Goal: Task Accomplishment & Management: Manage account settings

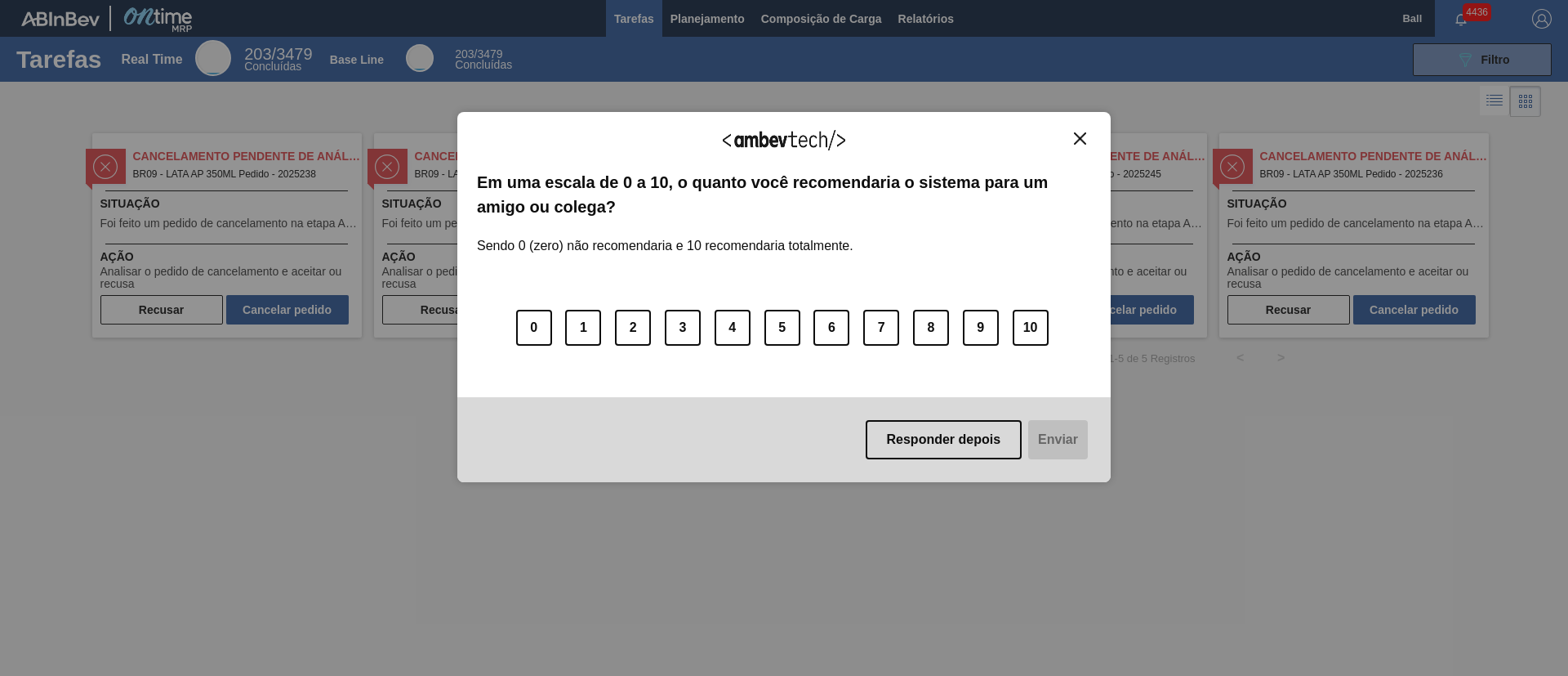
click at [1078, 139] on img "Close" at bounding box center [1080, 138] width 12 height 12
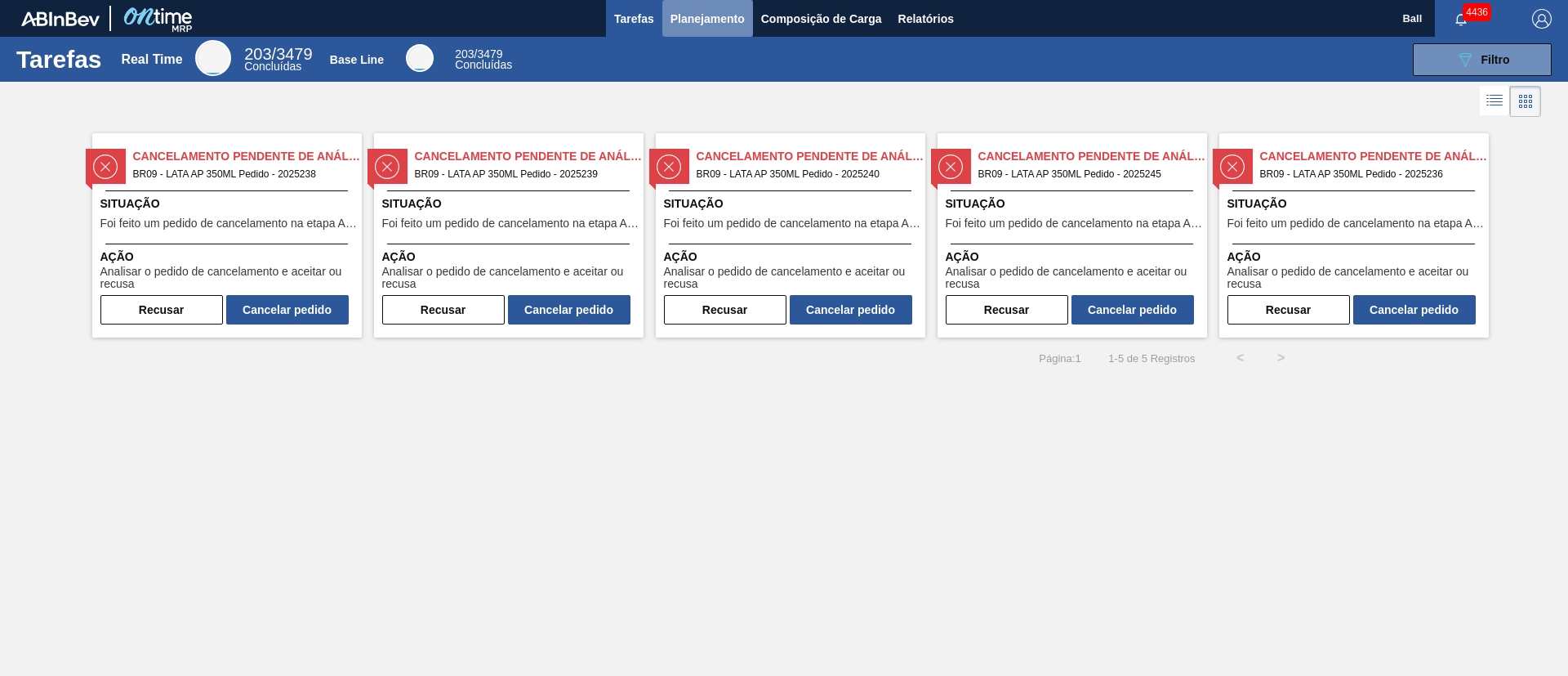
click at [704, 22] on span "Planejamento" at bounding box center [708, 19] width 75 height 20
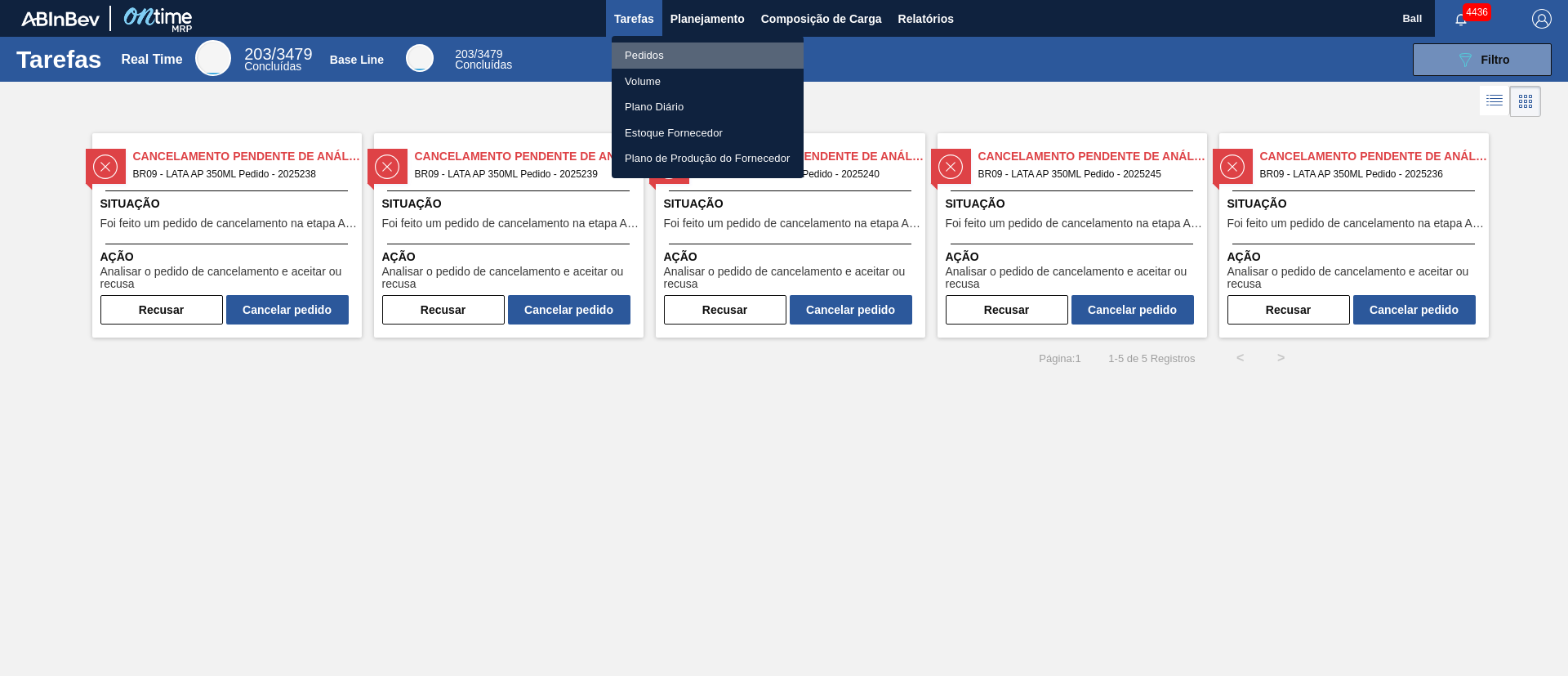
click at [680, 51] on li "Pedidos" at bounding box center [708, 55] width 192 height 26
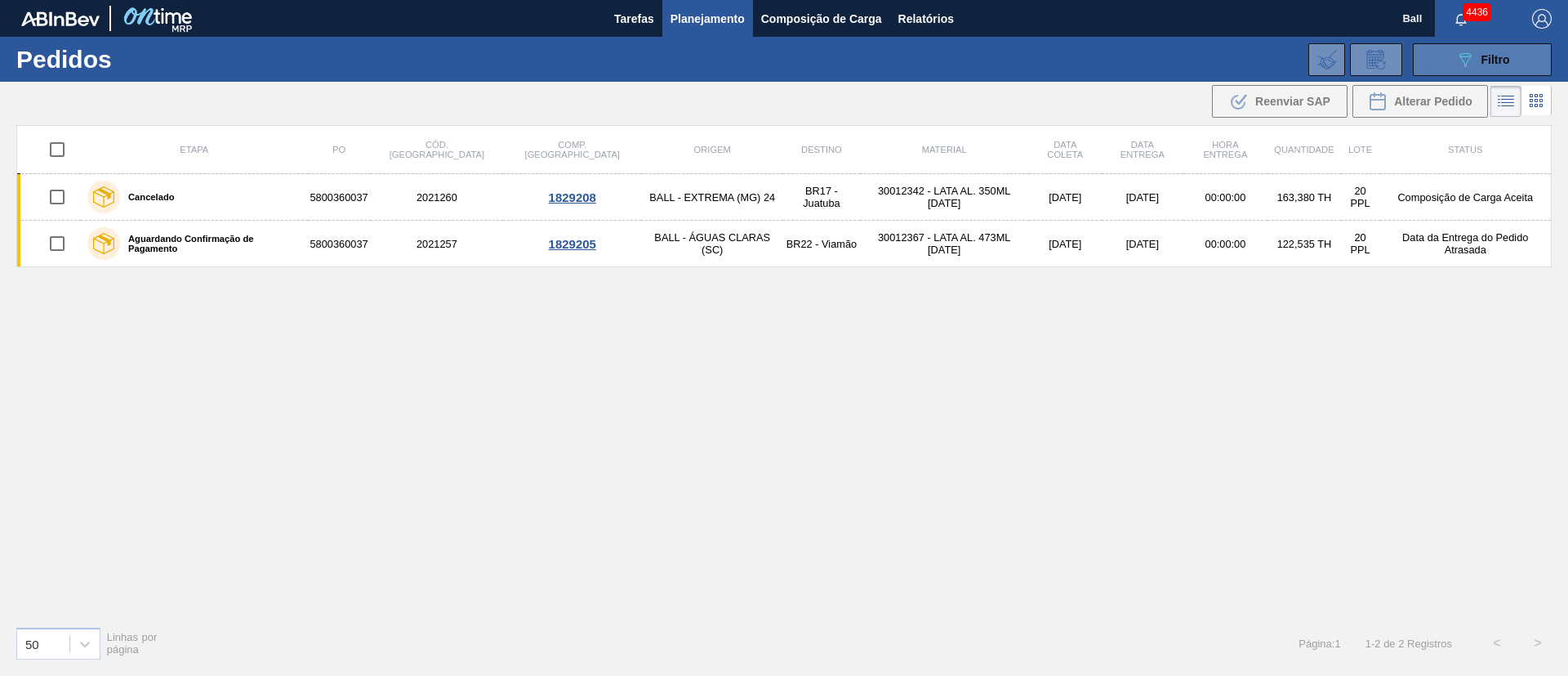
click at [1479, 63] on div "089F7B8B-B2A5-4AFE-B5C0-19BA573D28AC Filtro" at bounding box center [1483, 60] width 55 height 20
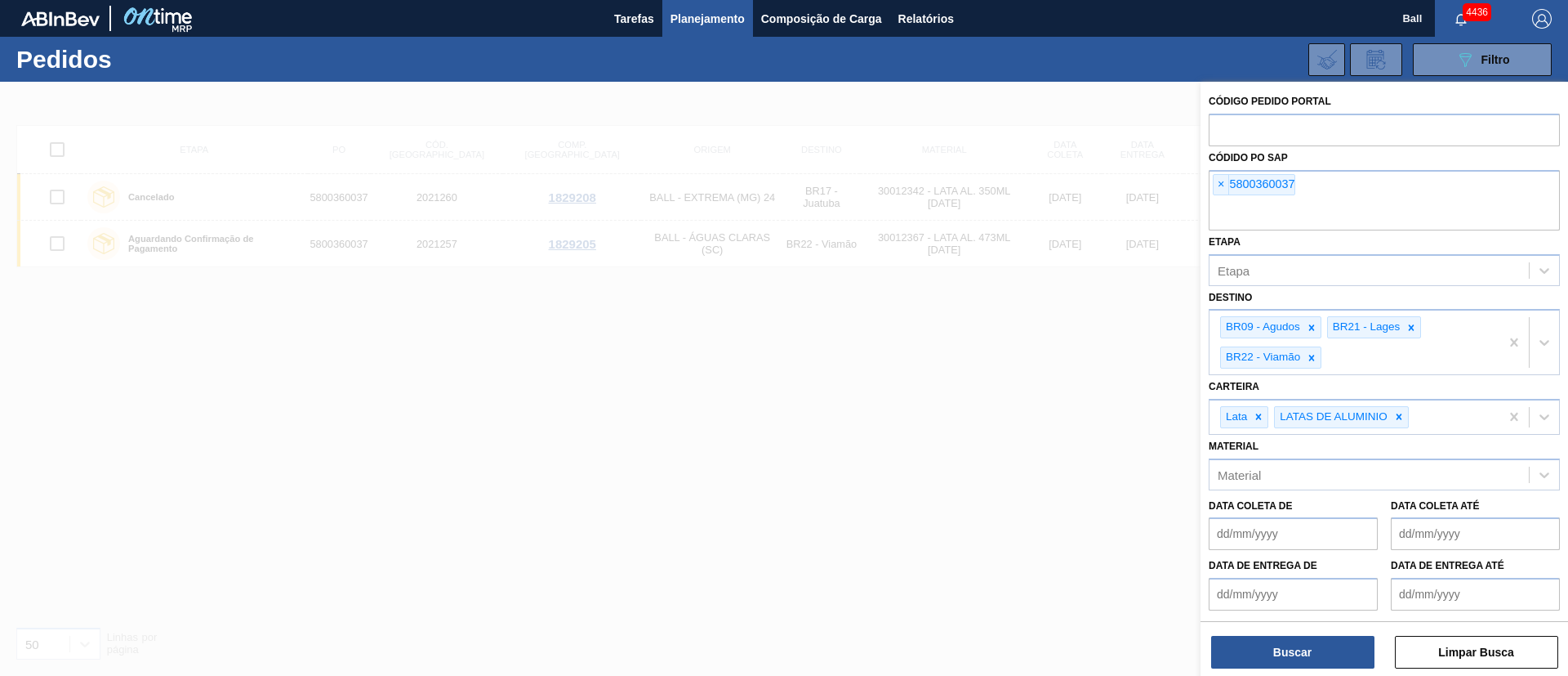
click at [945, 433] on div at bounding box center [784, 419] width 1568 height 676
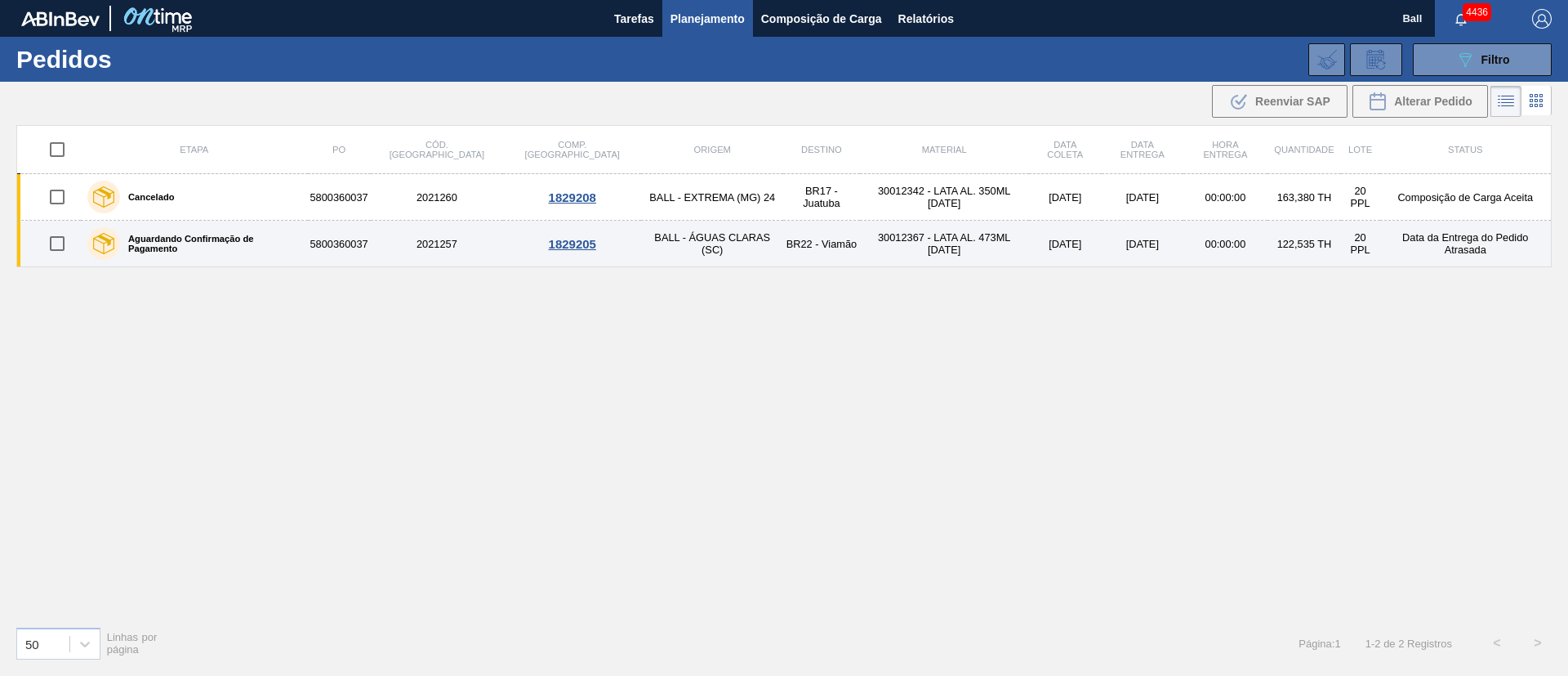
click at [437, 242] on td "2021257" at bounding box center [436, 243] width 132 height 46
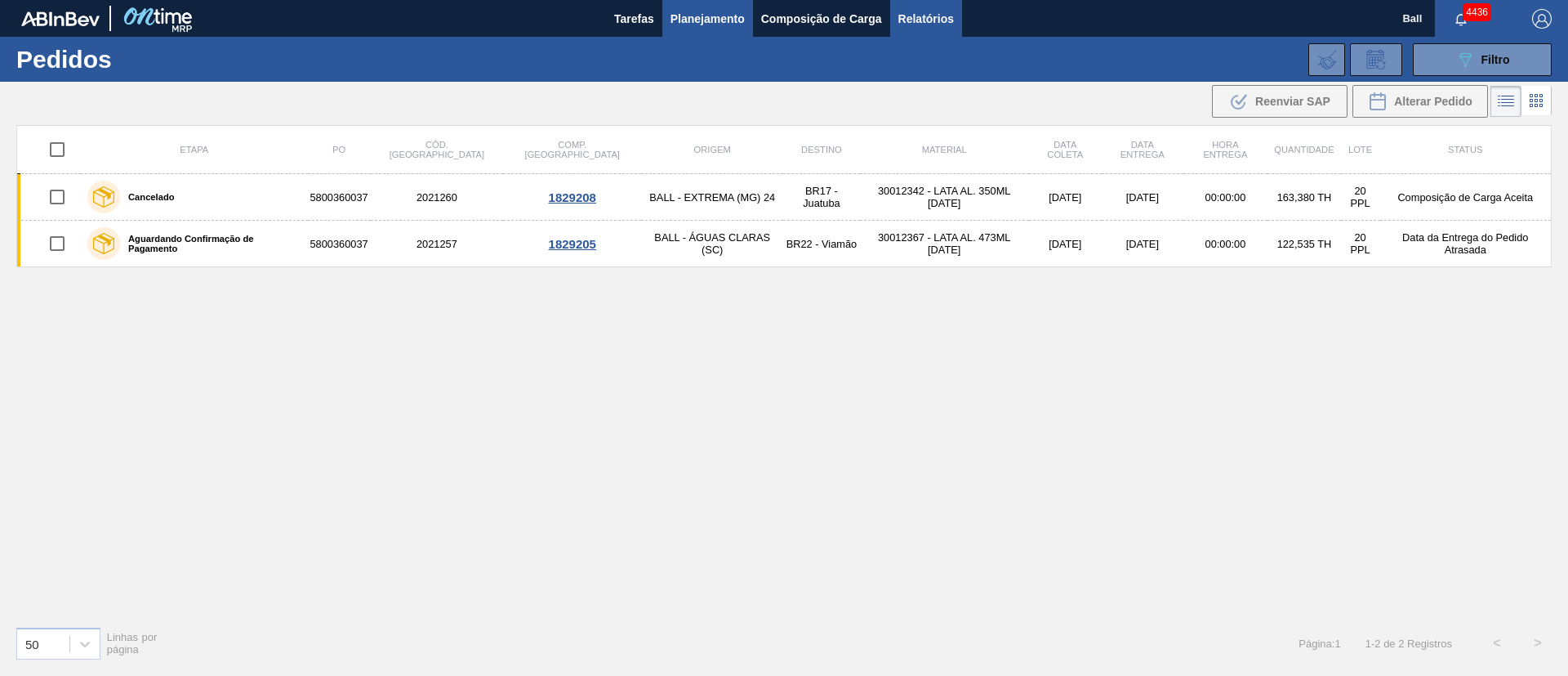
click at [946, 13] on span "Relatórios" at bounding box center [926, 19] width 56 height 20
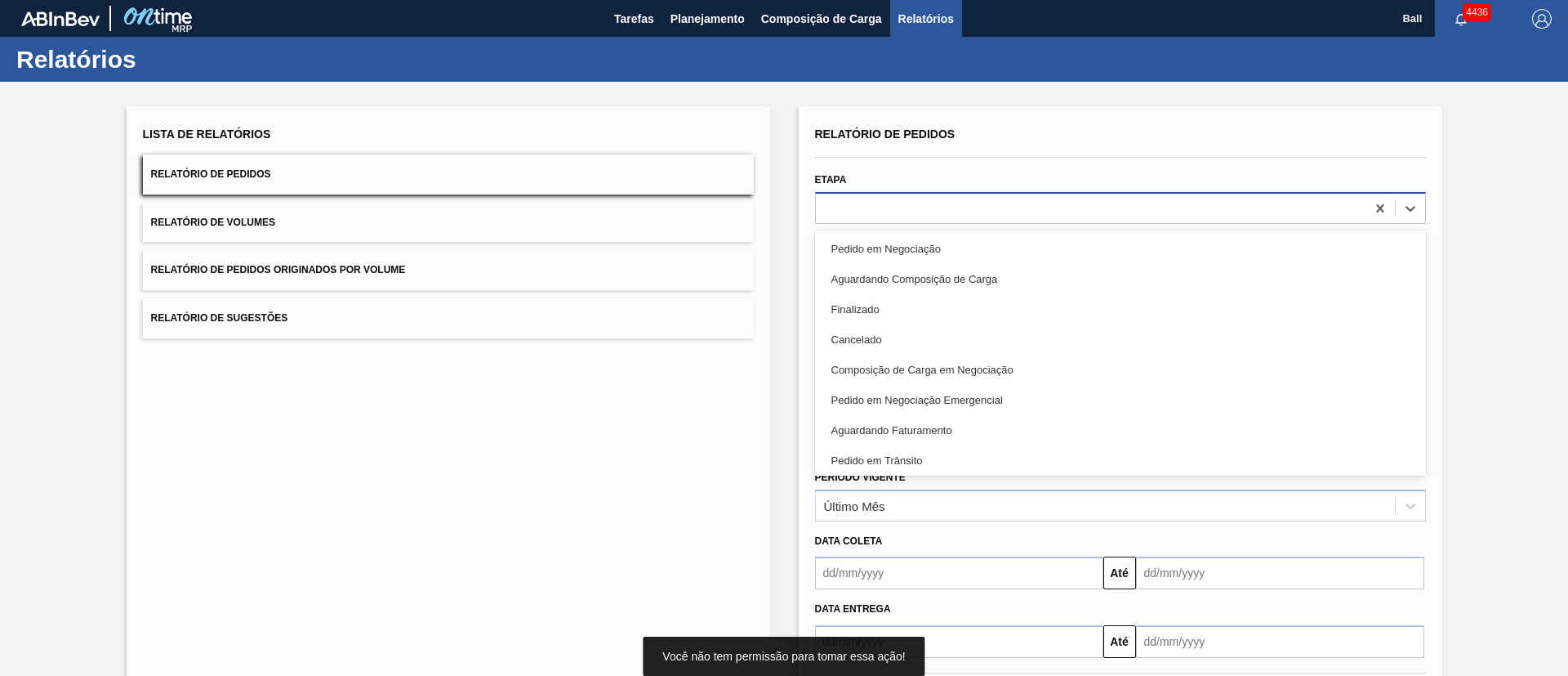
click at [918, 211] on div at bounding box center [1090, 208] width 550 height 24
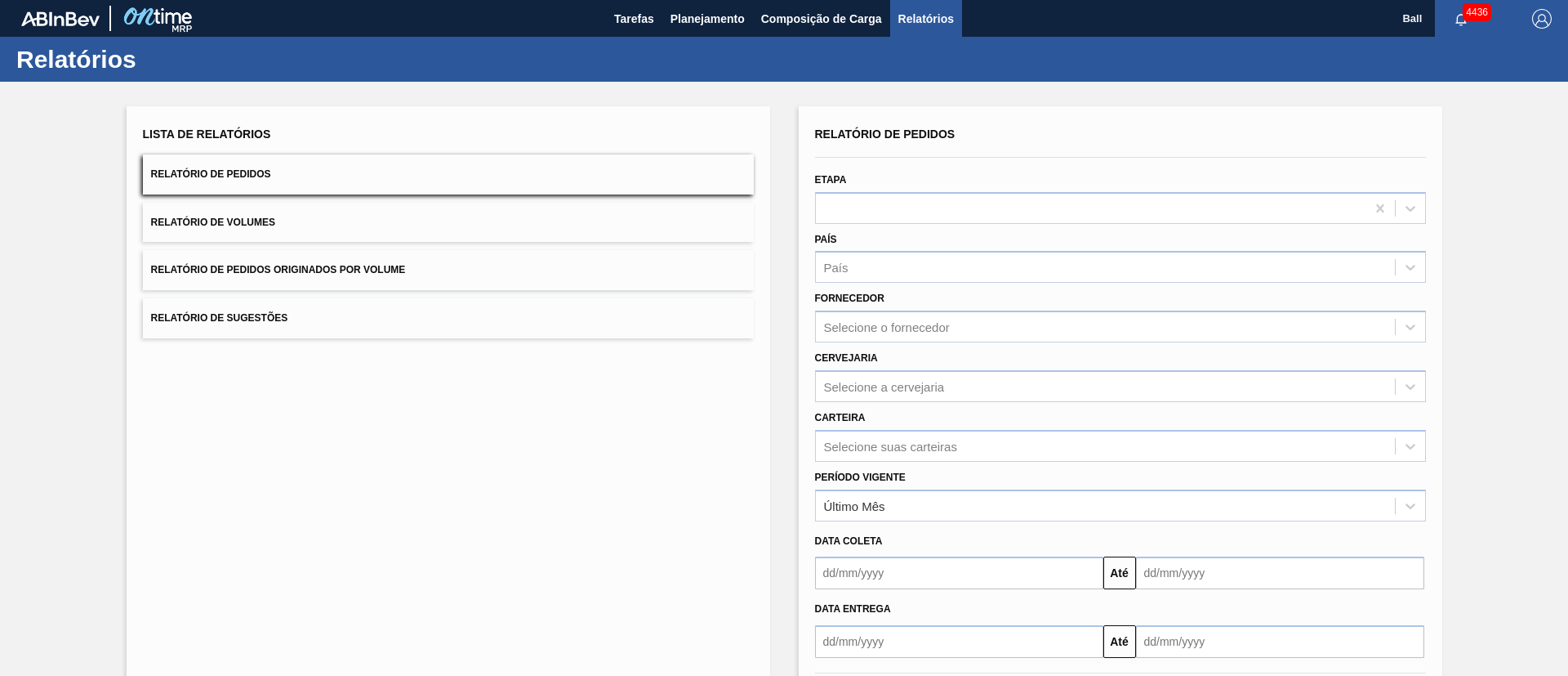
click at [716, 464] on div "Lista de Relatórios Relatório de Pedidos Relatório de Volumes Relatório de Pedi…" at bounding box center [448, 421] width 643 height 630
click at [968, 443] on div "Selecione suas carteiras" at bounding box center [1120, 445] width 611 height 31
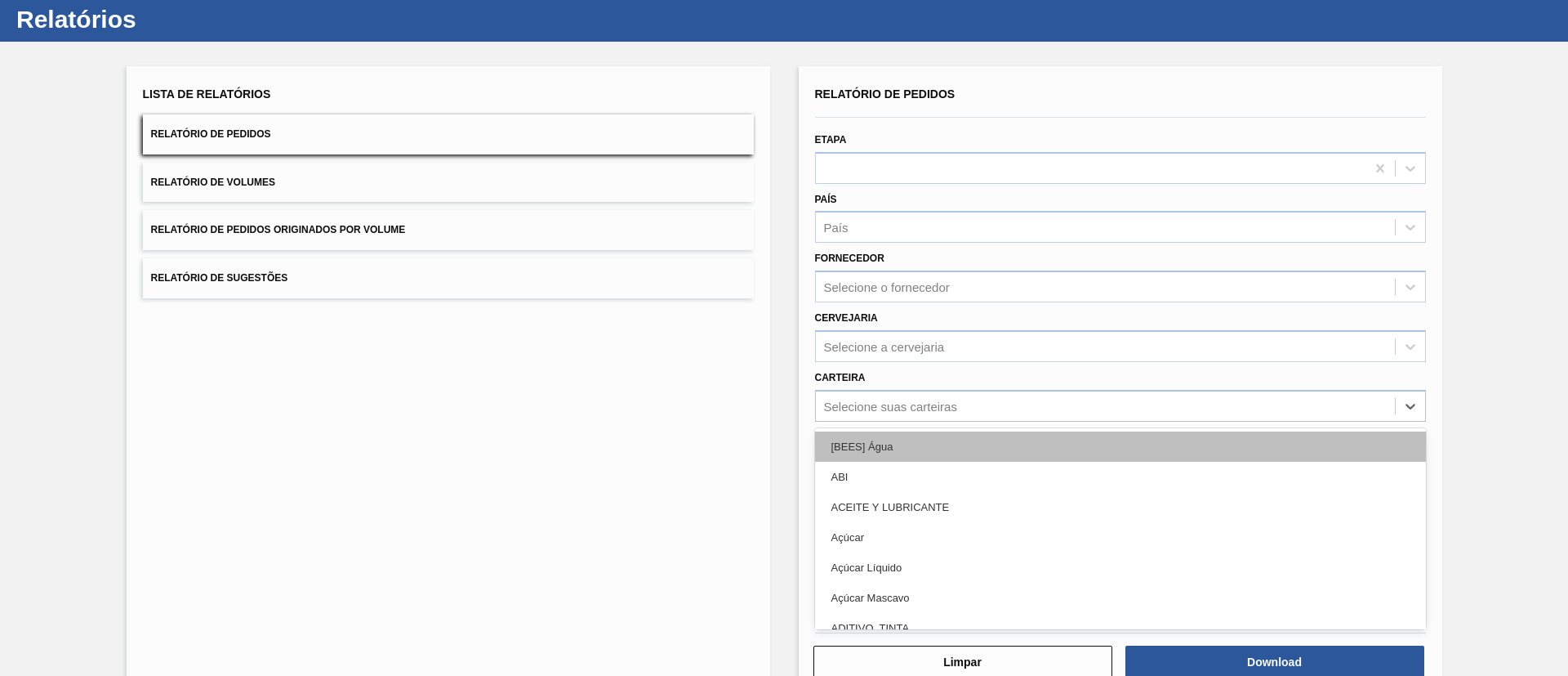
scroll to position [44, 0]
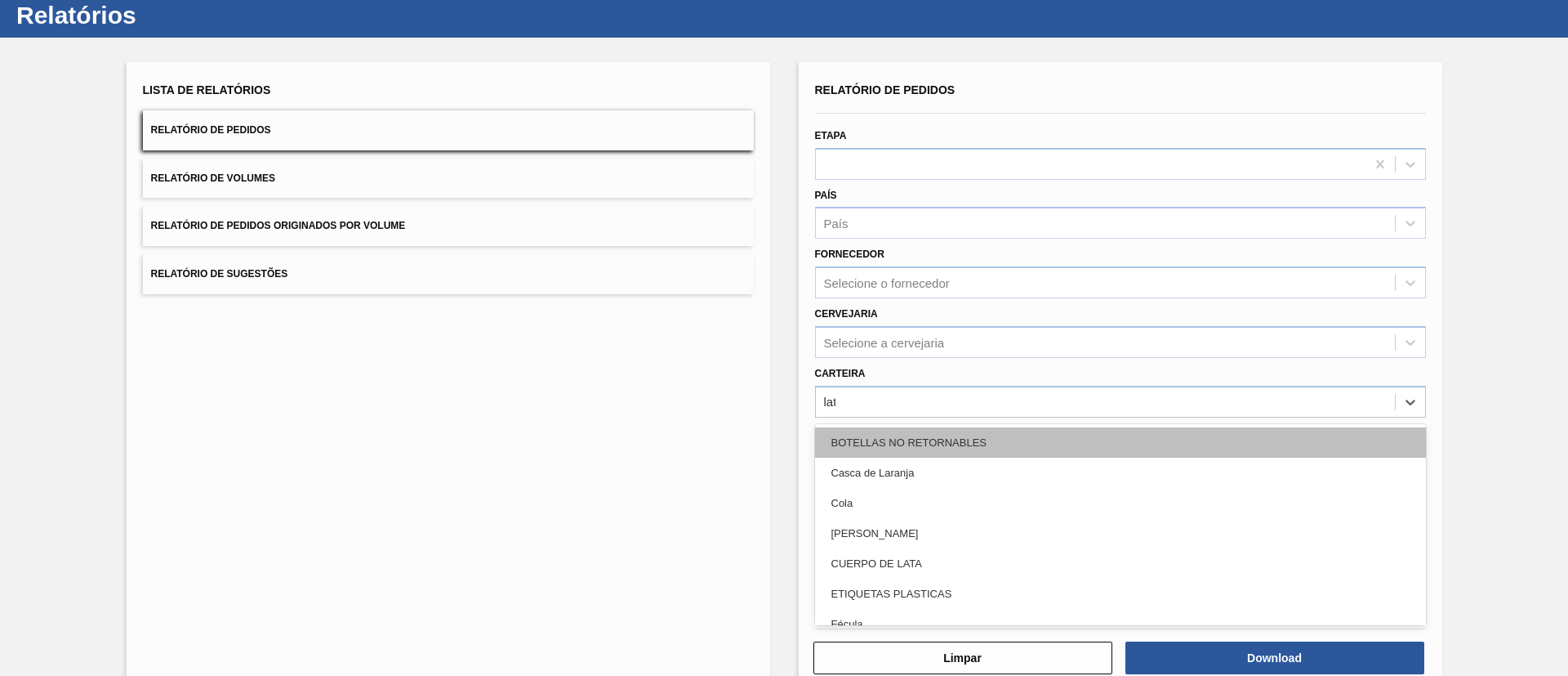
type input "lata"
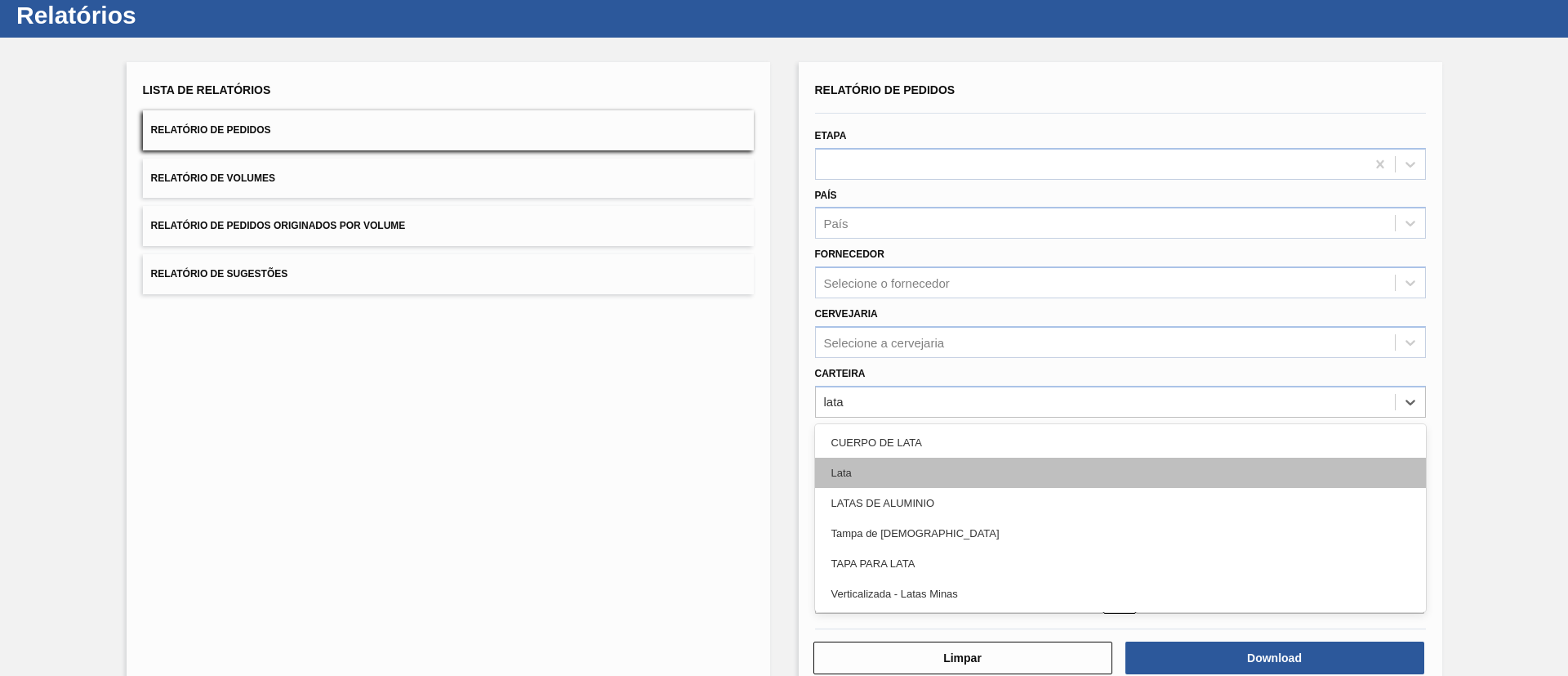
click at [969, 486] on div "Lata" at bounding box center [1120, 473] width 611 height 30
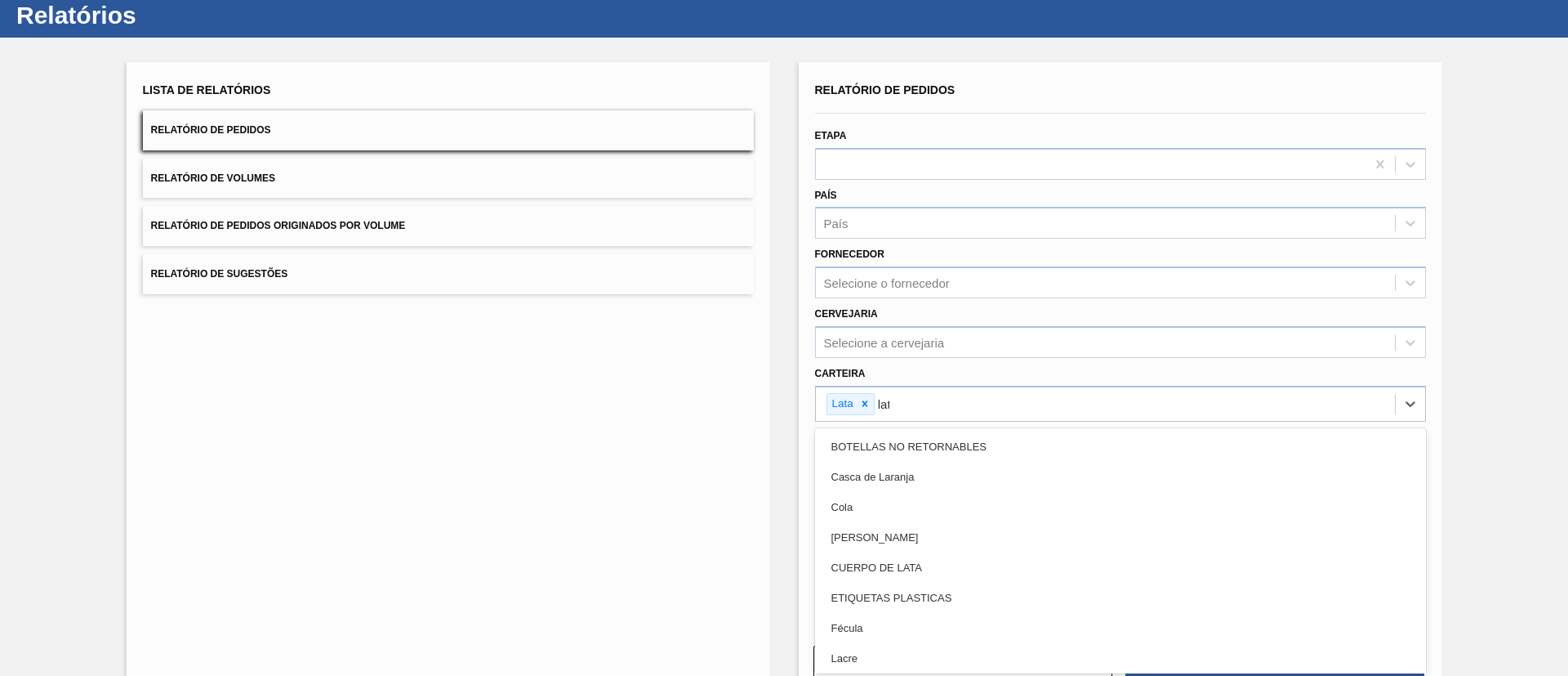
type input "lata"
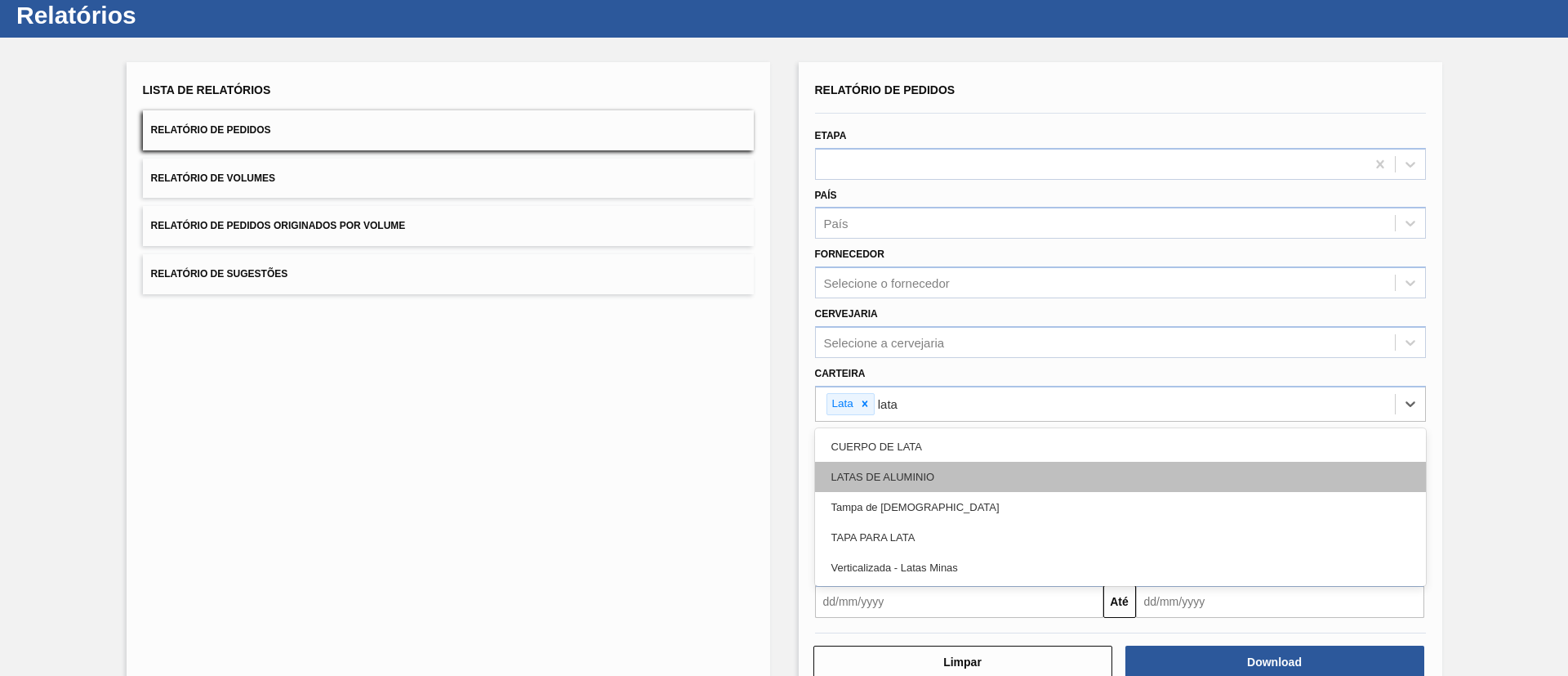
click at [956, 469] on div "LATAS DE ALUMINIO" at bounding box center [1120, 477] width 611 height 30
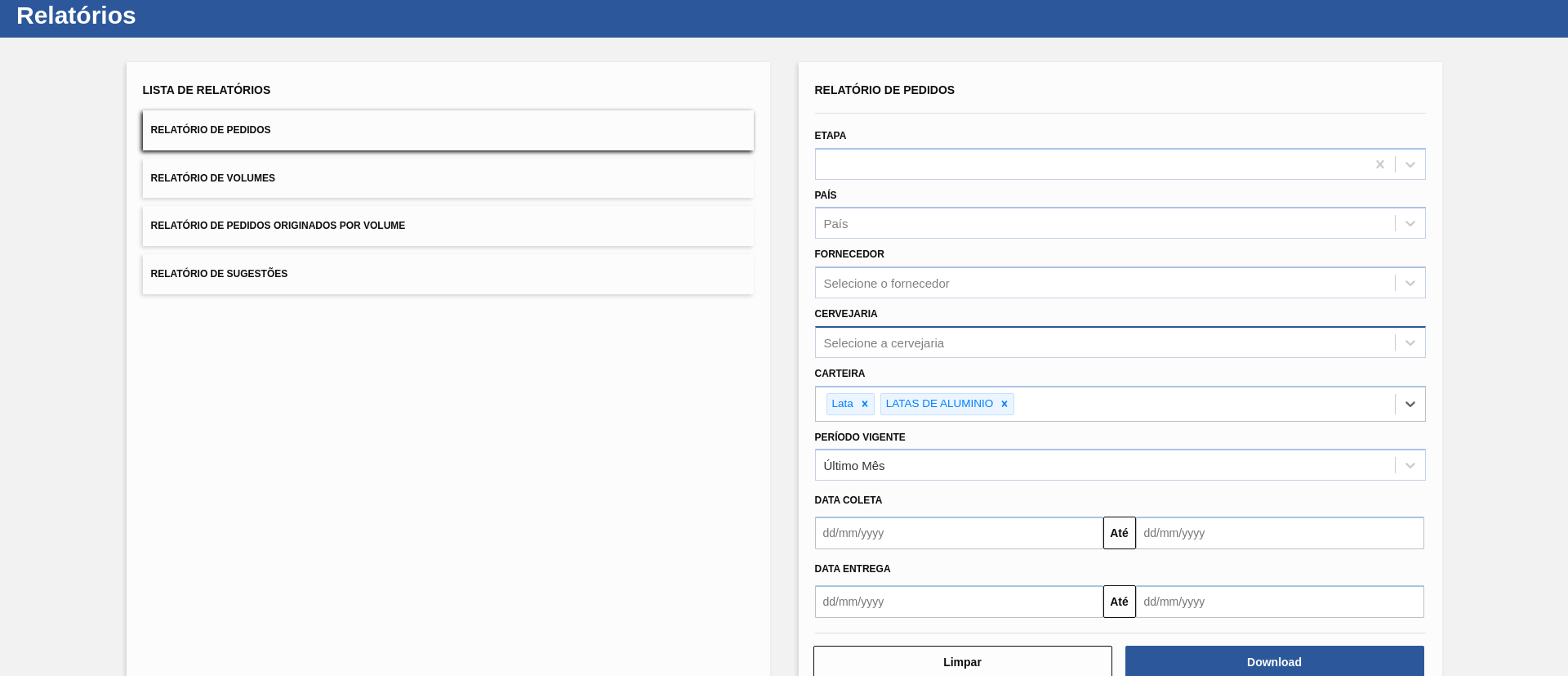
click at [980, 340] on div "Selecione a cervejaria" at bounding box center [1105, 342] width 580 height 24
type input "lage"
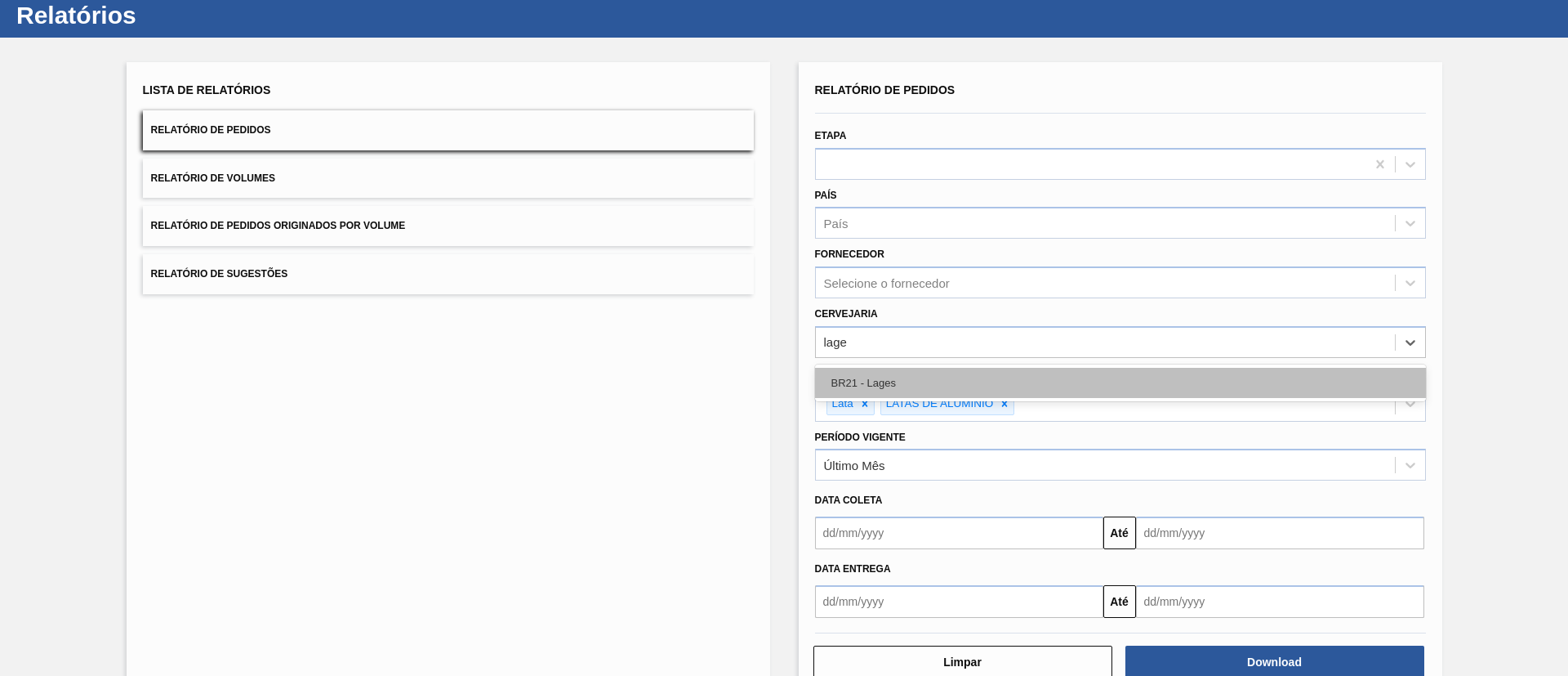
click at [971, 392] on div "BR21 - Lages" at bounding box center [1120, 383] width 611 height 30
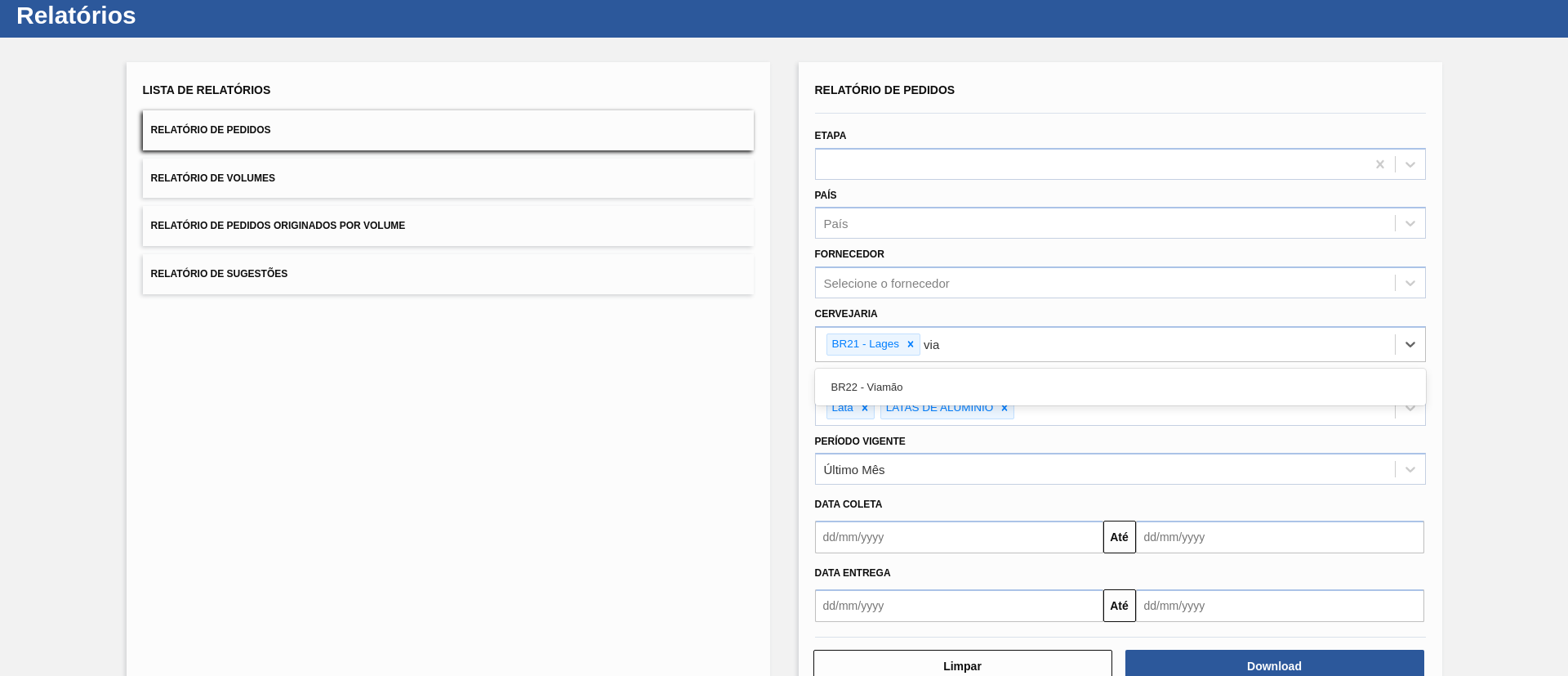
type input "viam"
type input "ag"
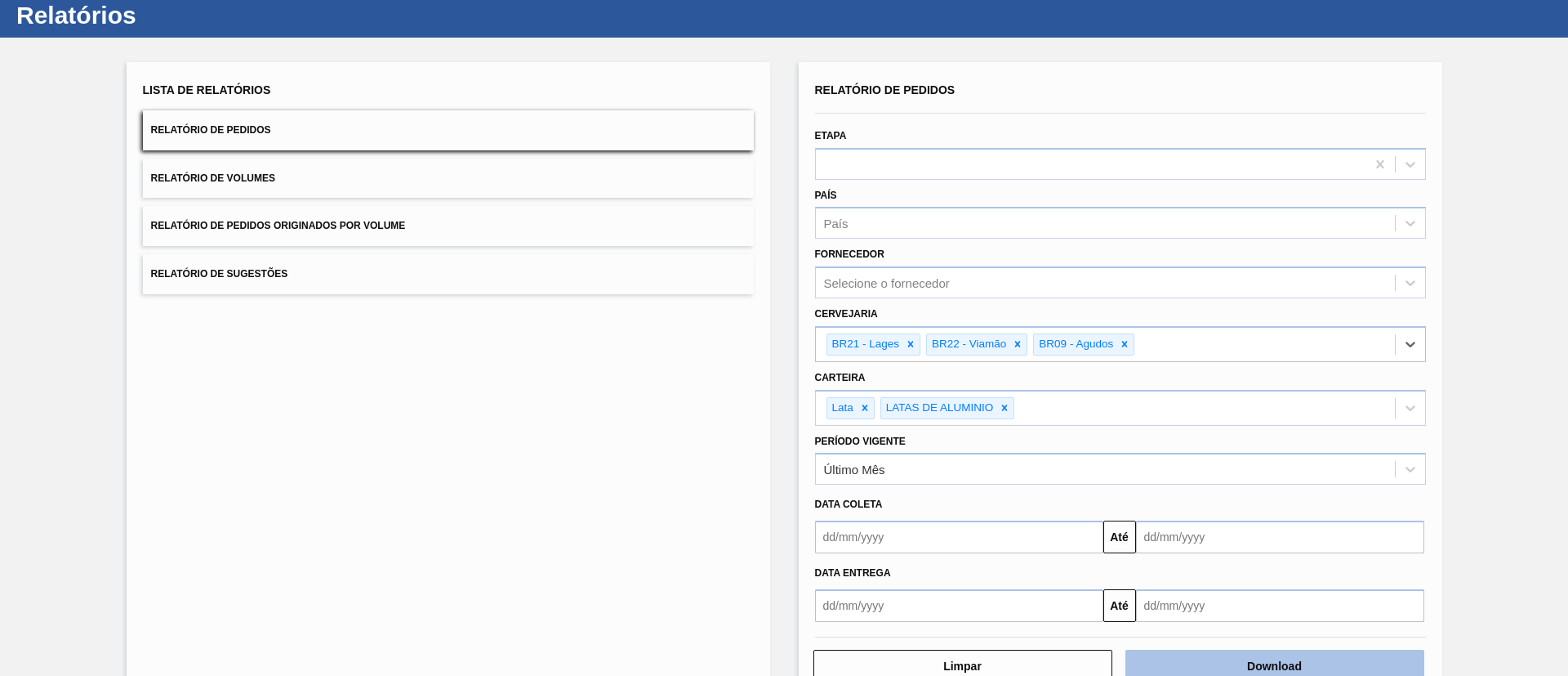
click at [1239, 652] on button "Download" at bounding box center [1275, 665] width 299 height 32
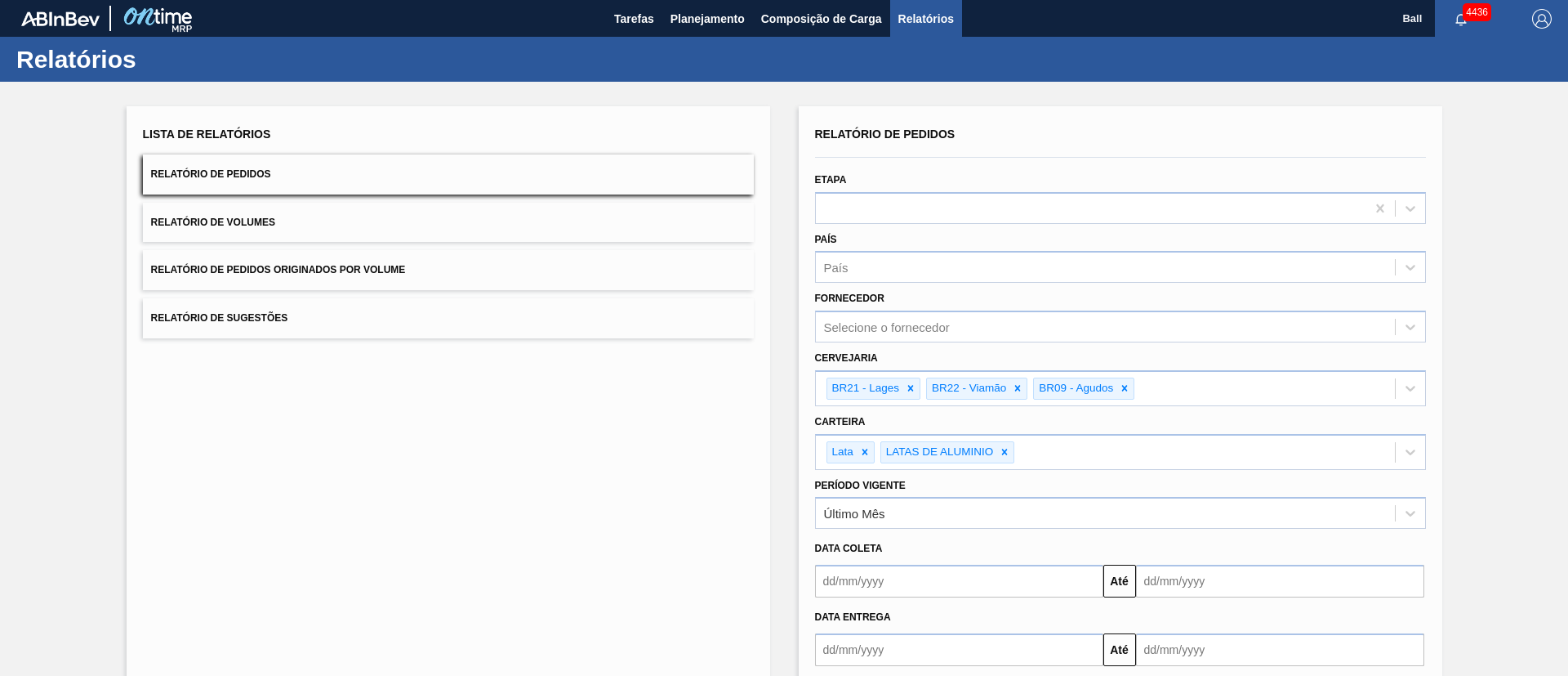
drag, startPoint x: 632, startPoint y: 5, endPoint x: 603, endPoint y: 2, distance: 29.2
click at [632, 5] on button "Tarefas" at bounding box center [633, 18] width 56 height 36
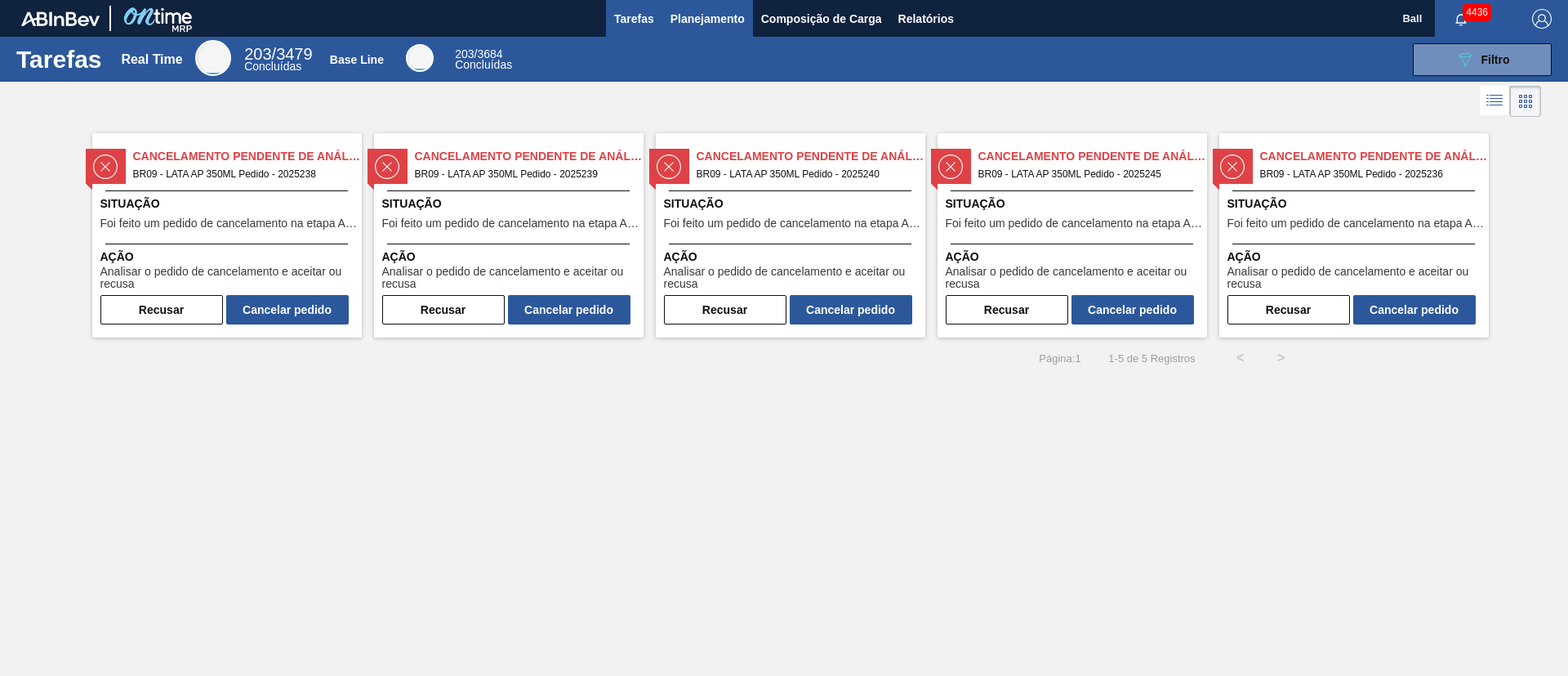
click at [735, 14] on span "Planejamento" at bounding box center [708, 19] width 75 height 20
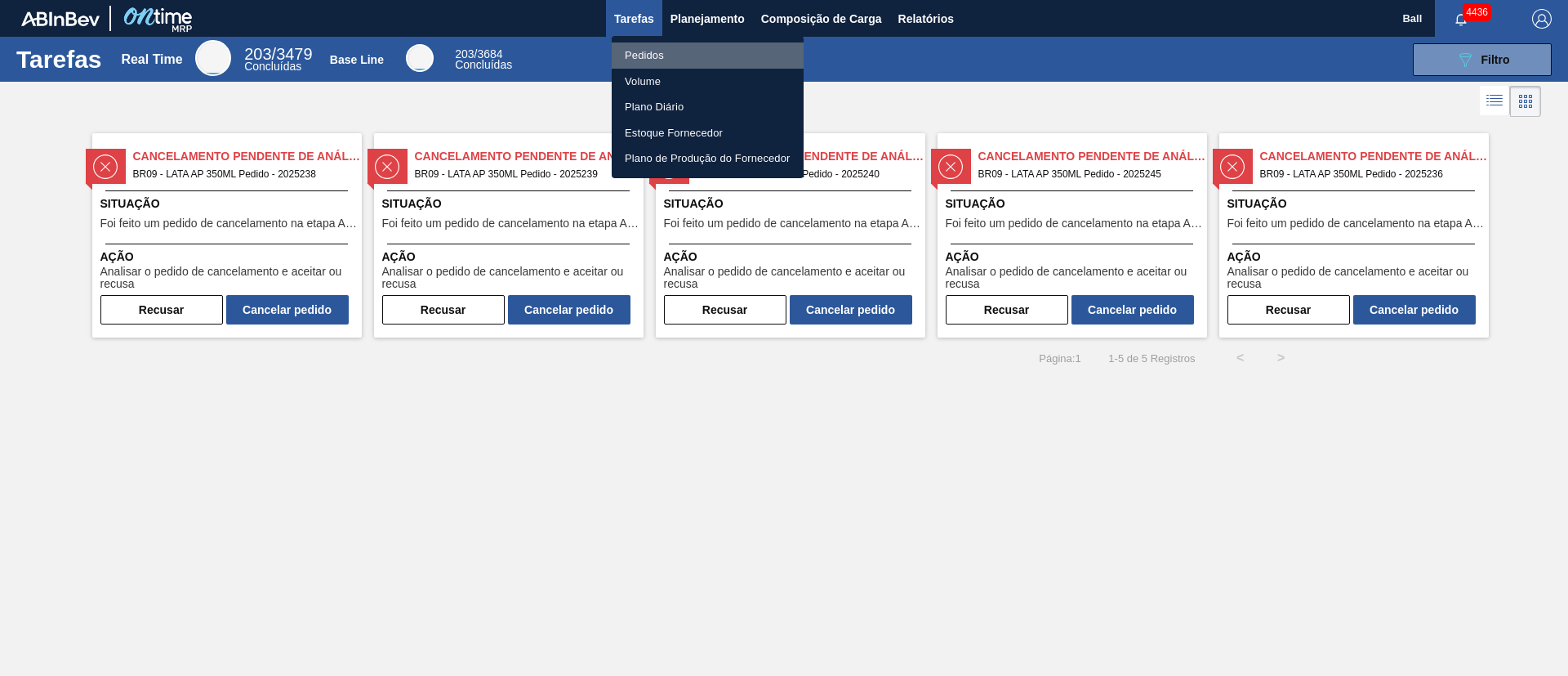
click at [660, 51] on li "Pedidos" at bounding box center [708, 55] width 192 height 26
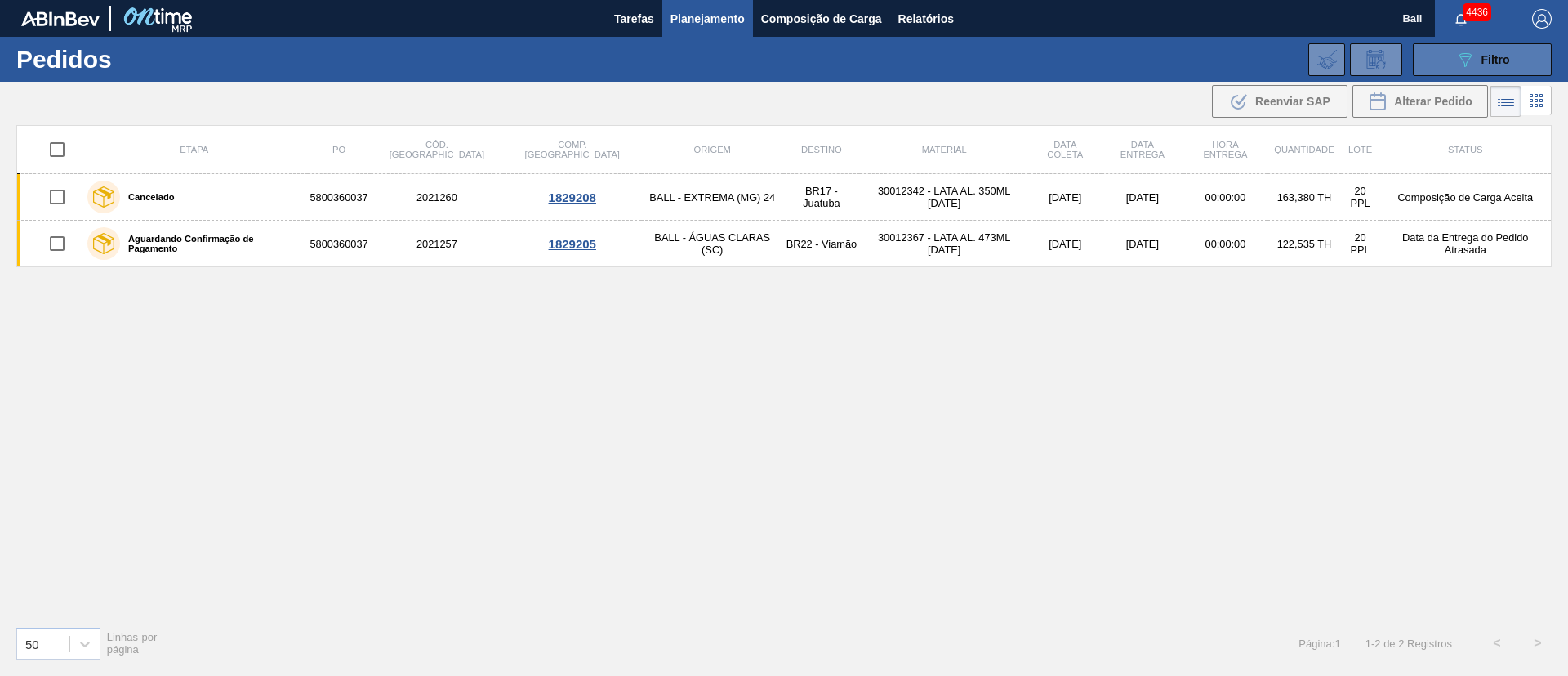
click at [1503, 53] on span "Filtro" at bounding box center [1495, 59] width 28 height 13
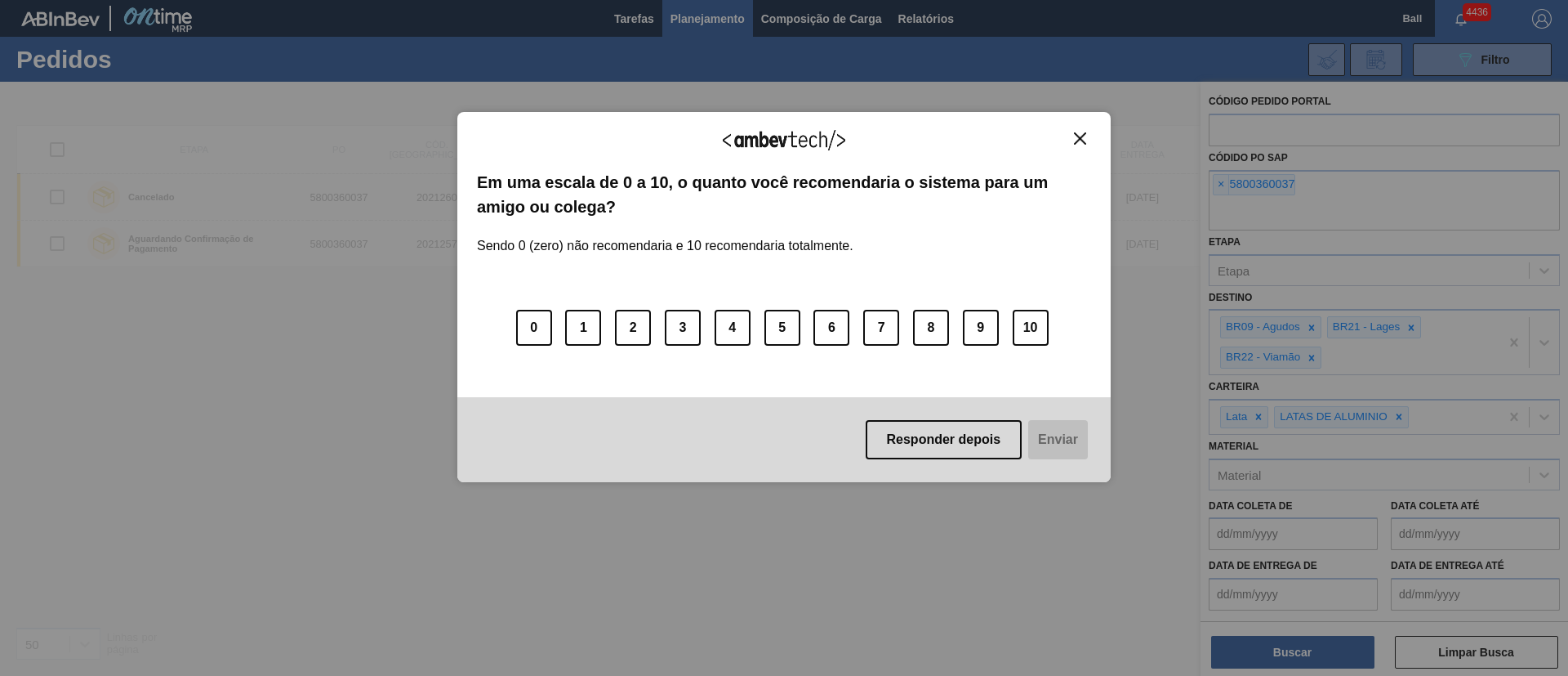
click at [1081, 137] on img "Close" at bounding box center [1080, 138] width 12 height 12
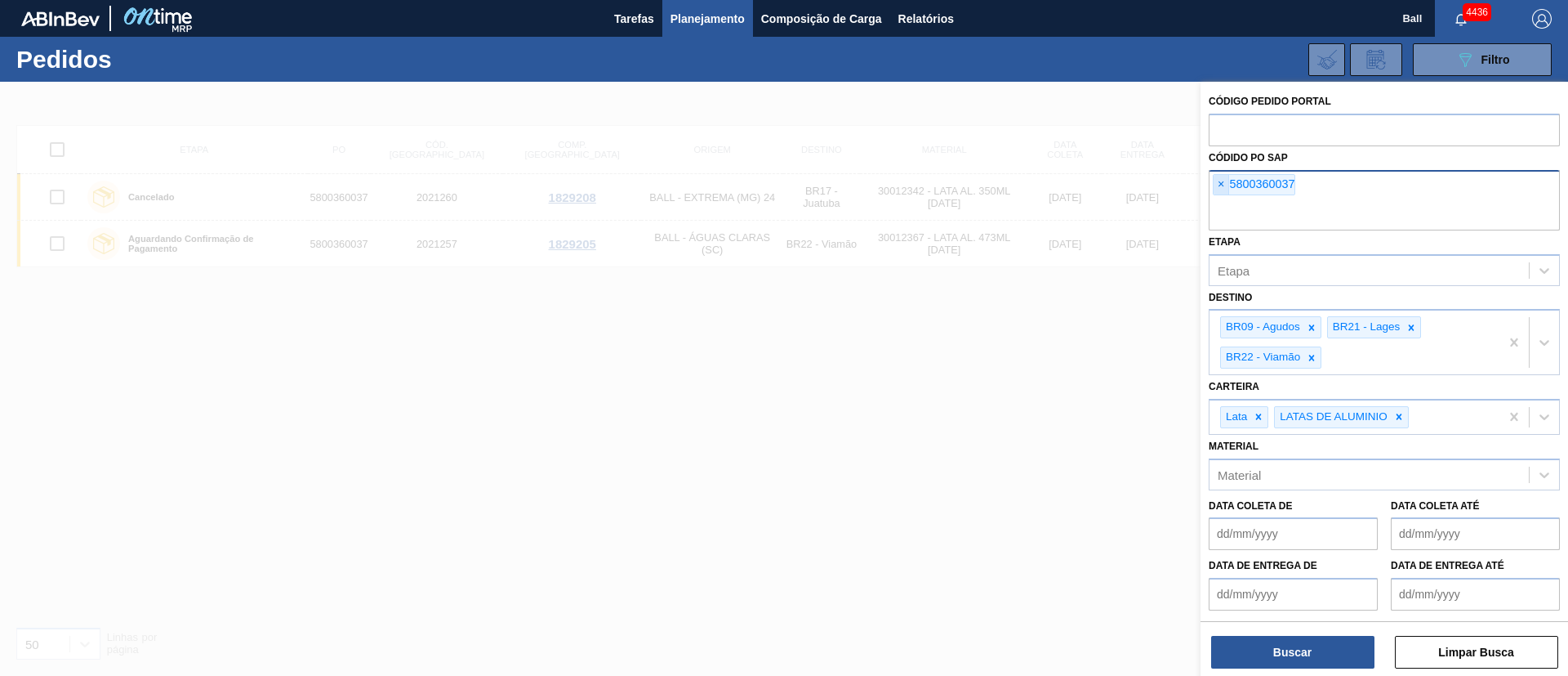
click at [1229, 186] on span "×" at bounding box center [1222, 184] width 16 height 20
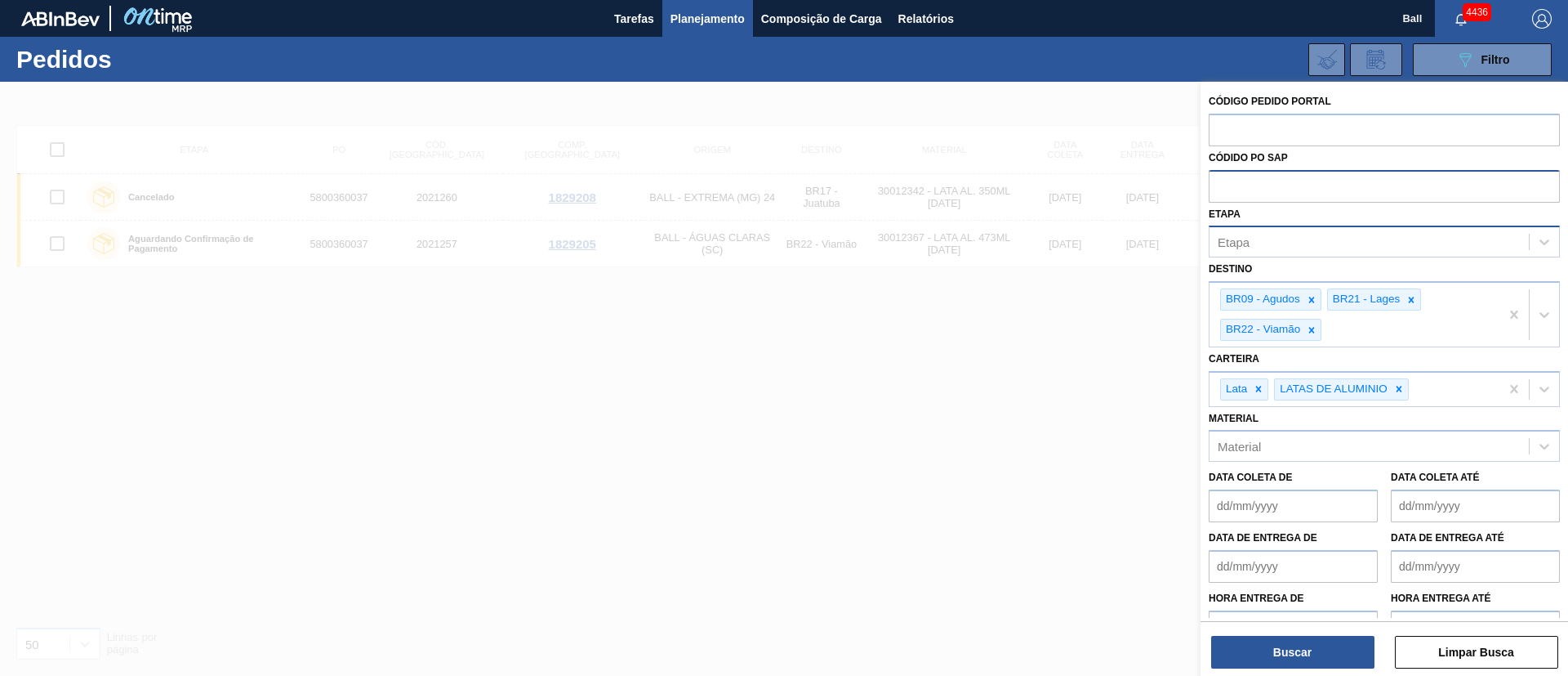
click at [1260, 232] on div "Etapa" at bounding box center [1370, 242] width 320 height 24
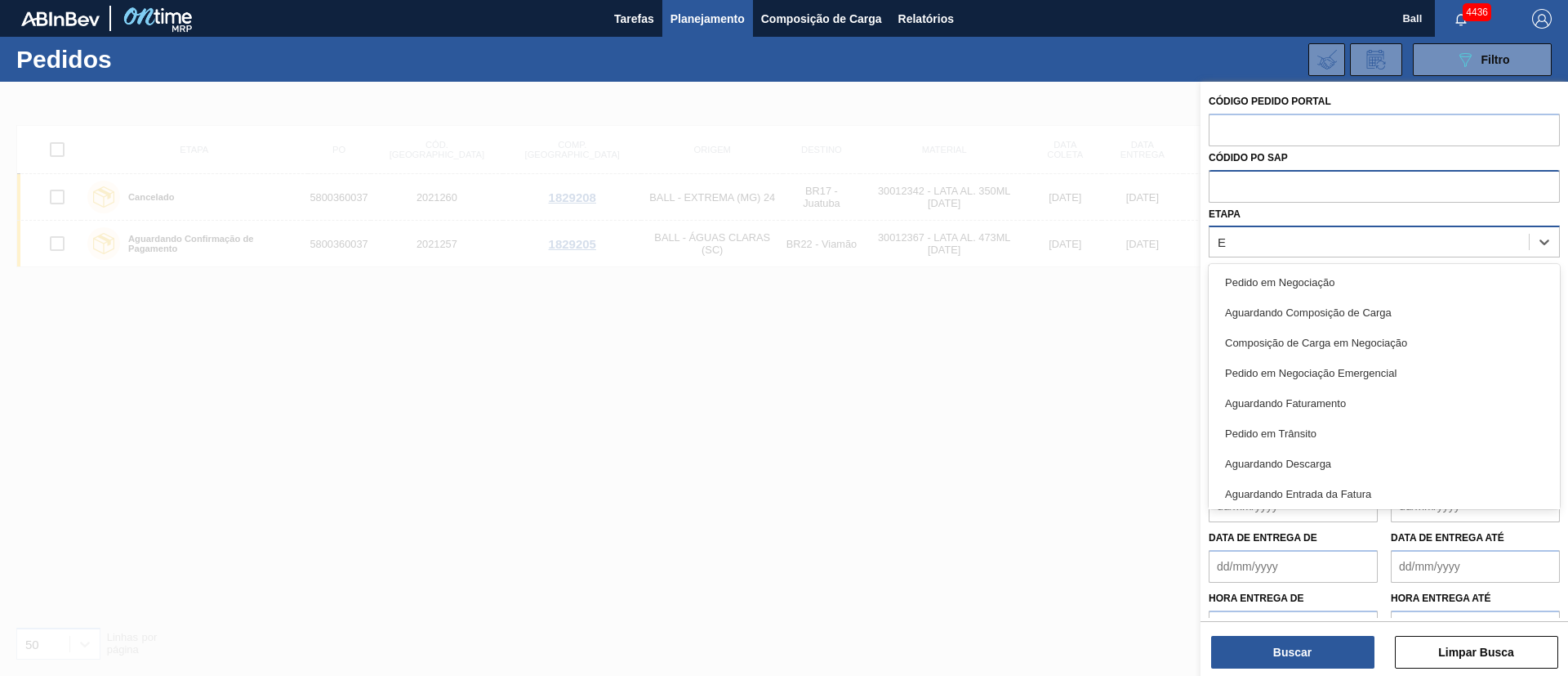
type input "EM"
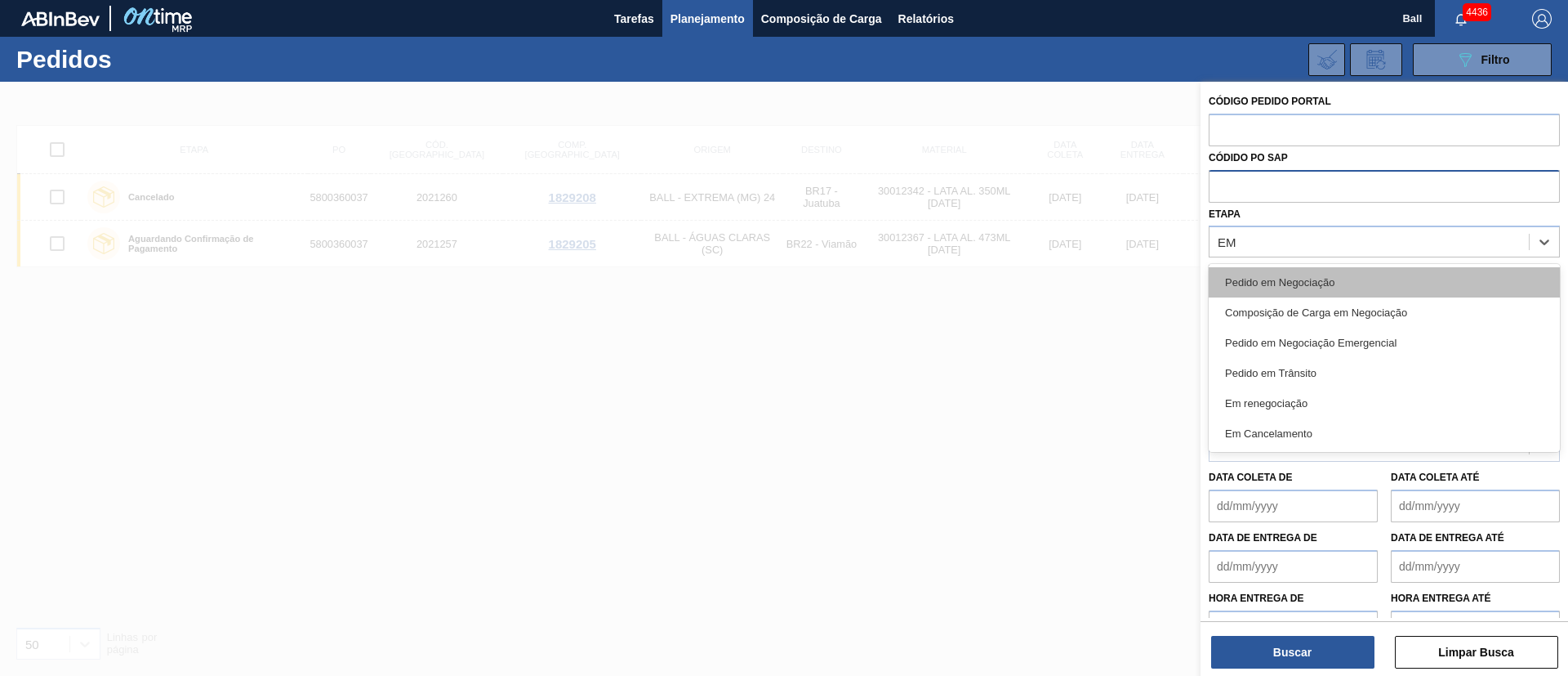
click at [1291, 270] on div "Pedido em Negociação" at bounding box center [1385, 282] width 351 height 30
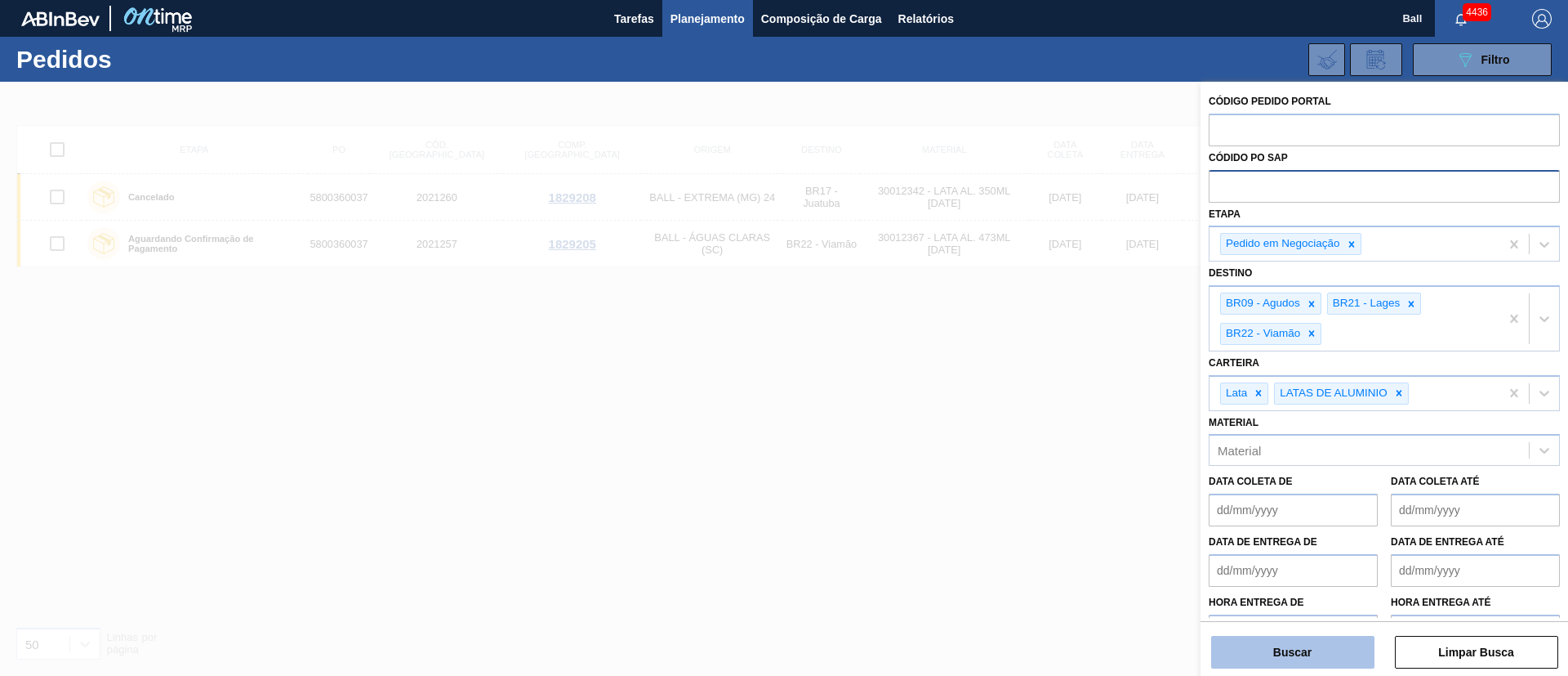
click at [1318, 654] on button "Buscar" at bounding box center [1292, 651] width 164 height 32
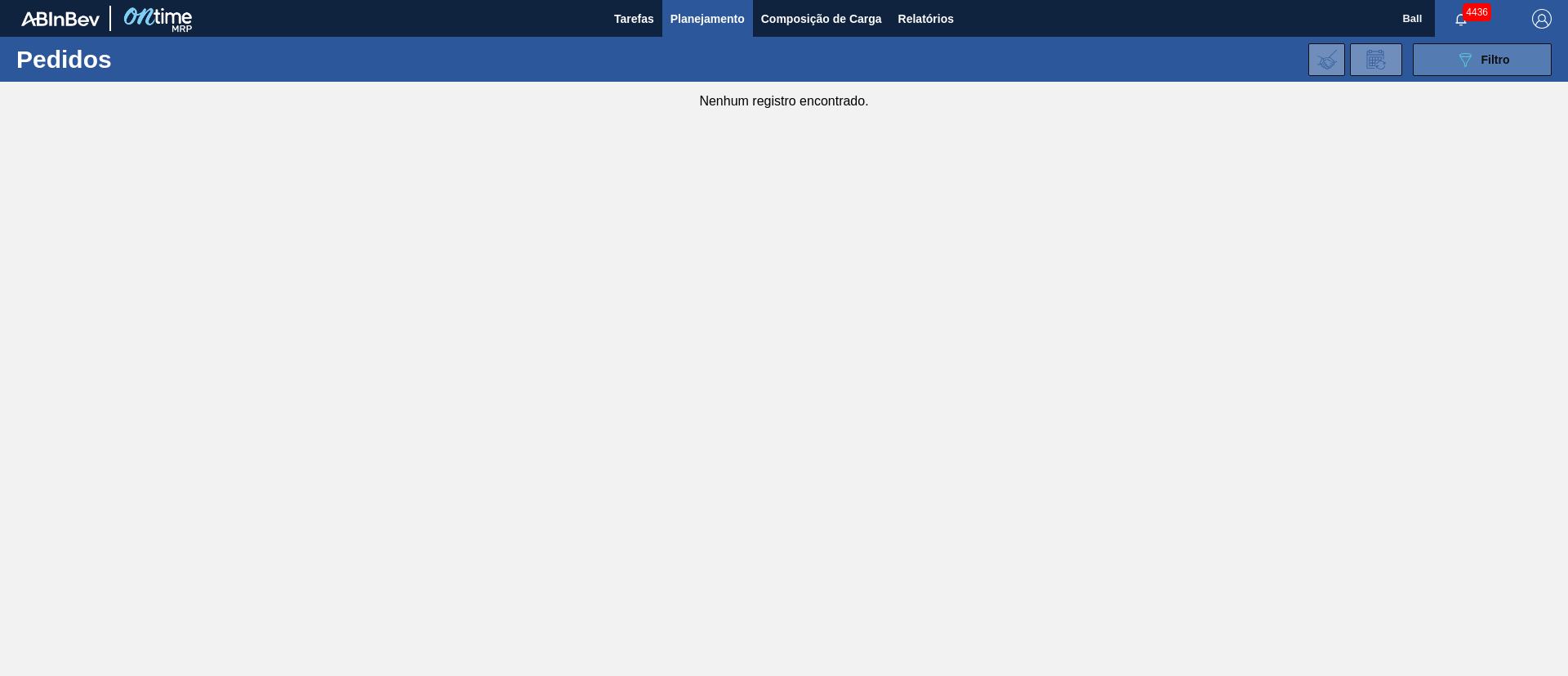
click at [1477, 52] on div "089F7B8B-B2A5-4AFE-B5C0-19BA573D28AC Filtro" at bounding box center [1483, 60] width 55 height 20
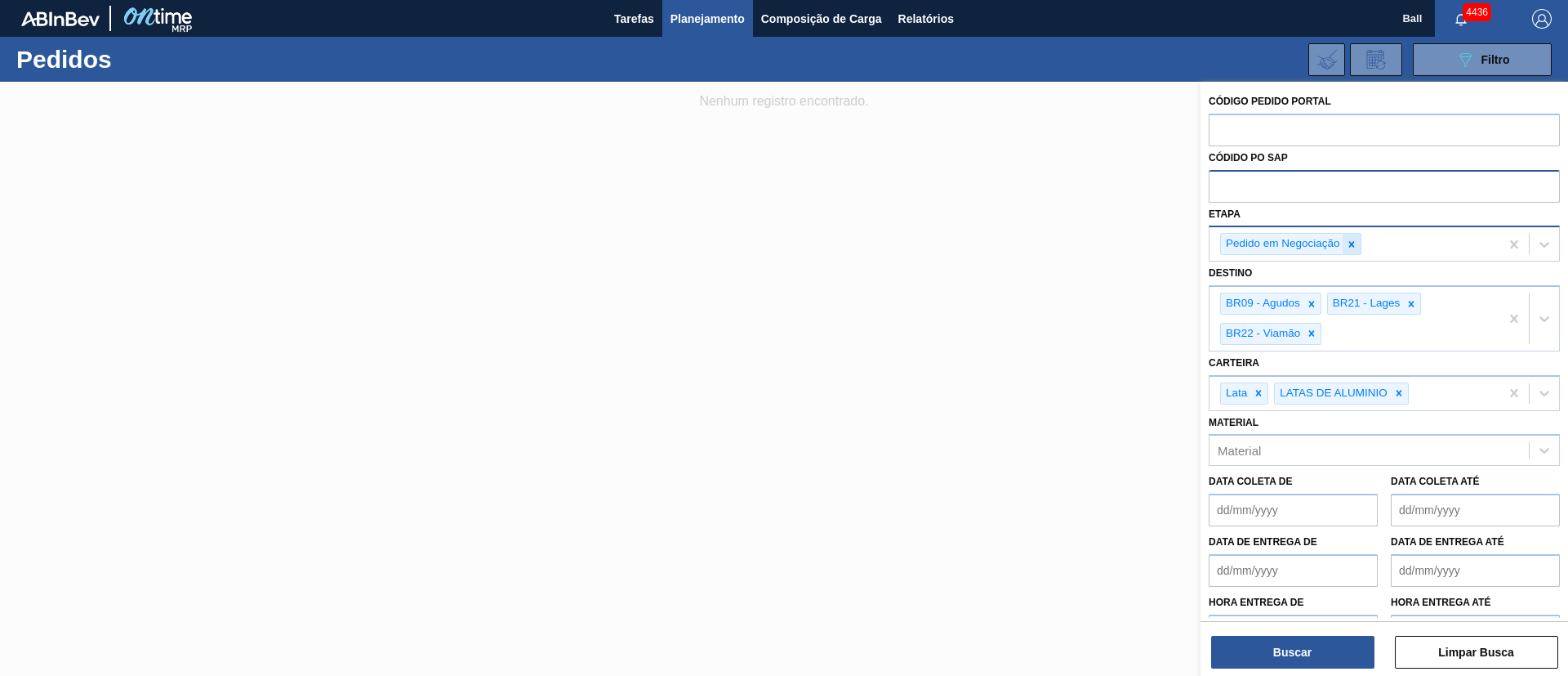
click at [1353, 242] on icon at bounding box center [1351, 244] width 6 height 6
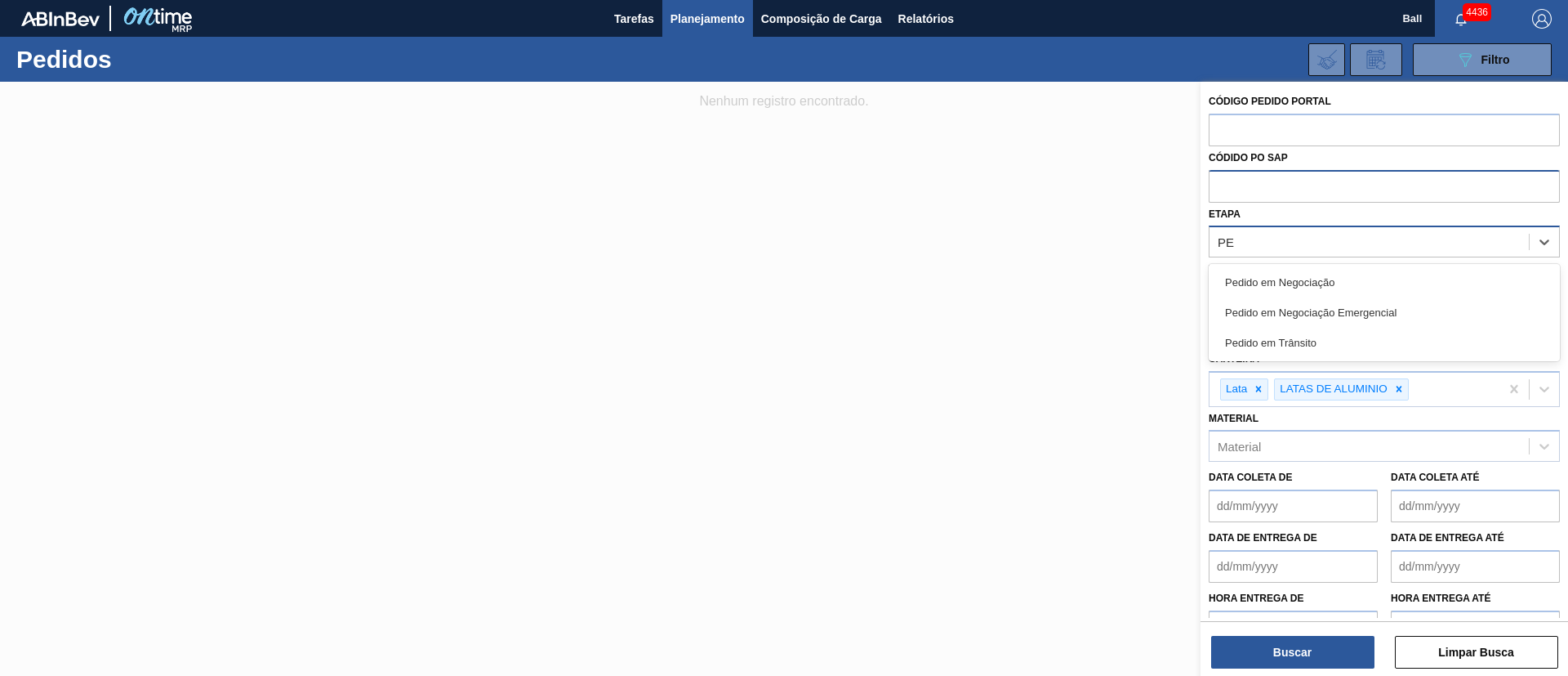
type input "P"
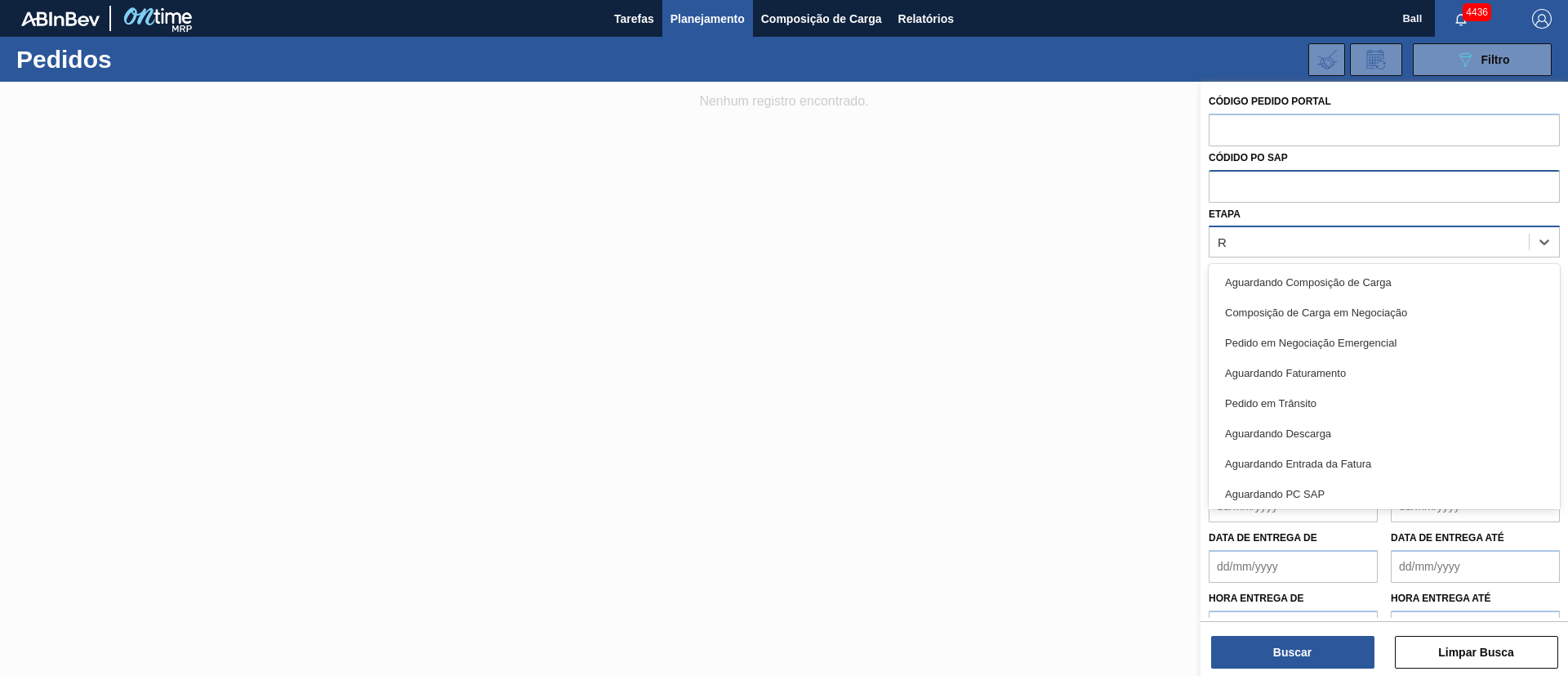
type input "RE"
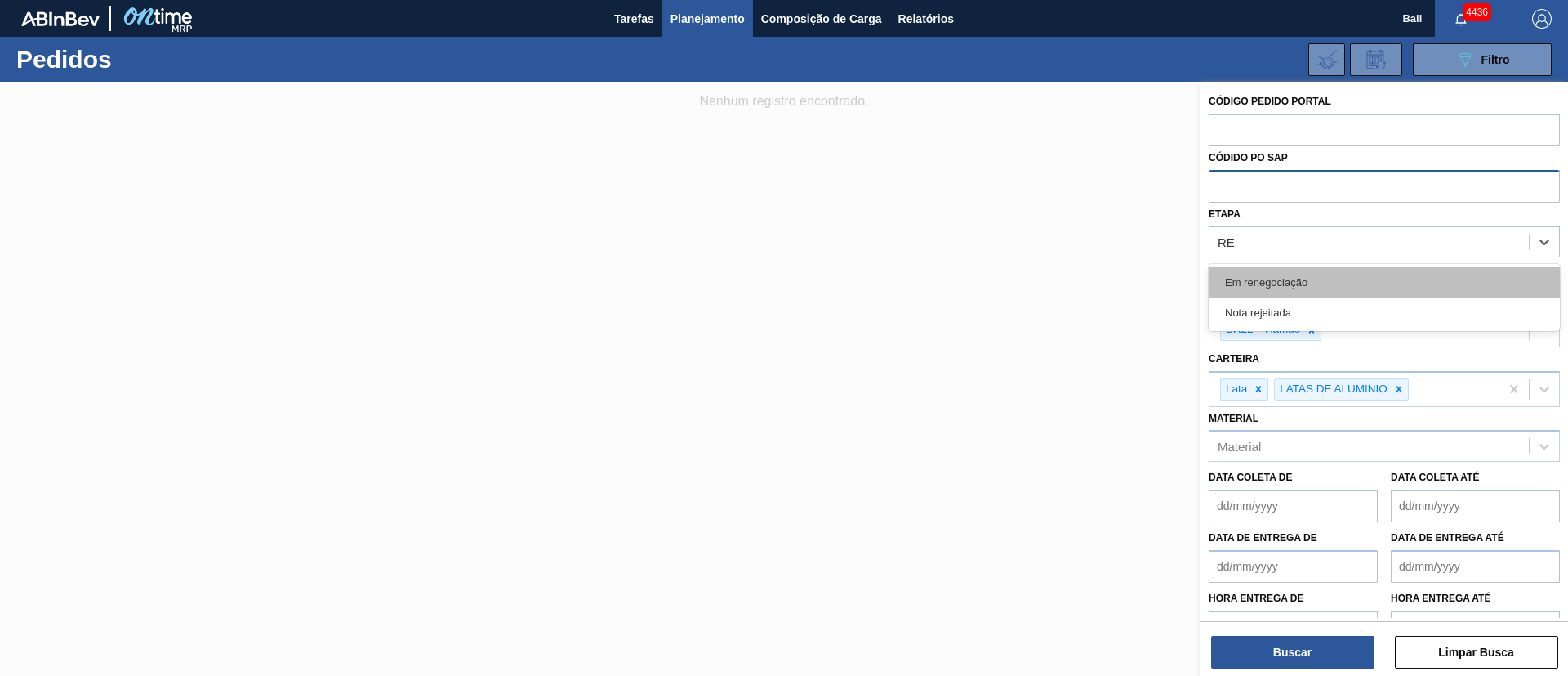
click at [1333, 272] on div "Em renegociação" at bounding box center [1385, 282] width 351 height 30
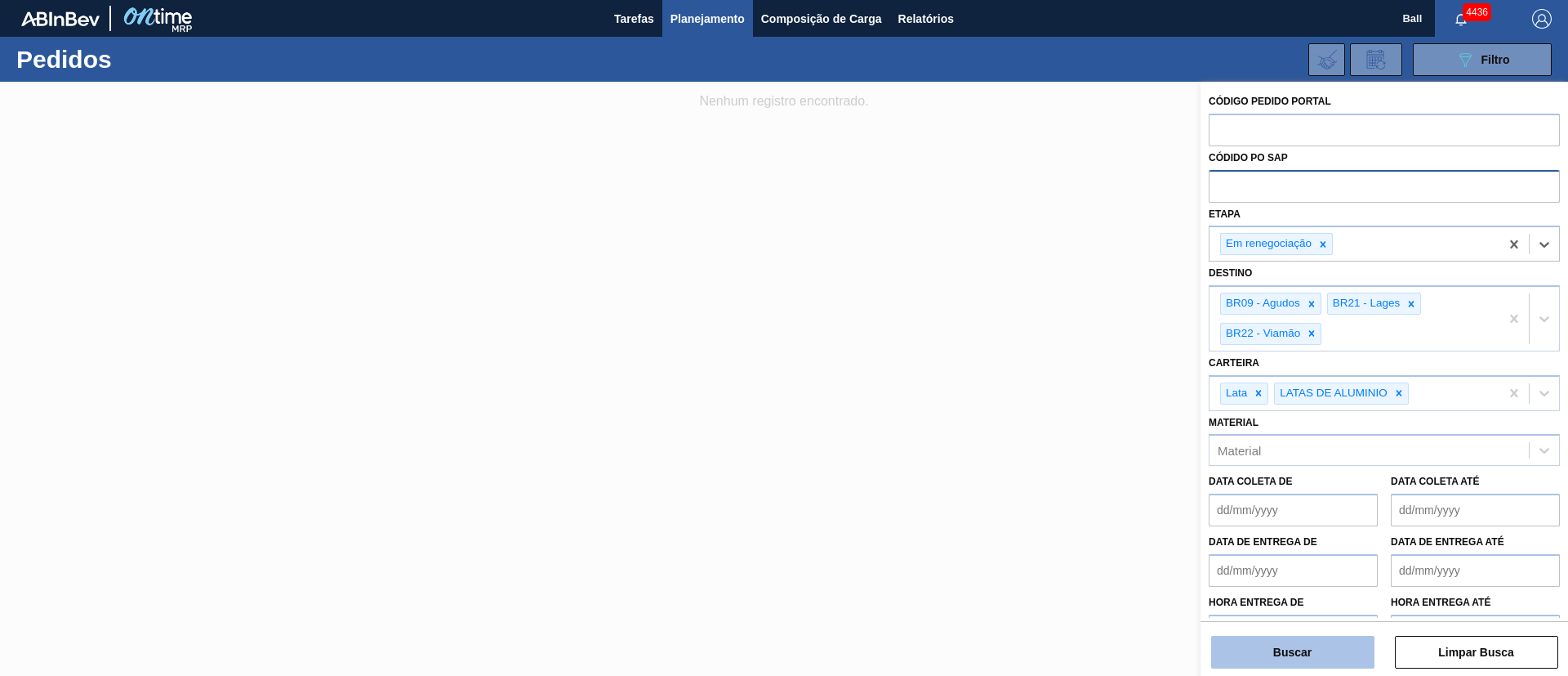
click at [1348, 657] on button "Buscar" at bounding box center [1292, 651] width 164 height 32
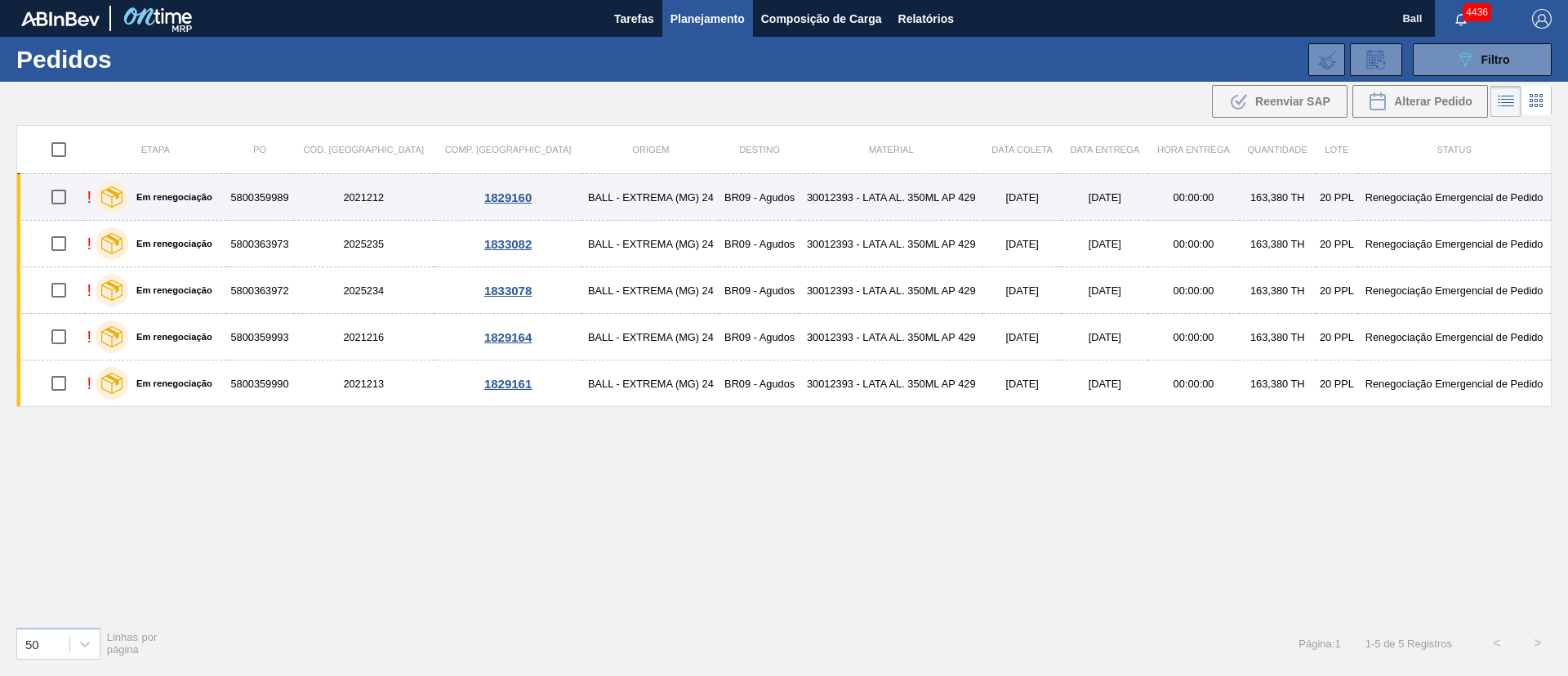
click at [602, 210] on td "BALL - EXTREMA (MG) 24" at bounding box center [650, 196] width 138 height 46
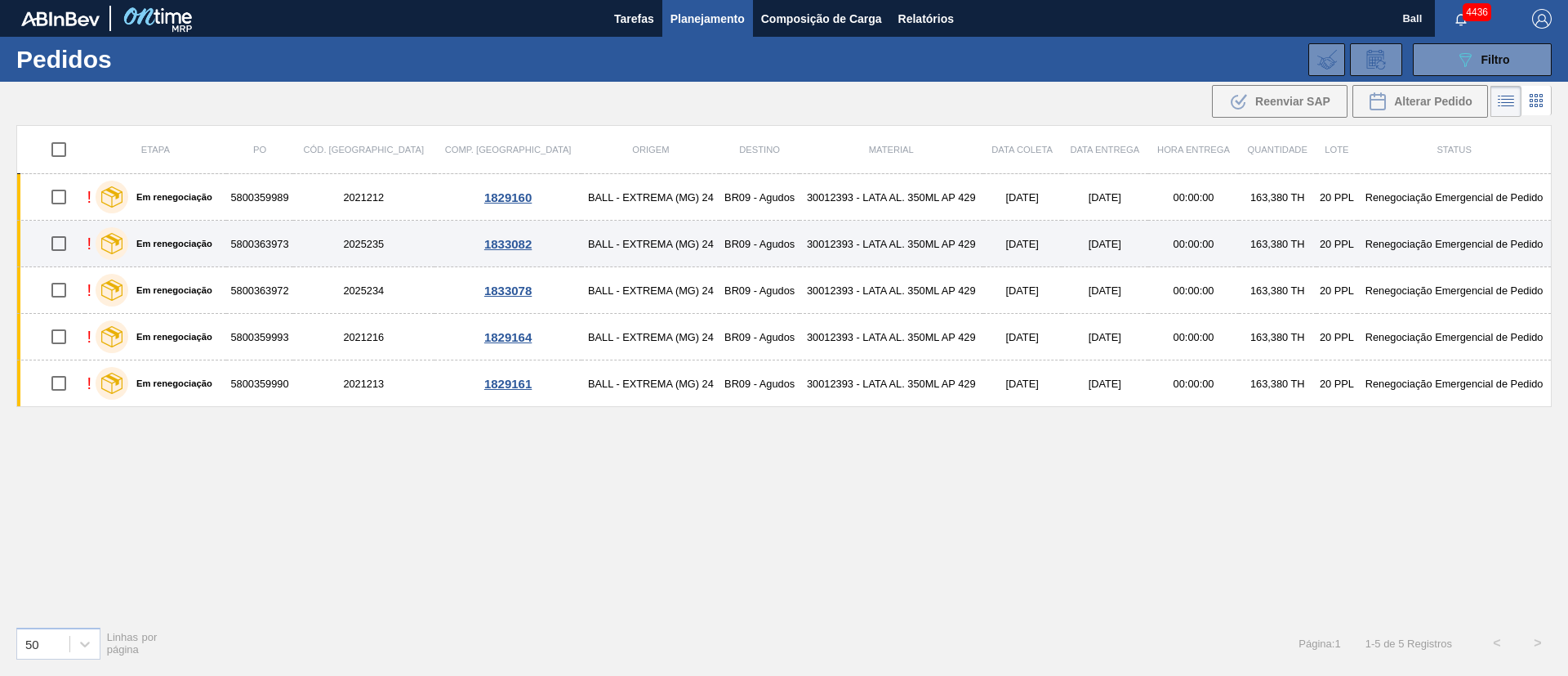
click at [602, 234] on td "BALL - EXTREMA (MG) 24" at bounding box center [650, 243] width 138 height 46
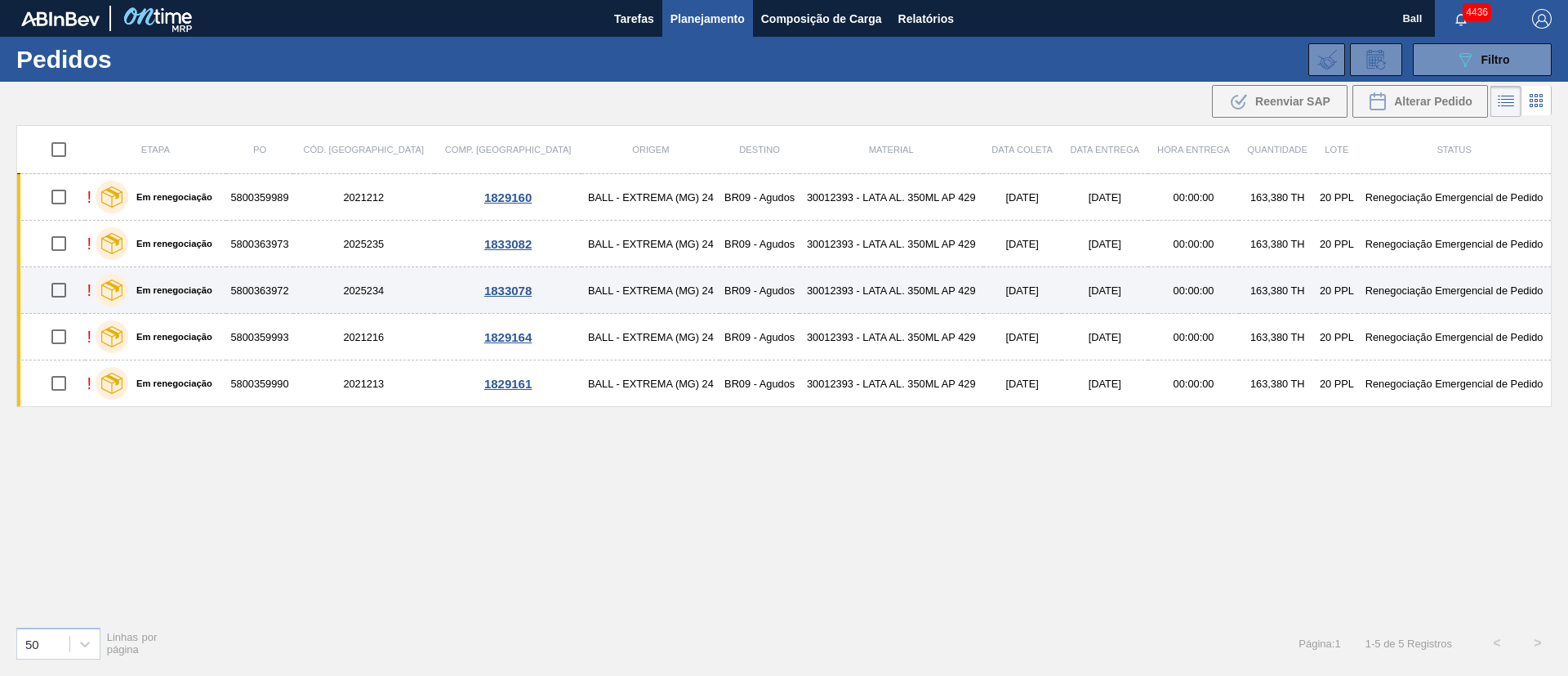
click at [598, 281] on td "BALL - EXTREMA (MG) 24" at bounding box center [650, 289] width 138 height 46
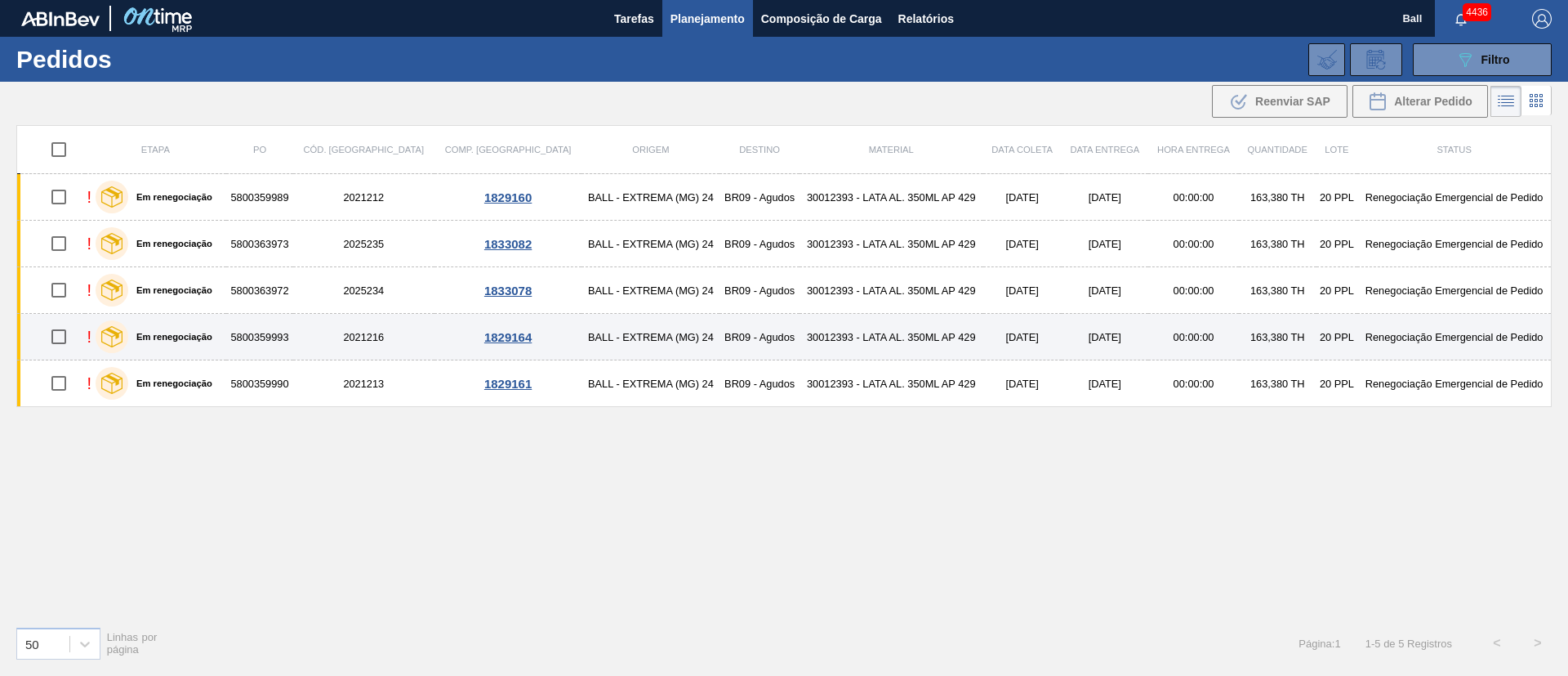
click at [596, 320] on td "BALL - EXTREMA (MG) 24" at bounding box center [650, 337] width 138 height 46
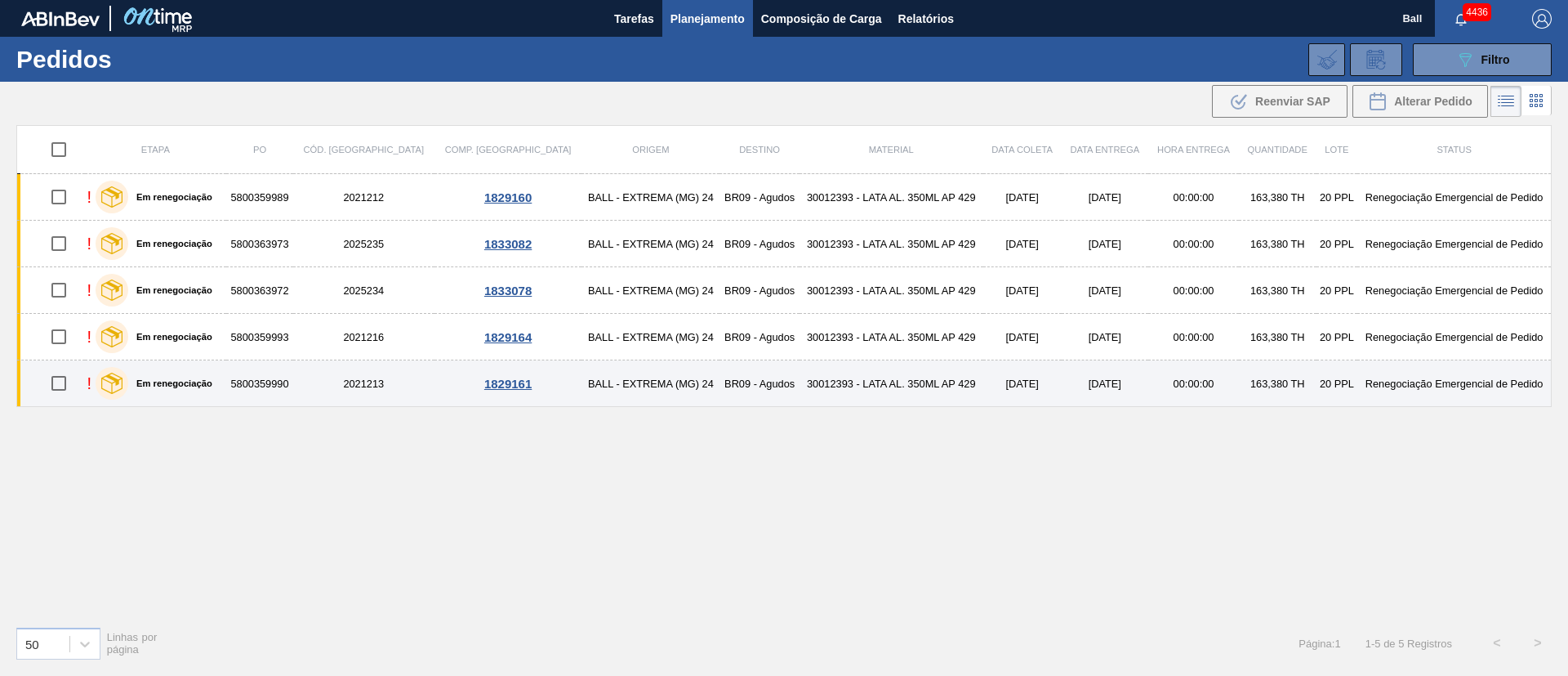
click at [595, 365] on td "BALL - EXTREMA (MG) 24" at bounding box center [650, 383] width 138 height 46
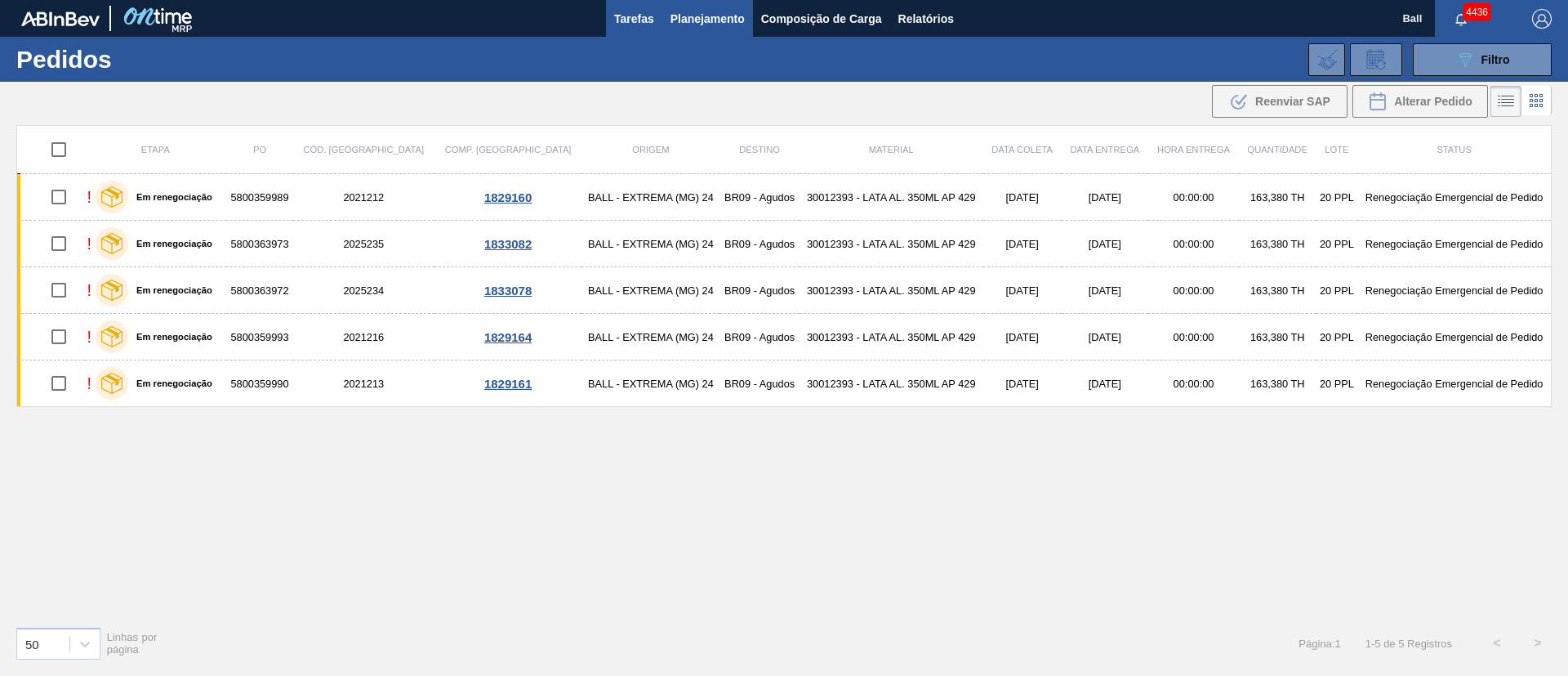
click at [645, 31] on button "Tarefas" at bounding box center [633, 18] width 56 height 36
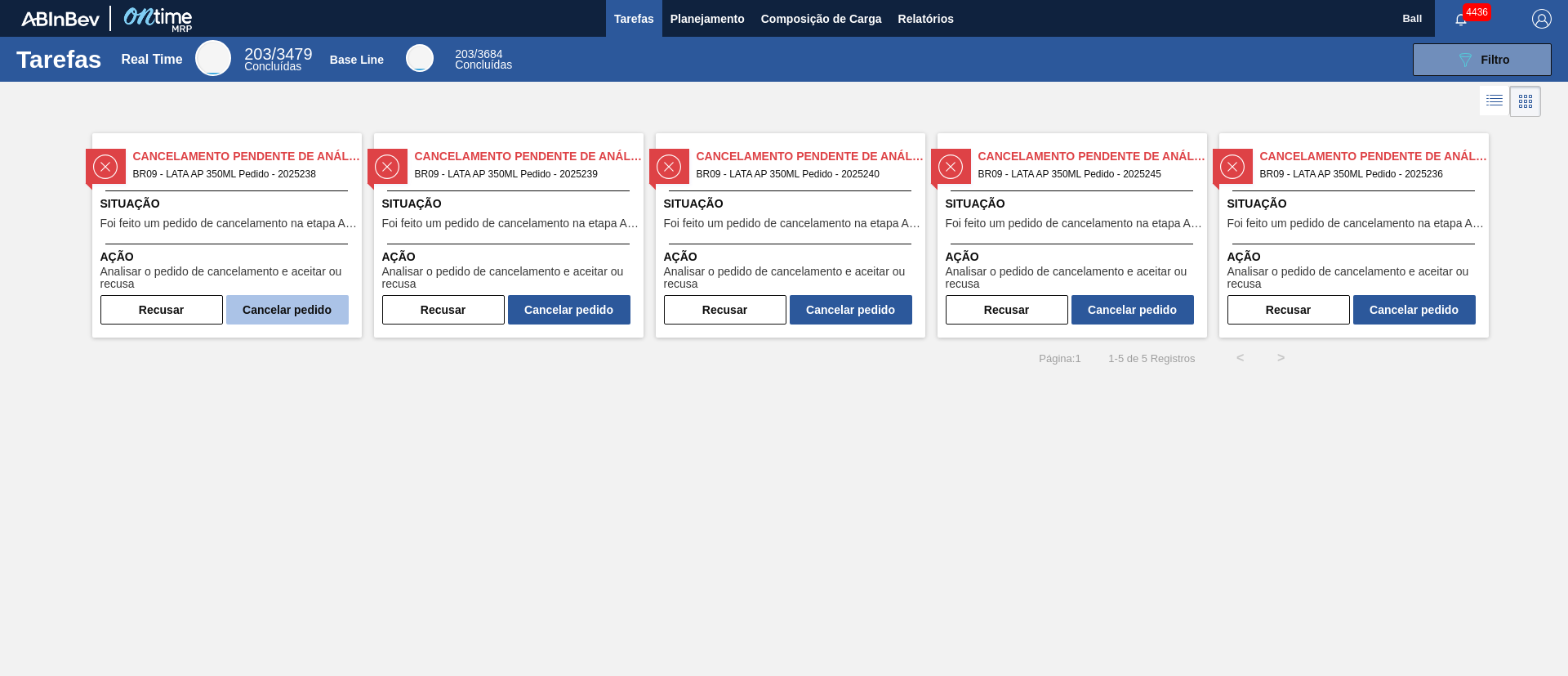
click at [302, 305] on button "Cancelar pedido" at bounding box center [287, 310] width 123 height 29
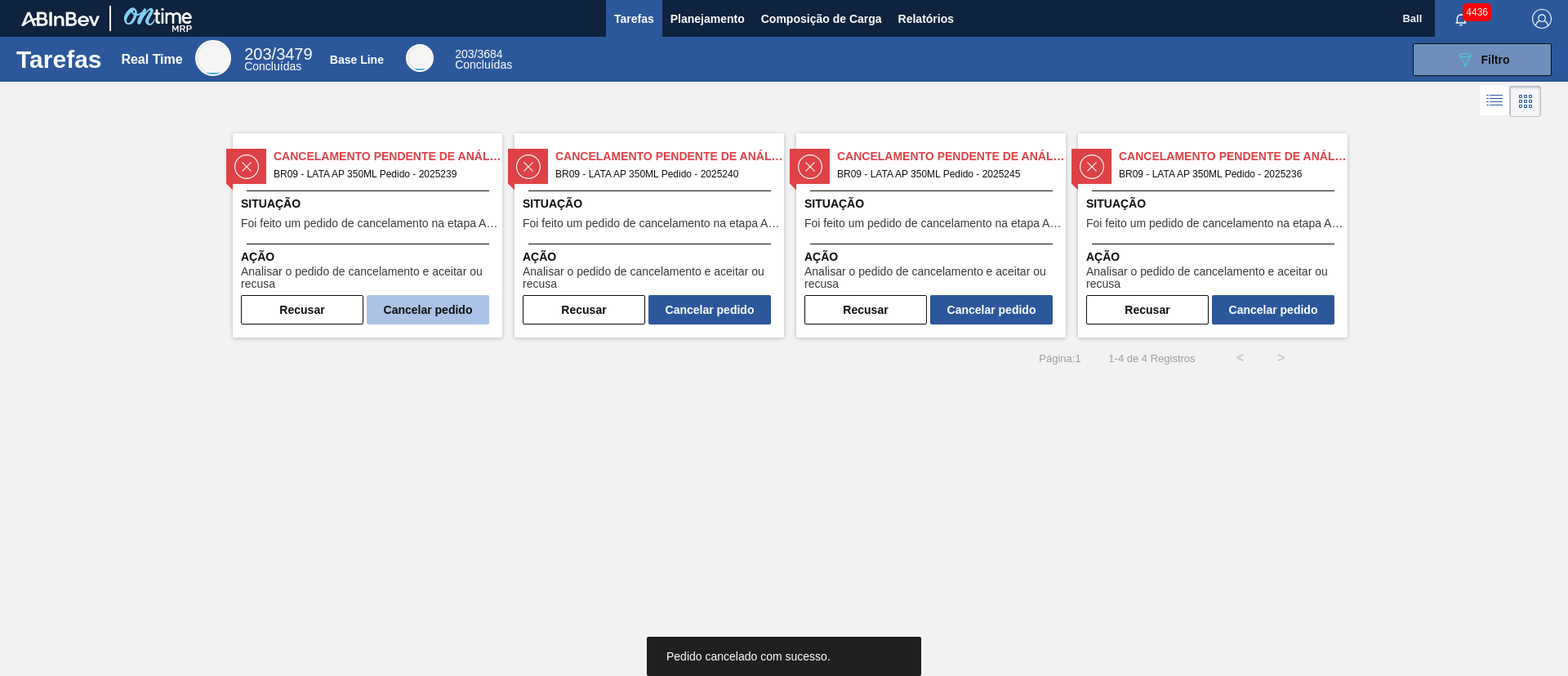
click at [451, 318] on button "Cancelar pedido" at bounding box center [428, 310] width 123 height 29
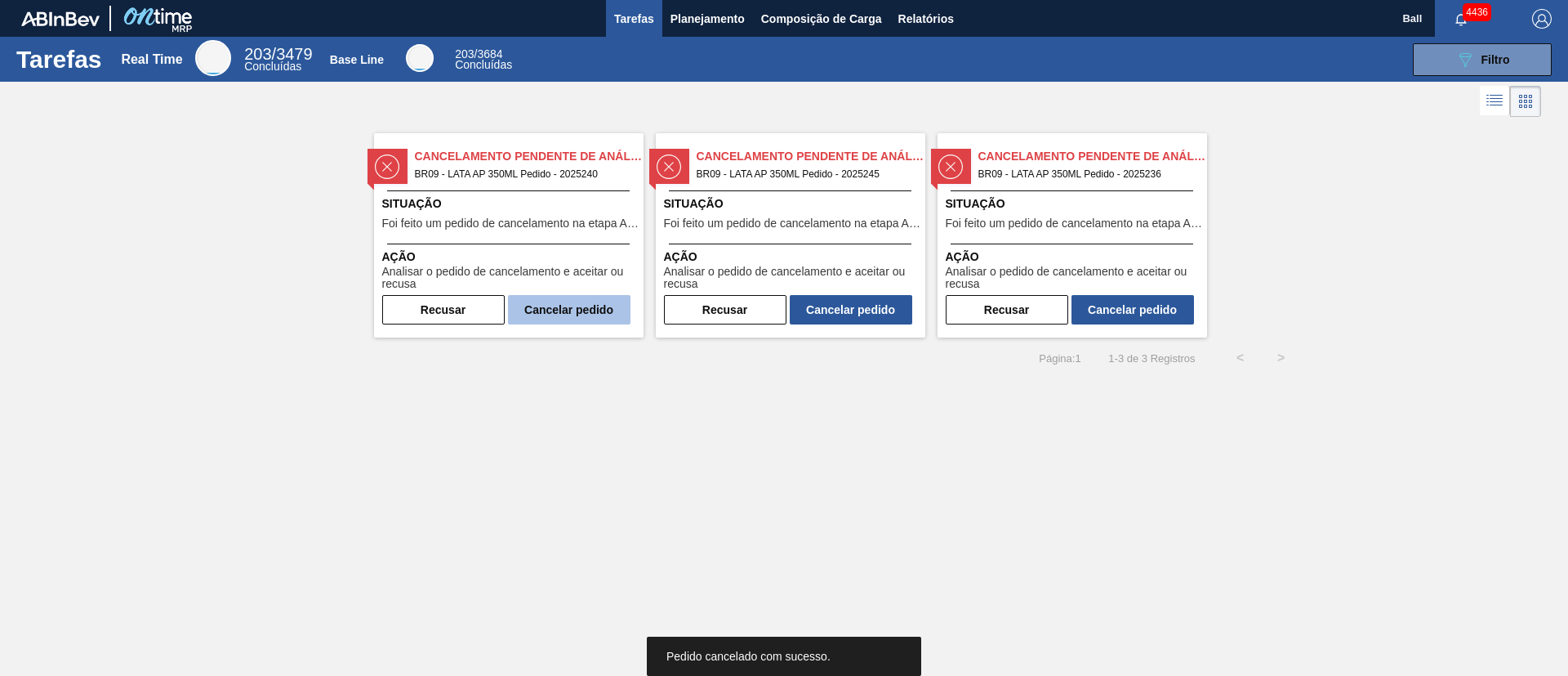
click at [576, 299] on button "Cancelar pedido" at bounding box center [569, 310] width 123 height 29
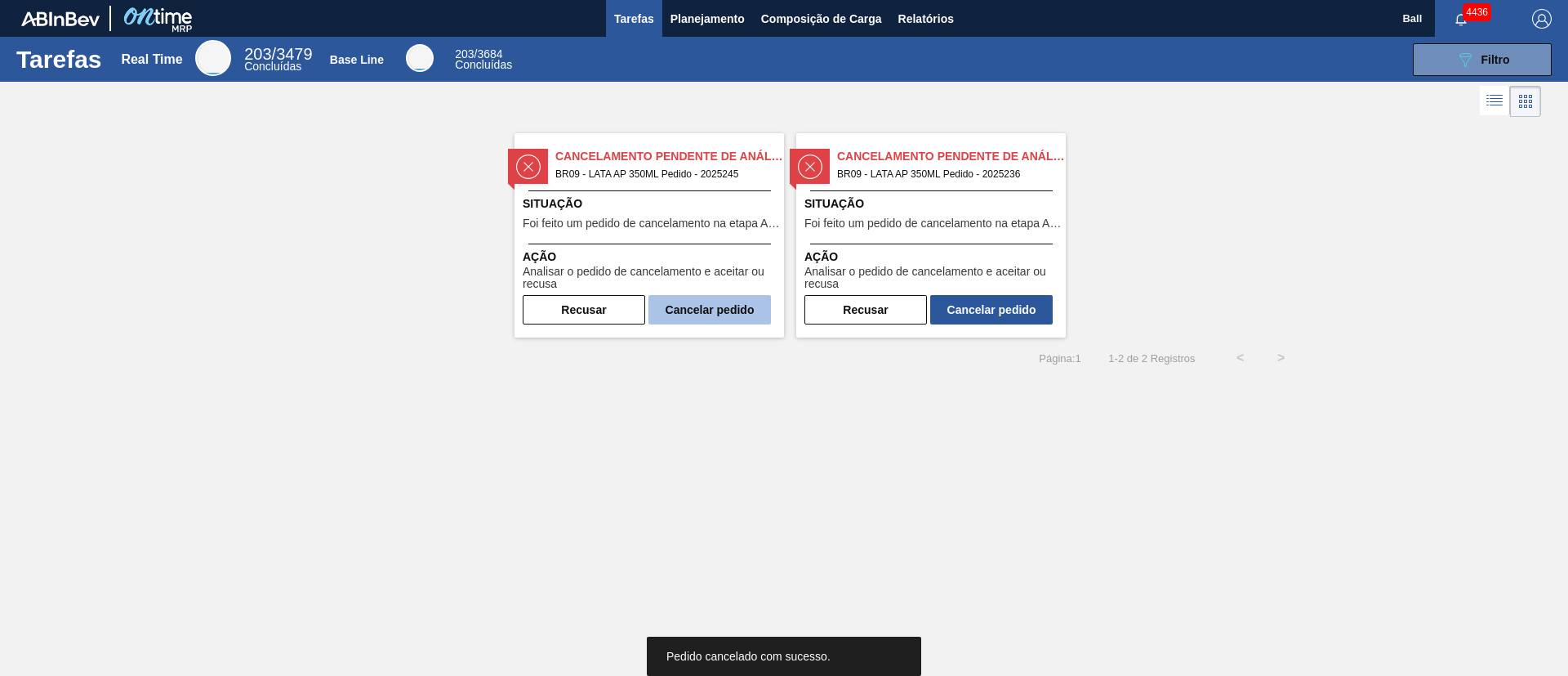
click at [745, 311] on button "Cancelar pedido" at bounding box center [709, 310] width 123 height 29
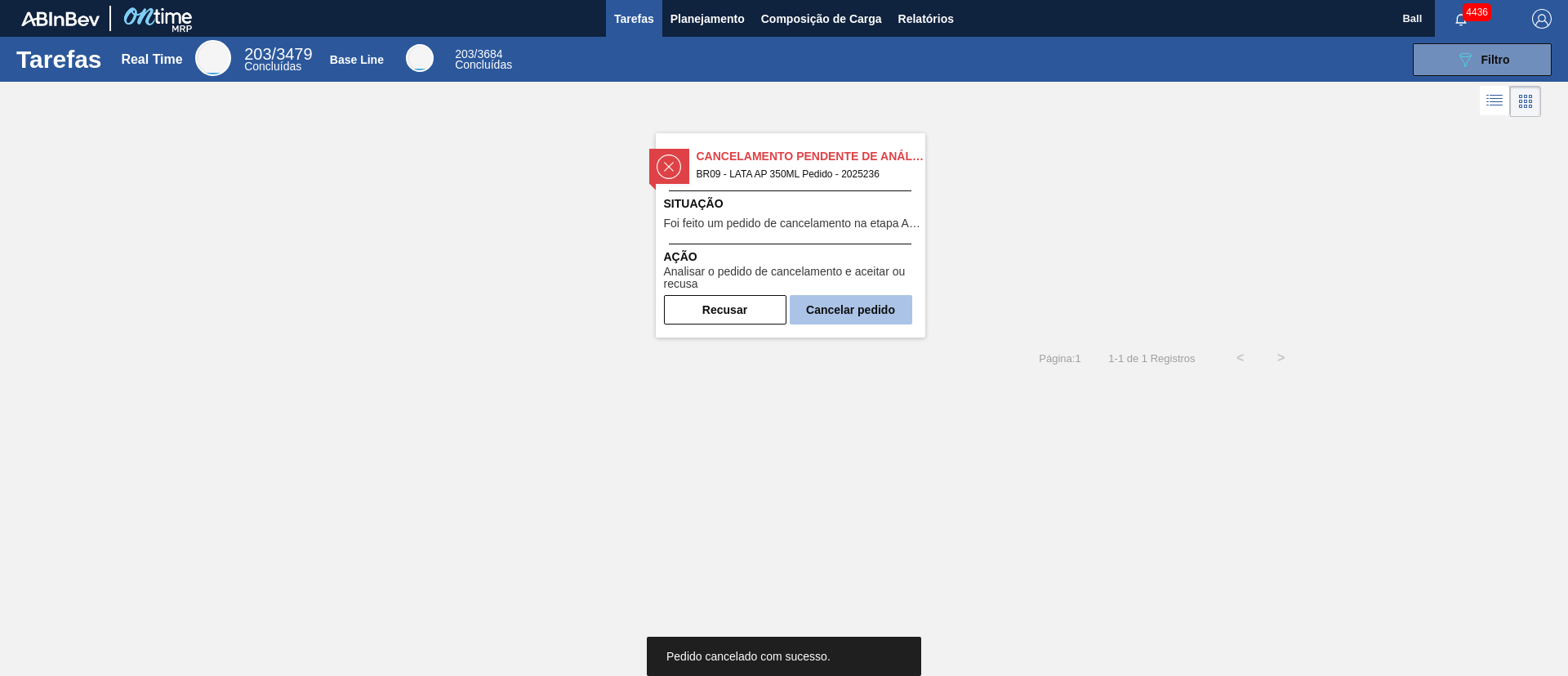
click at [872, 306] on button "Cancelar pedido" at bounding box center [851, 310] width 123 height 29
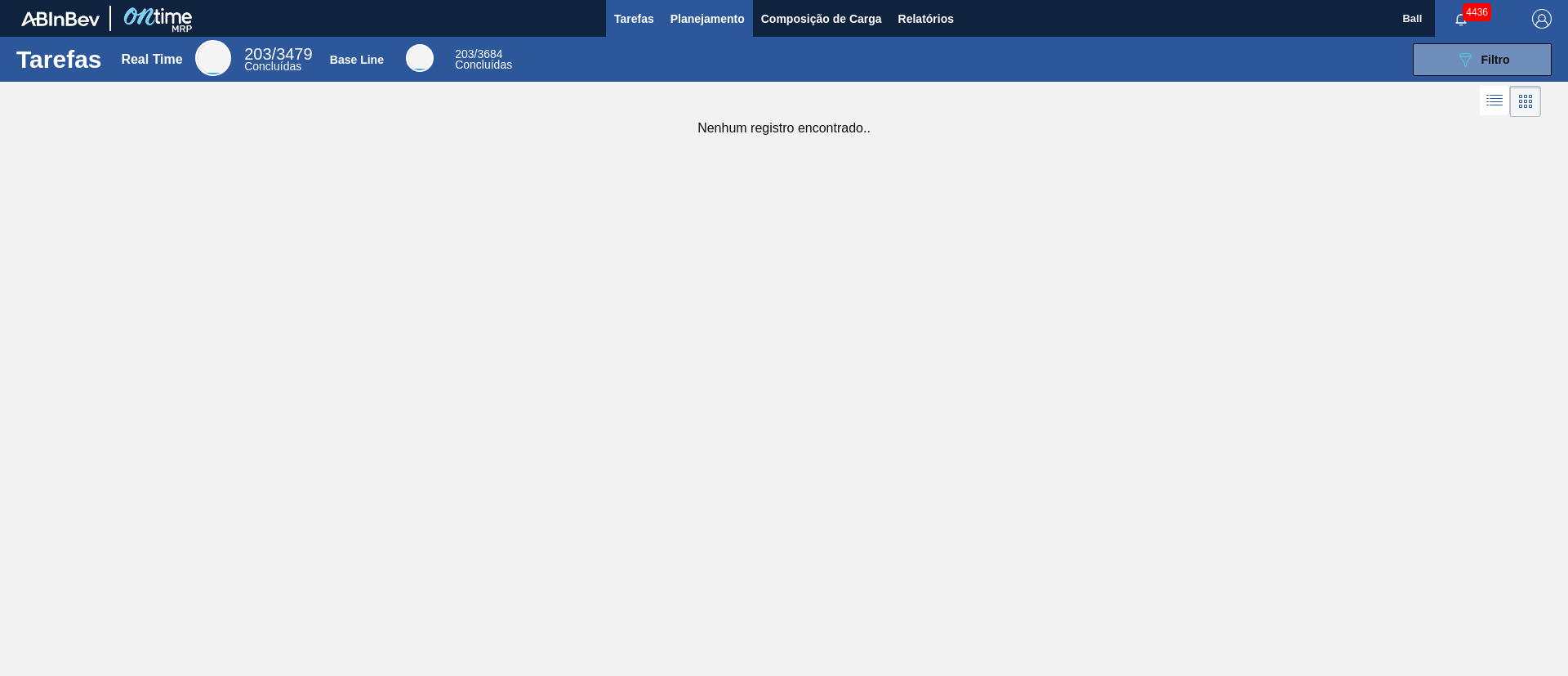
click at [721, 17] on span "Planejamento" at bounding box center [708, 19] width 75 height 20
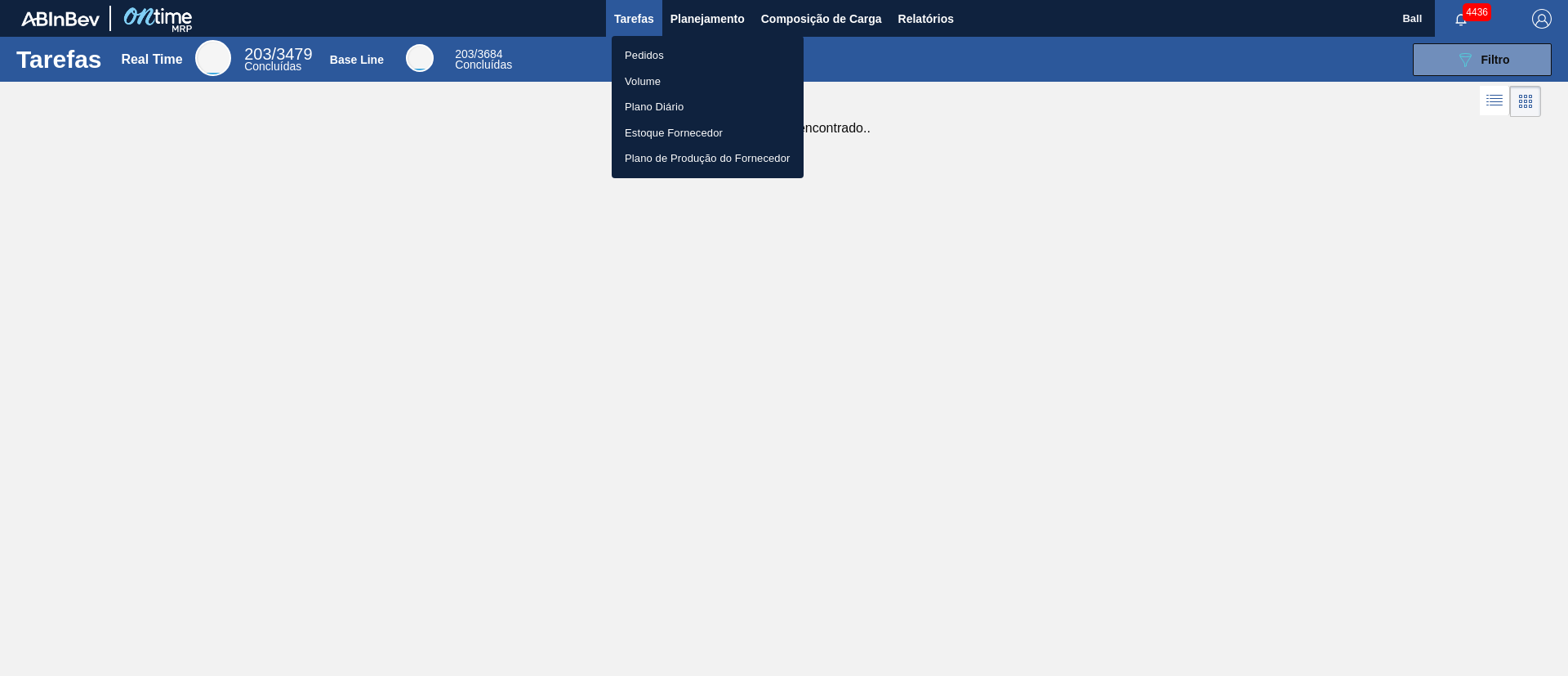
click at [640, 52] on li "Pedidos" at bounding box center [708, 55] width 192 height 26
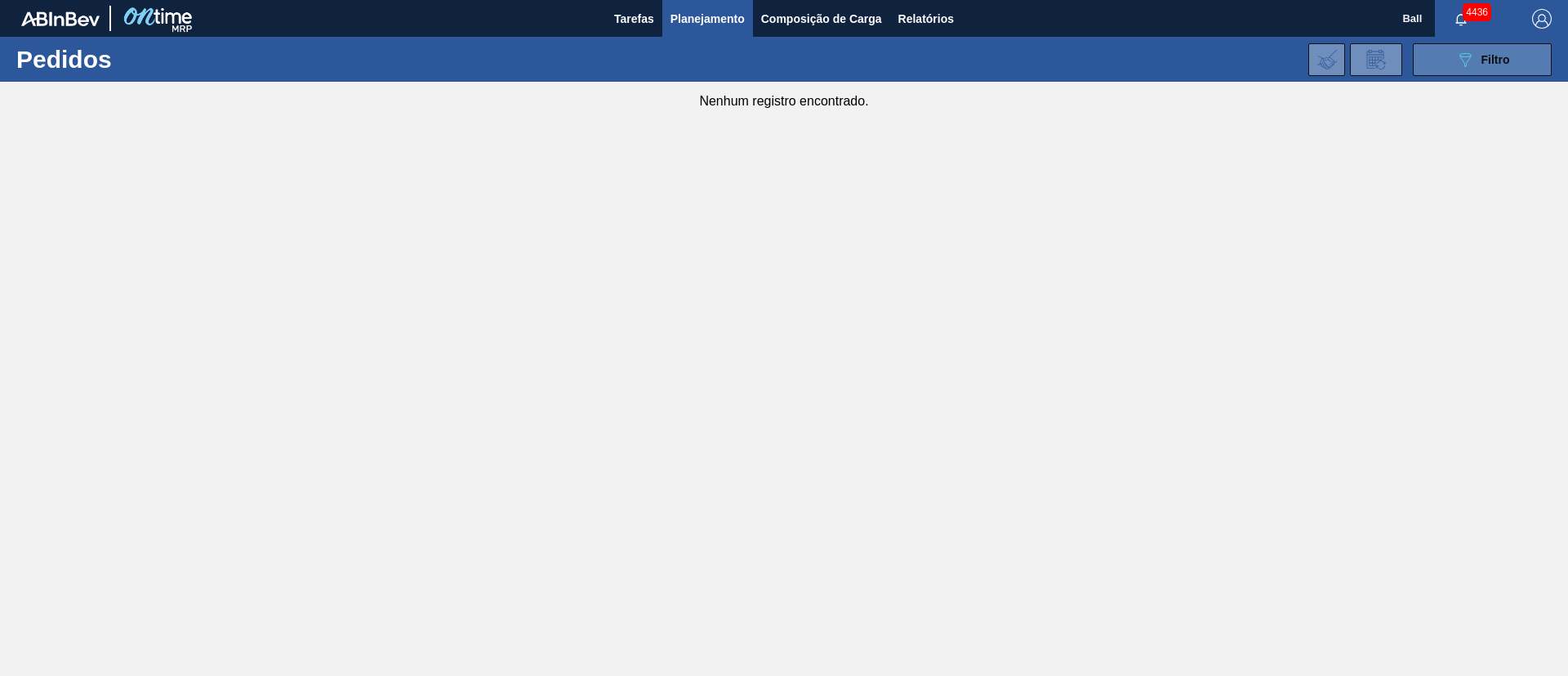
click at [1519, 58] on button "089F7B8B-B2A5-4AFE-B5C0-19BA573D28AC Filtro" at bounding box center [1483, 59] width 139 height 32
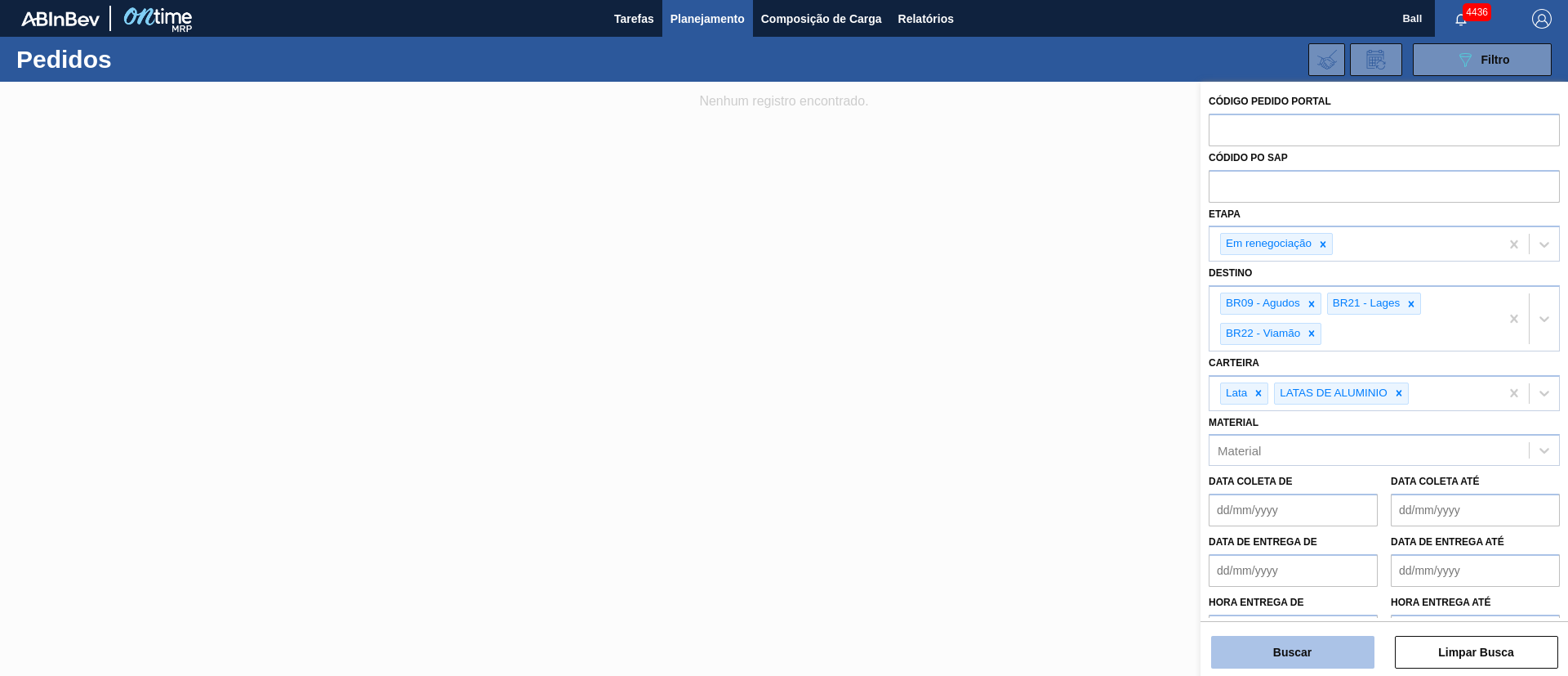
click at [1310, 657] on button "Buscar" at bounding box center [1292, 651] width 164 height 32
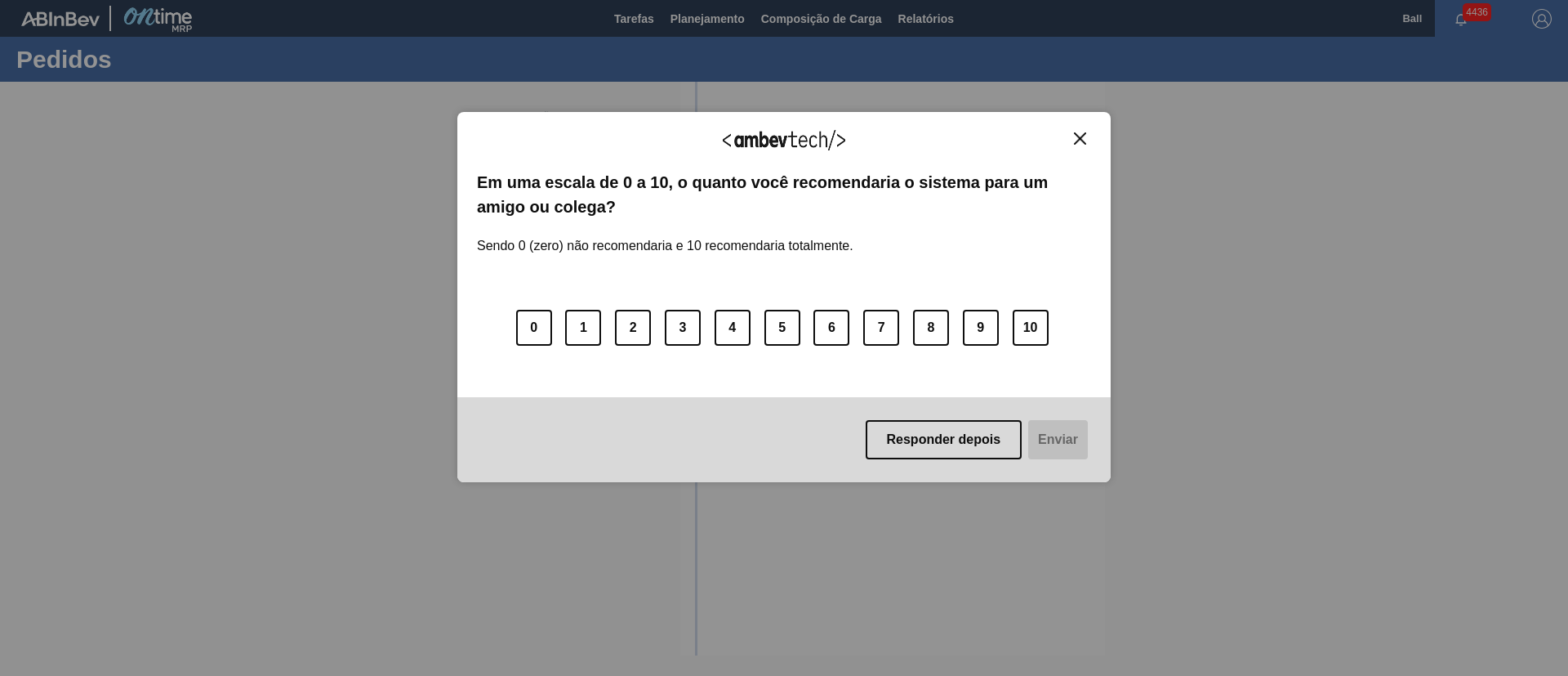
click at [1084, 135] on img "Close" at bounding box center [1080, 138] width 12 height 12
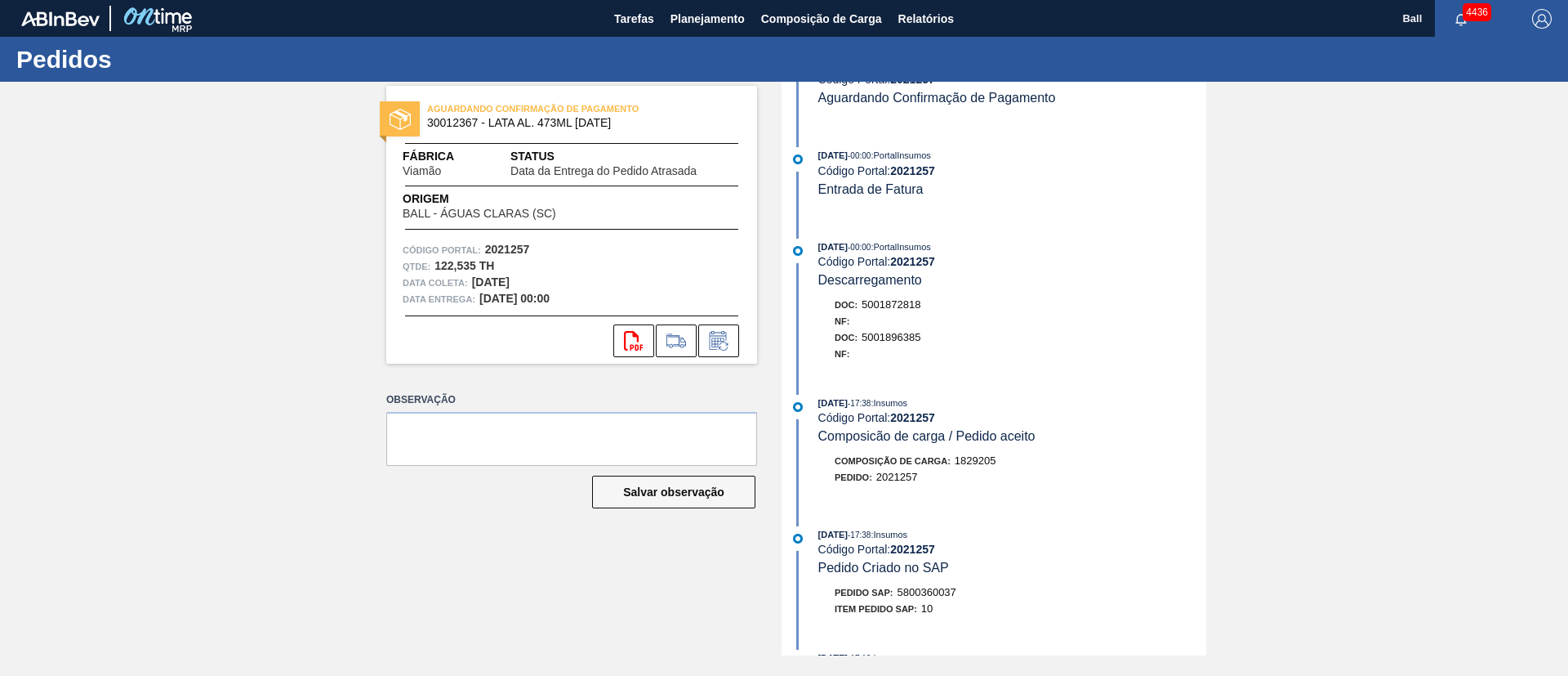
scroll to position [2711, 0]
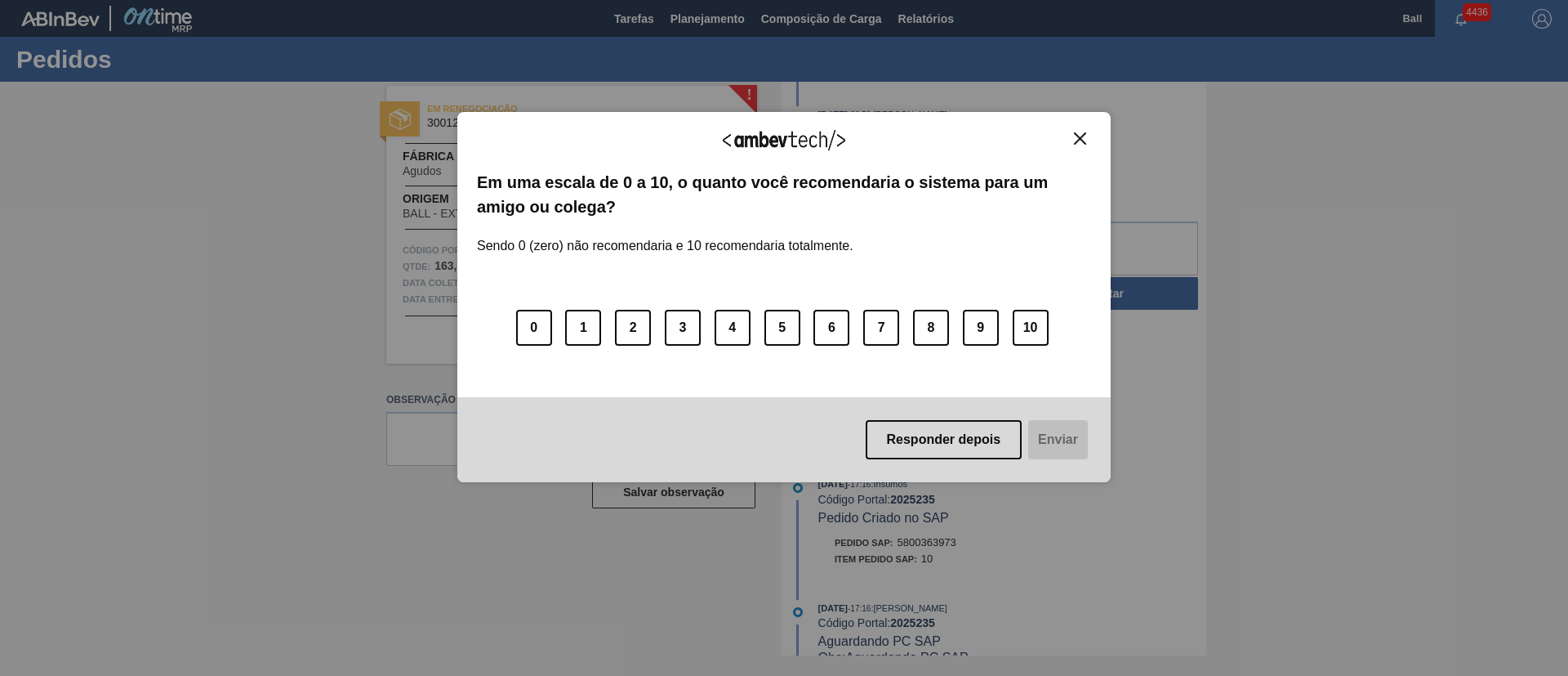
click at [1085, 142] on img "Close" at bounding box center [1080, 138] width 12 height 12
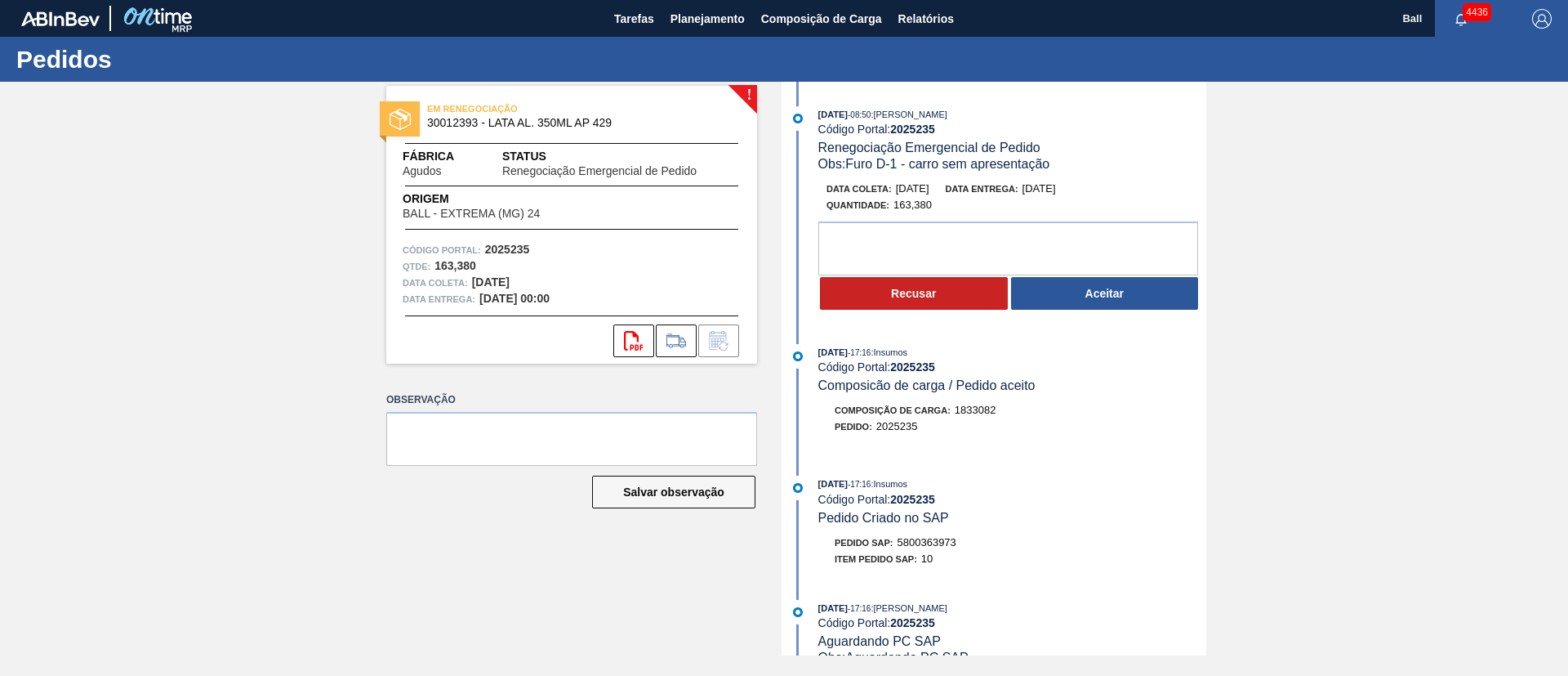
click at [1087, 311] on div "Recusar Aceitar" at bounding box center [1013, 293] width 388 height 36
click at [1088, 303] on button "Aceitar" at bounding box center [1105, 292] width 188 height 32
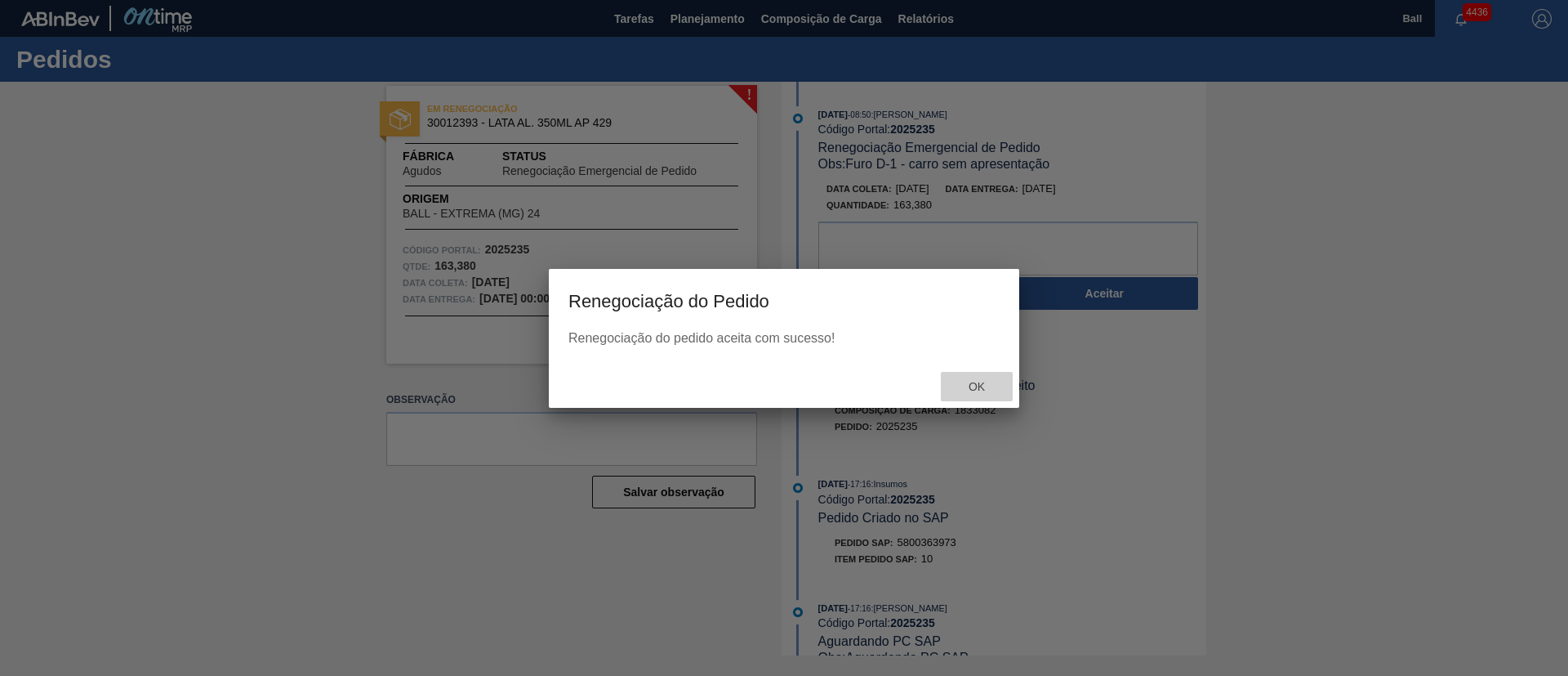
click at [986, 380] on span "Ok" at bounding box center [977, 386] width 42 height 13
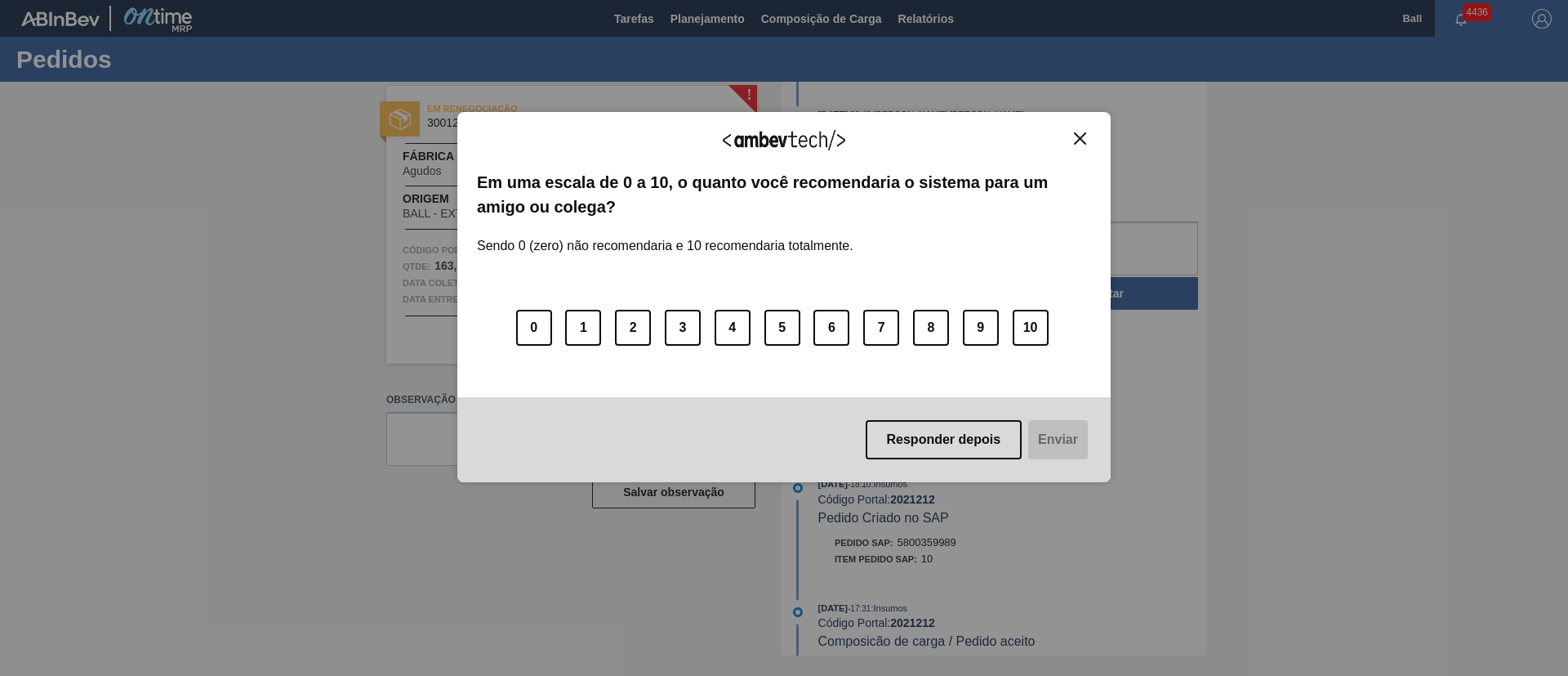
click at [1089, 149] on div "Agradecemos seu feedback!" at bounding box center [784, 150] width 614 height 38
click at [1088, 144] on button "Close" at bounding box center [1080, 138] width 22 height 14
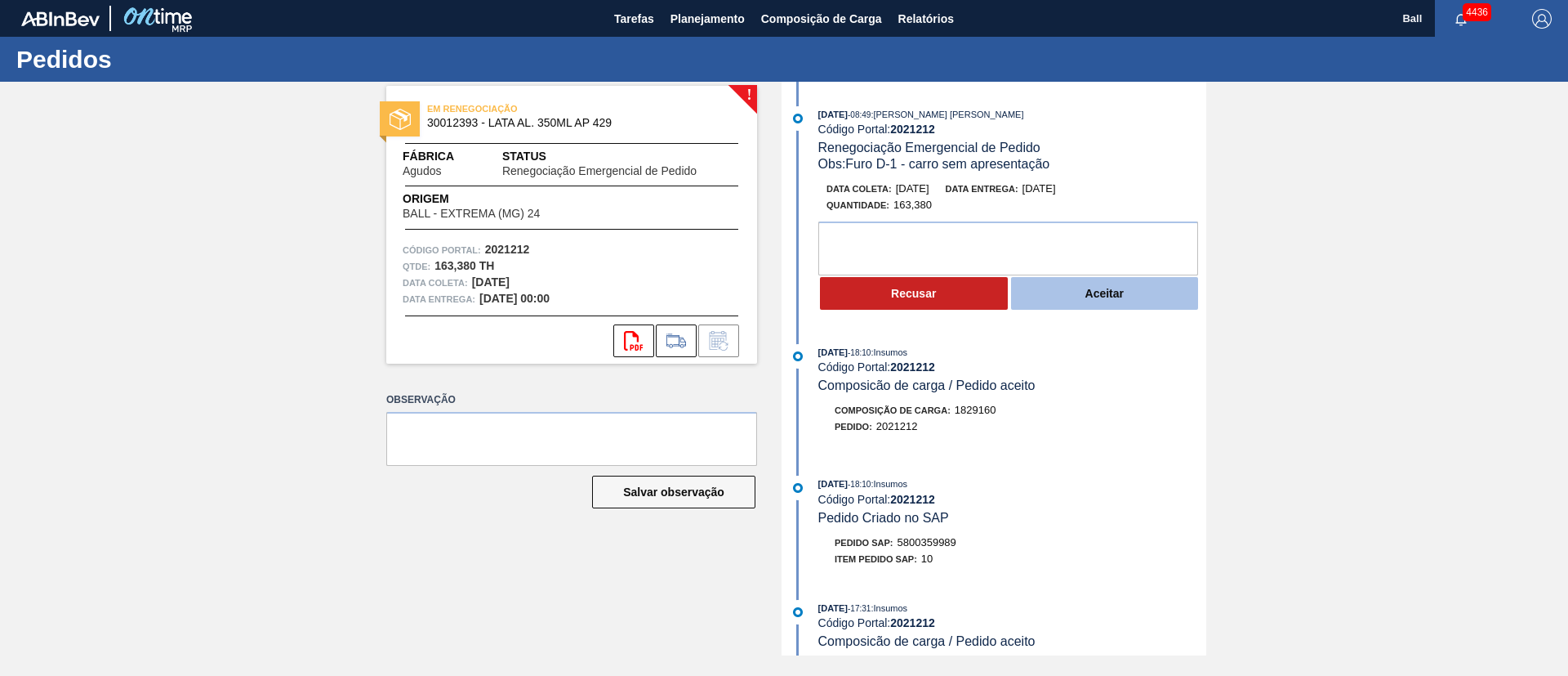
click at [1130, 302] on button "Aceitar" at bounding box center [1105, 292] width 188 height 32
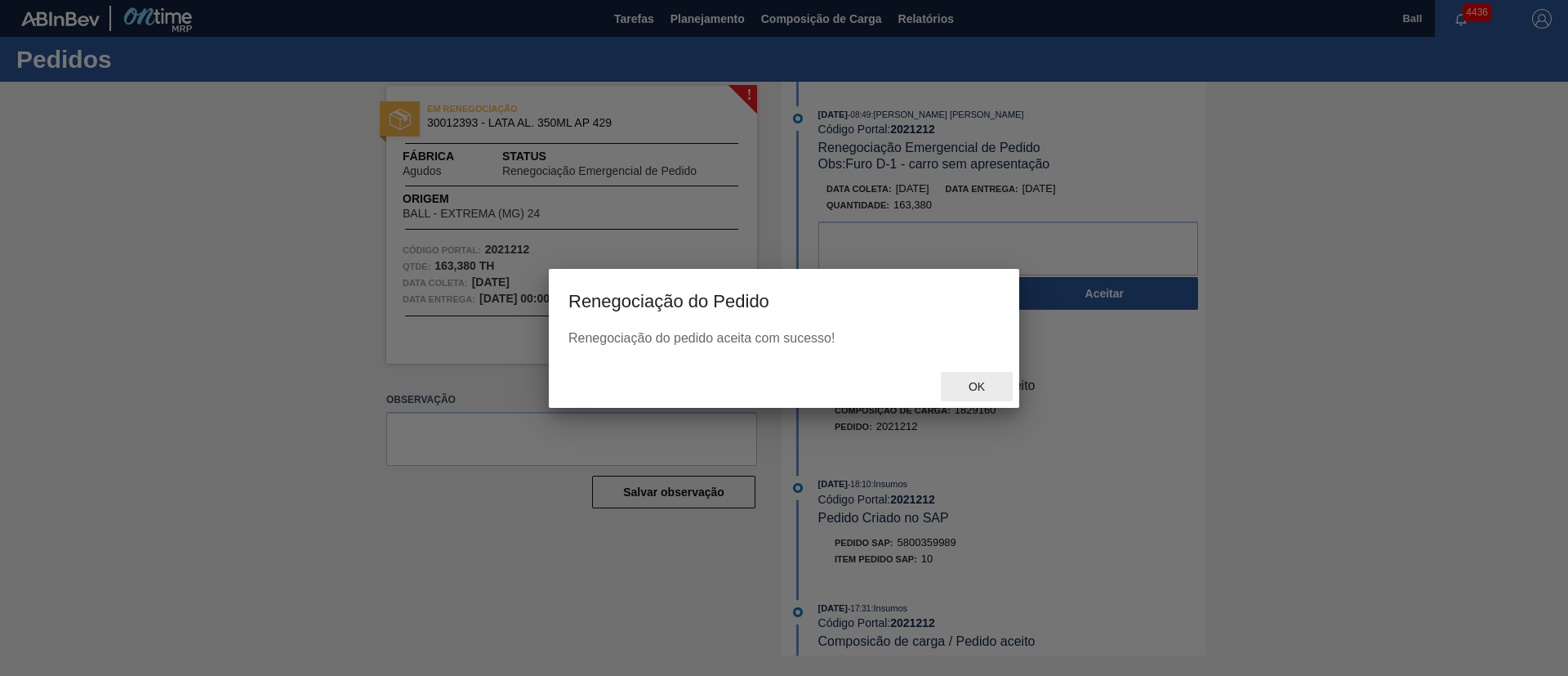
click at [982, 391] on span "Ok" at bounding box center [977, 386] width 42 height 13
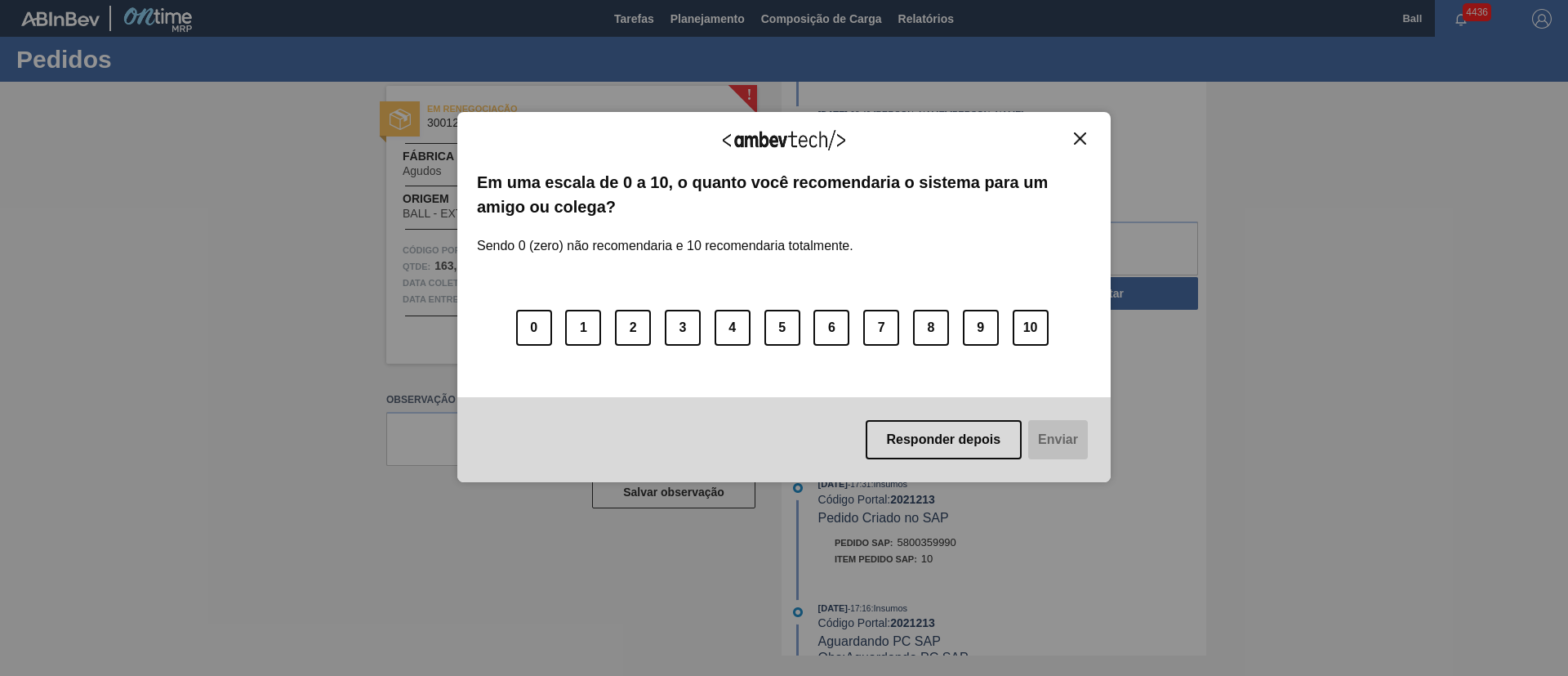
click at [1084, 142] on img "Close" at bounding box center [1080, 138] width 12 height 12
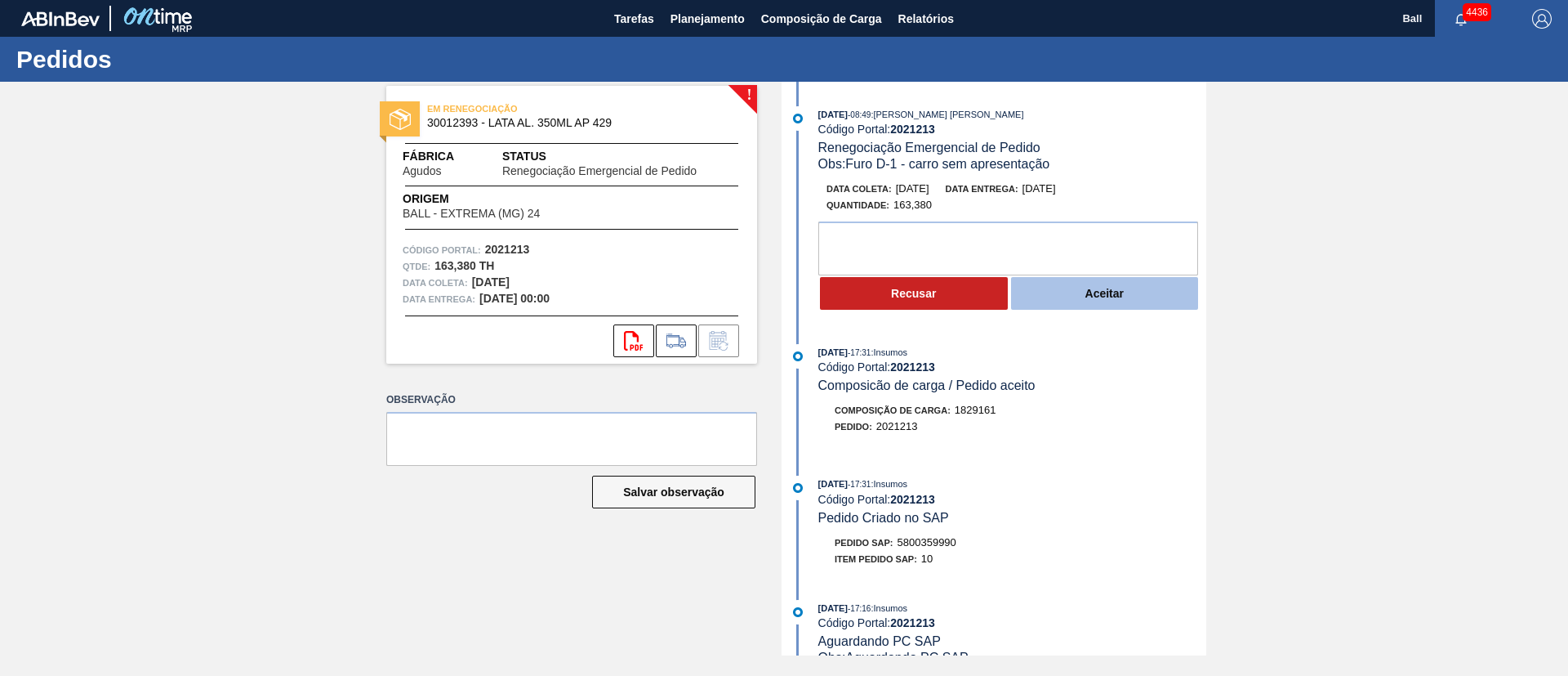
click at [1148, 302] on button "Aceitar" at bounding box center [1105, 292] width 188 height 32
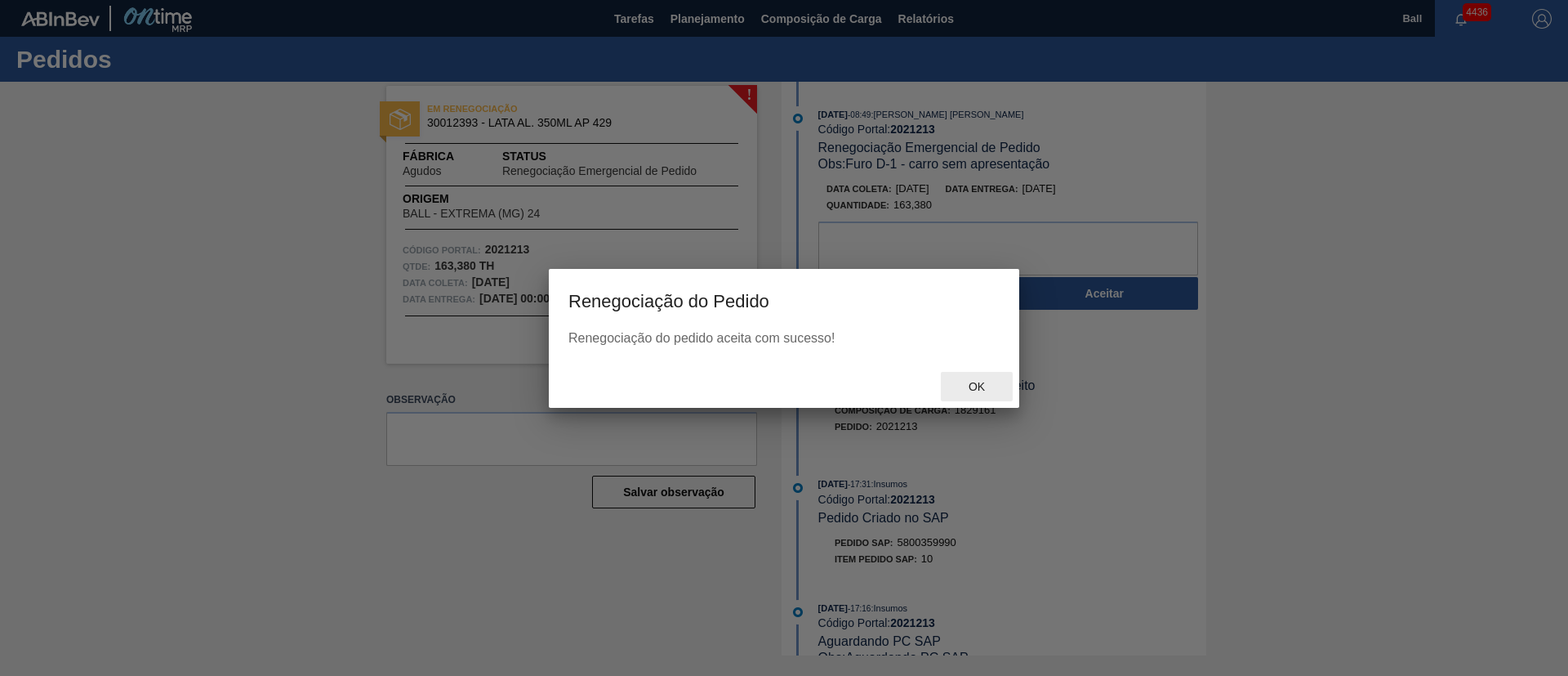
click at [985, 380] on div "Ok" at bounding box center [977, 387] width 72 height 30
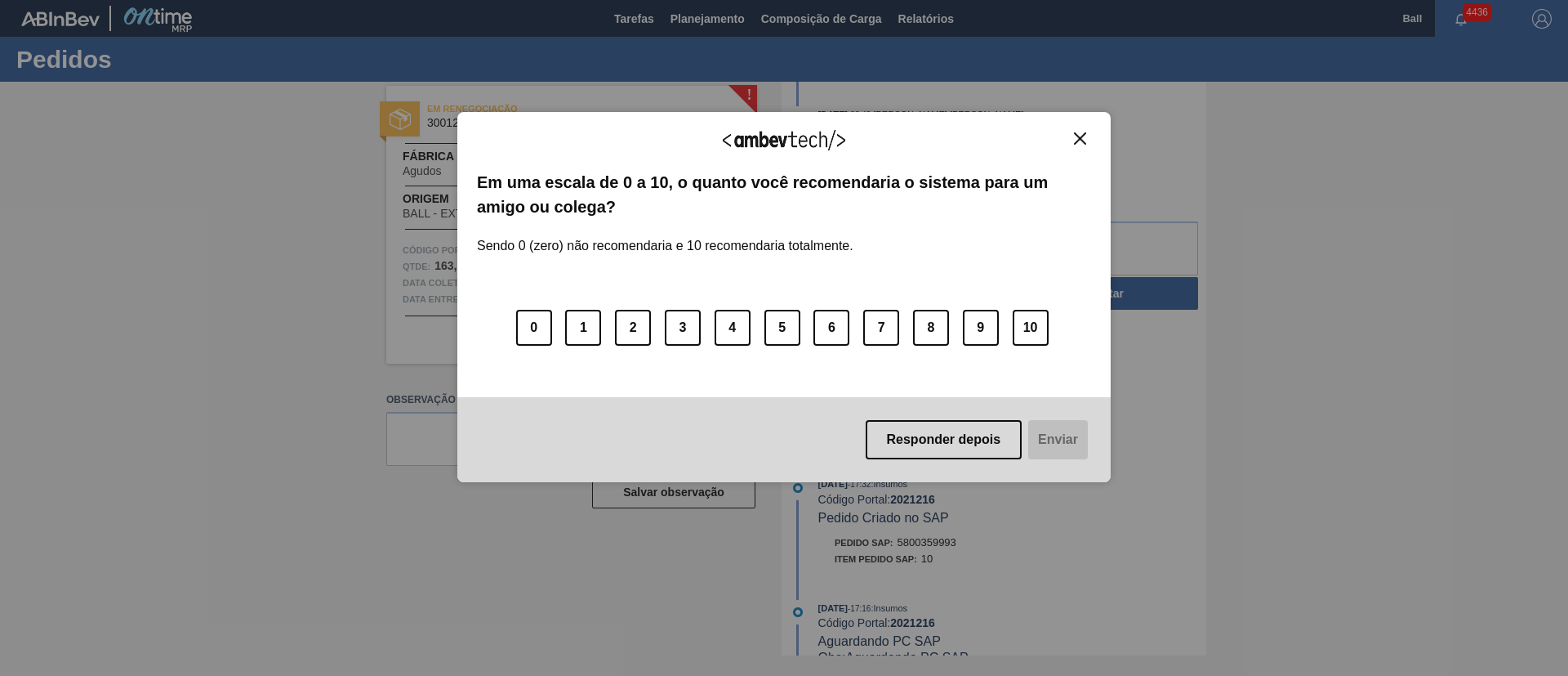
click at [1080, 142] on img "Close" at bounding box center [1080, 138] width 12 height 12
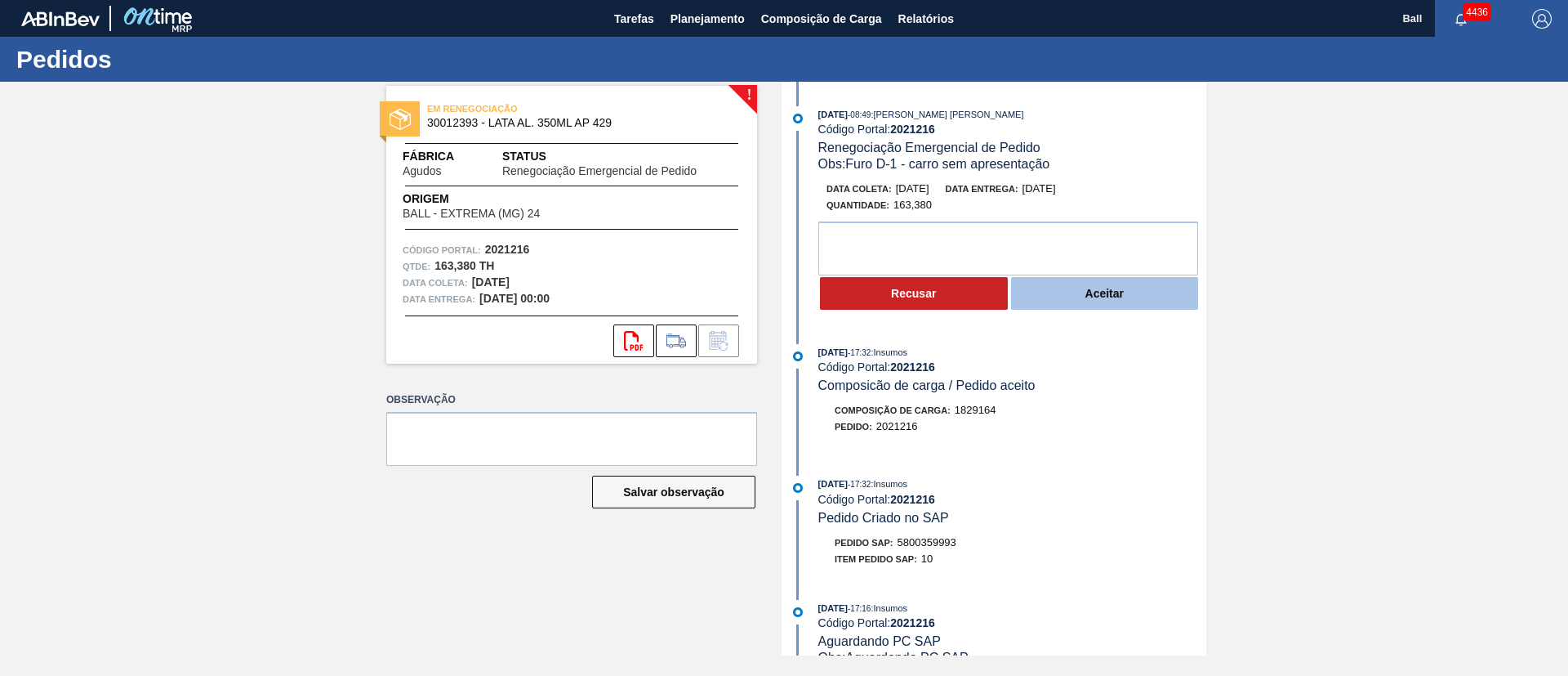
click at [1069, 305] on button "Aceitar" at bounding box center [1105, 292] width 188 height 32
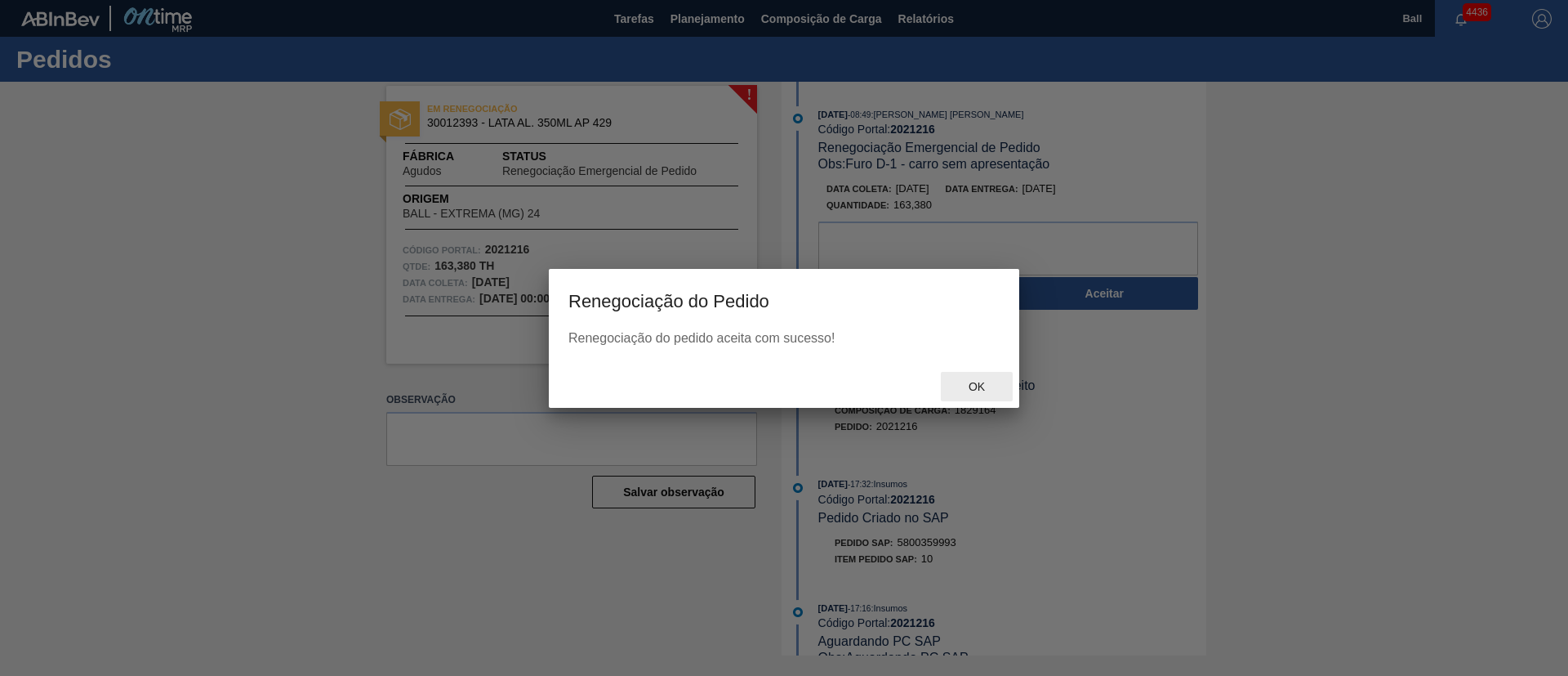
click at [978, 379] on div "Ok" at bounding box center [977, 387] width 72 height 30
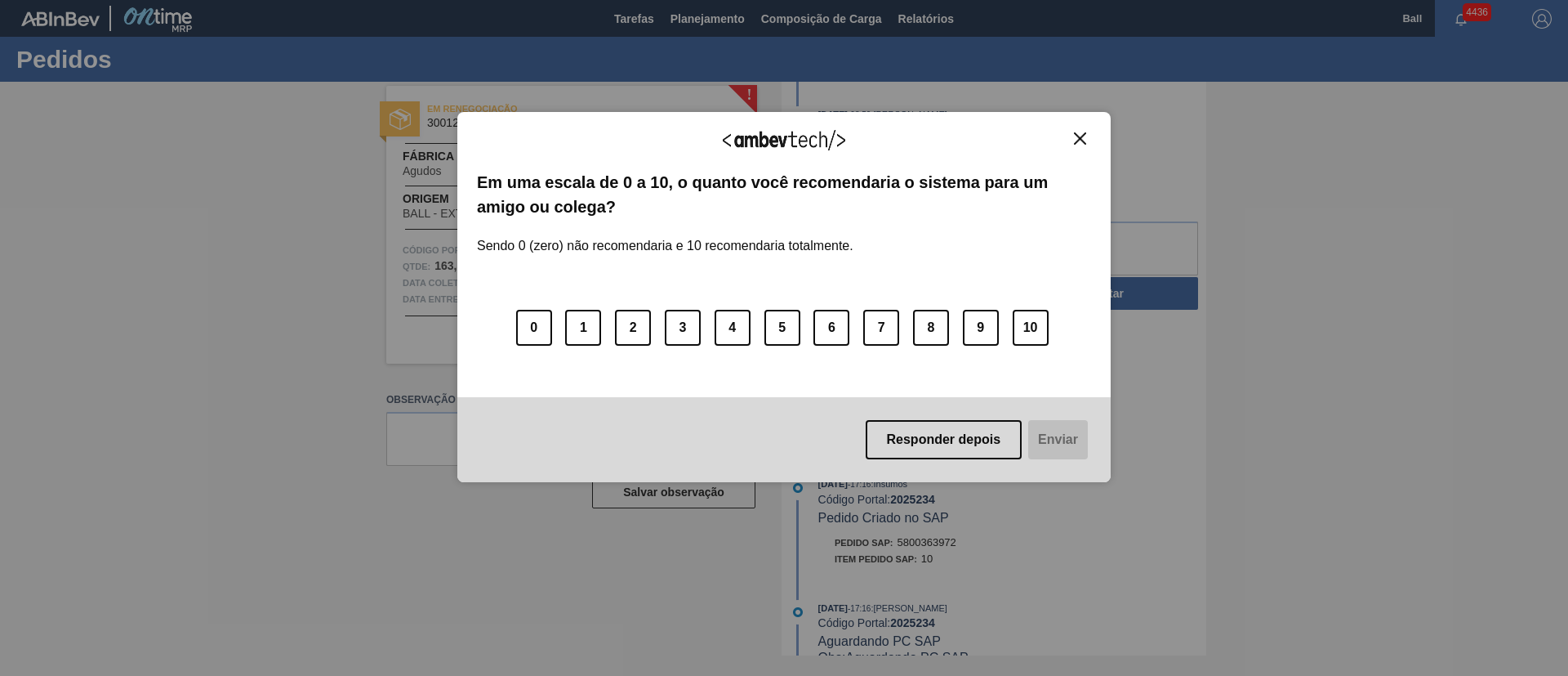
click at [1085, 136] on img "Close" at bounding box center [1080, 138] width 12 height 12
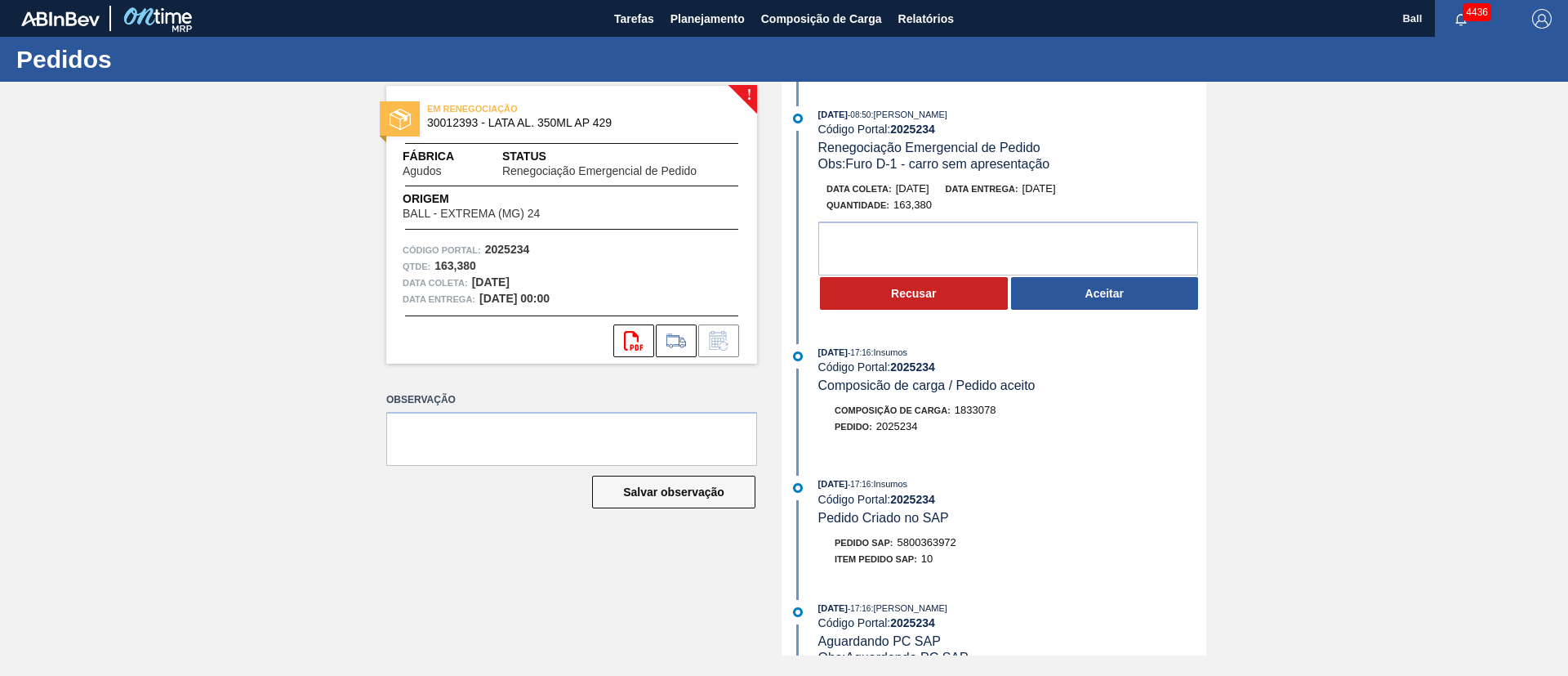
click at [1040, 286] on button "Aceitar" at bounding box center [1105, 292] width 188 height 32
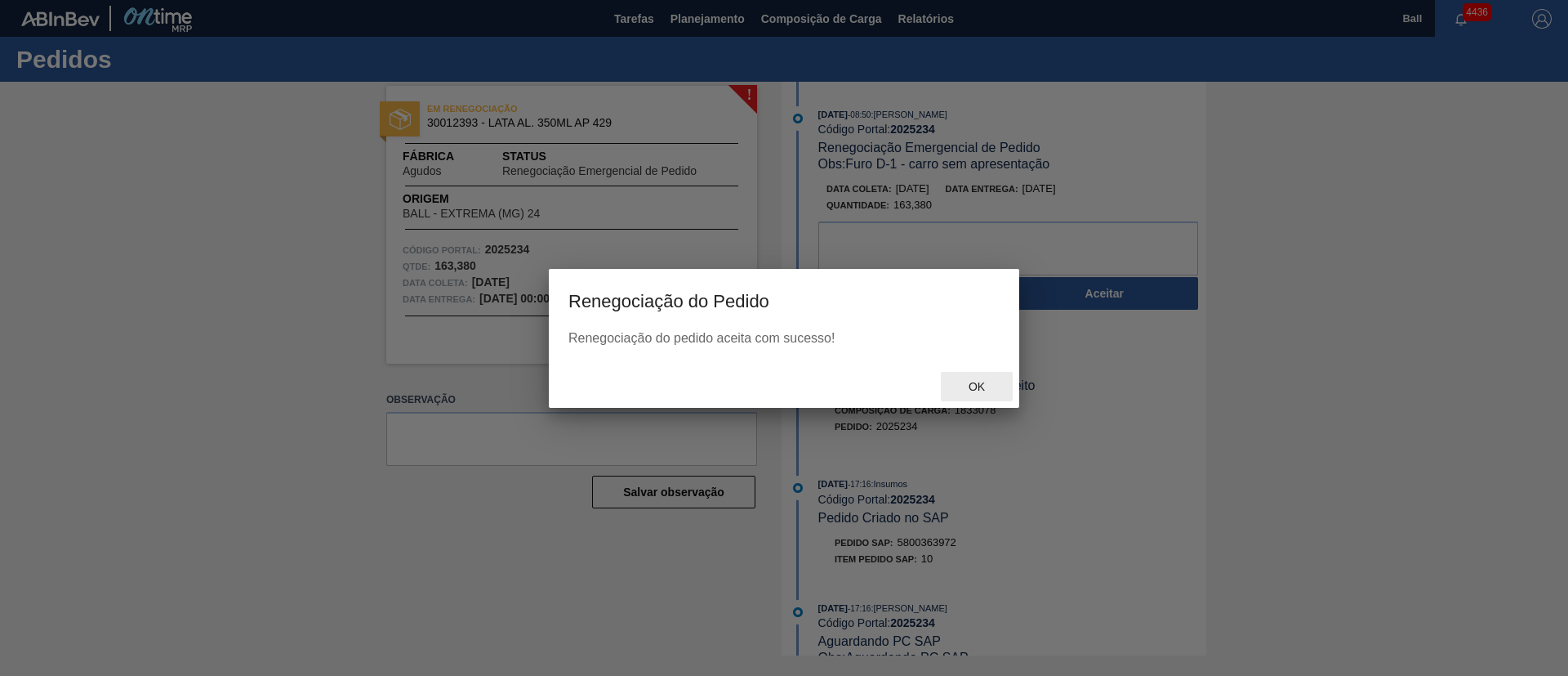
click at [976, 380] on div "Ok" at bounding box center [977, 387] width 72 height 30
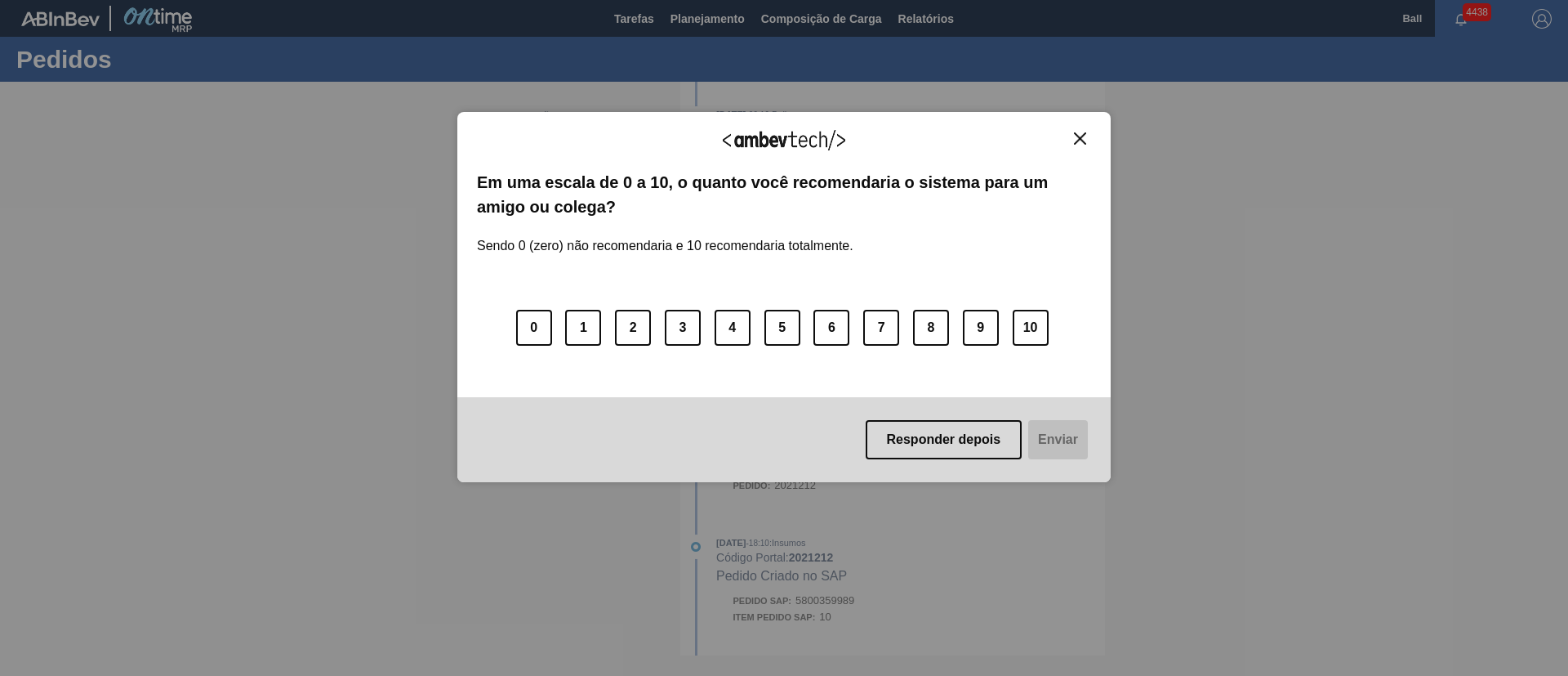
click at [1080, 138] on img "Close" at bounding box center [1080, 138] width 12 height 12
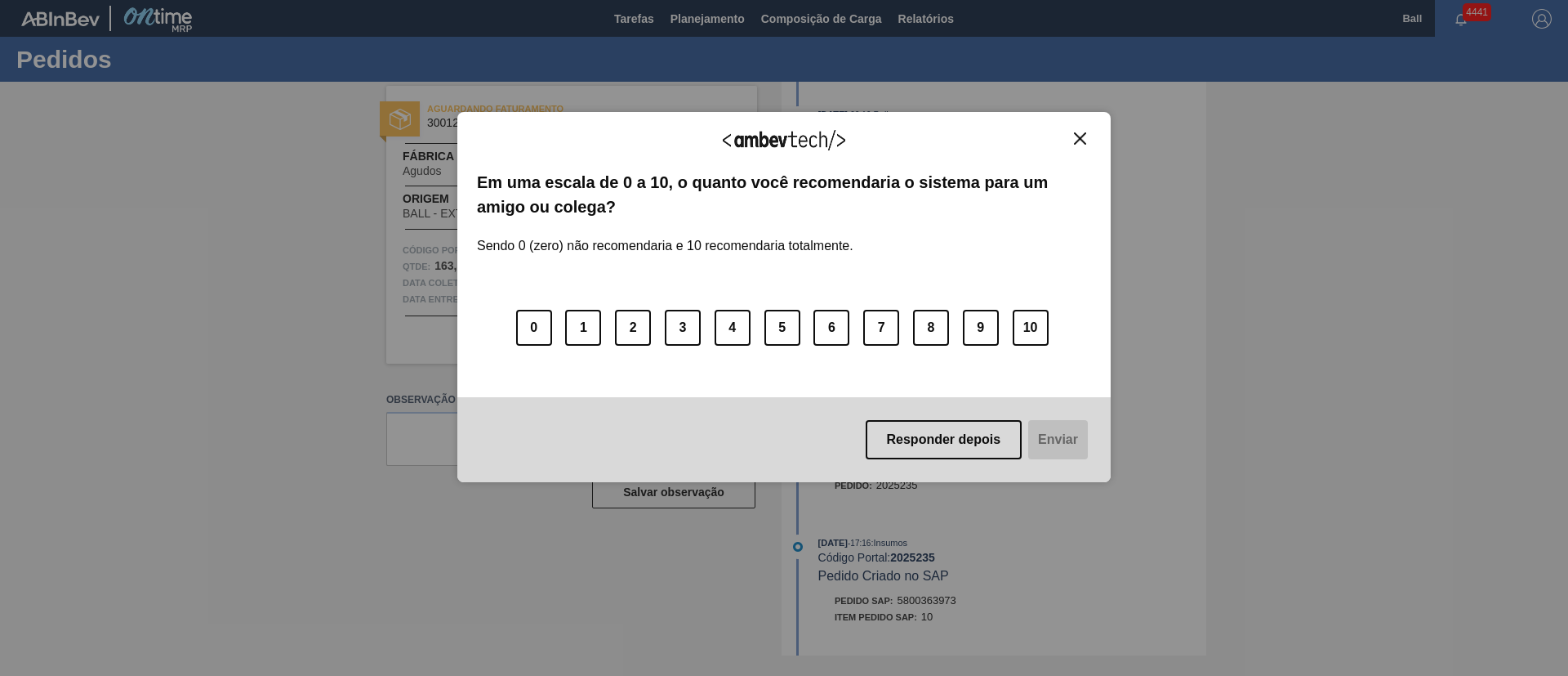
click at [1087, 139] on button "Close" at bounding box center [1080, 138] width 22 height 14
click at [1082, 140] on img "Close" at bounding box center [1080, 138] width 12 height 12
click at [824, 321] on button "6" at bounding box center [832, 328] width 36 height 36
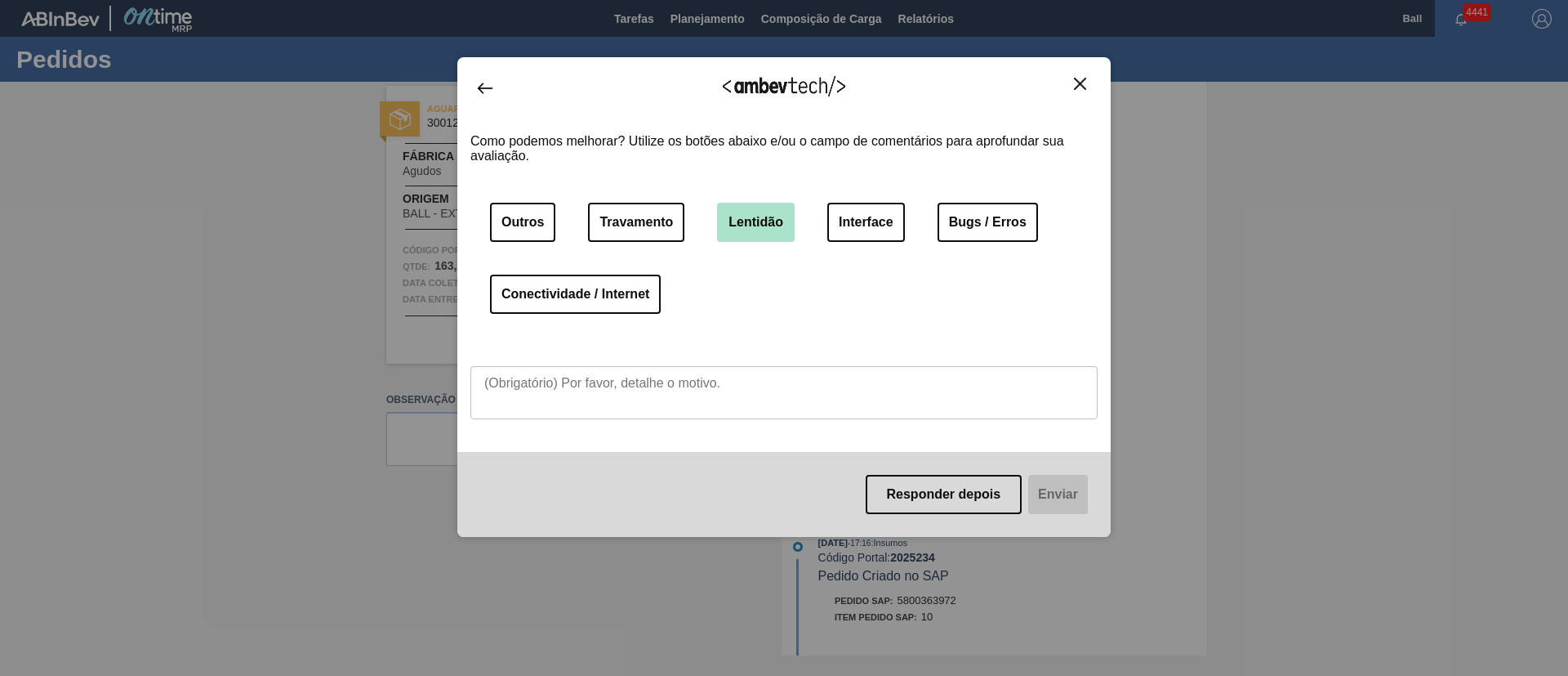
click at [760, 226] on button "Lentidão" at bounding box center [755, 223] width 77 height 39
click at [1005, 208] on button "Bugs / Erros" at bounding box center [987, 223] width 100 height 39
click at [772, 228] on button "Lentidão" at bounding box center [755, 223] width 77 height 39
click at [814, 395] on textarea at bounding box center [784, 392] width 628 height 53
click at [1044, 478] on div "Responder depois Enviar" at bounding box center [784, 494] width 653 height 85
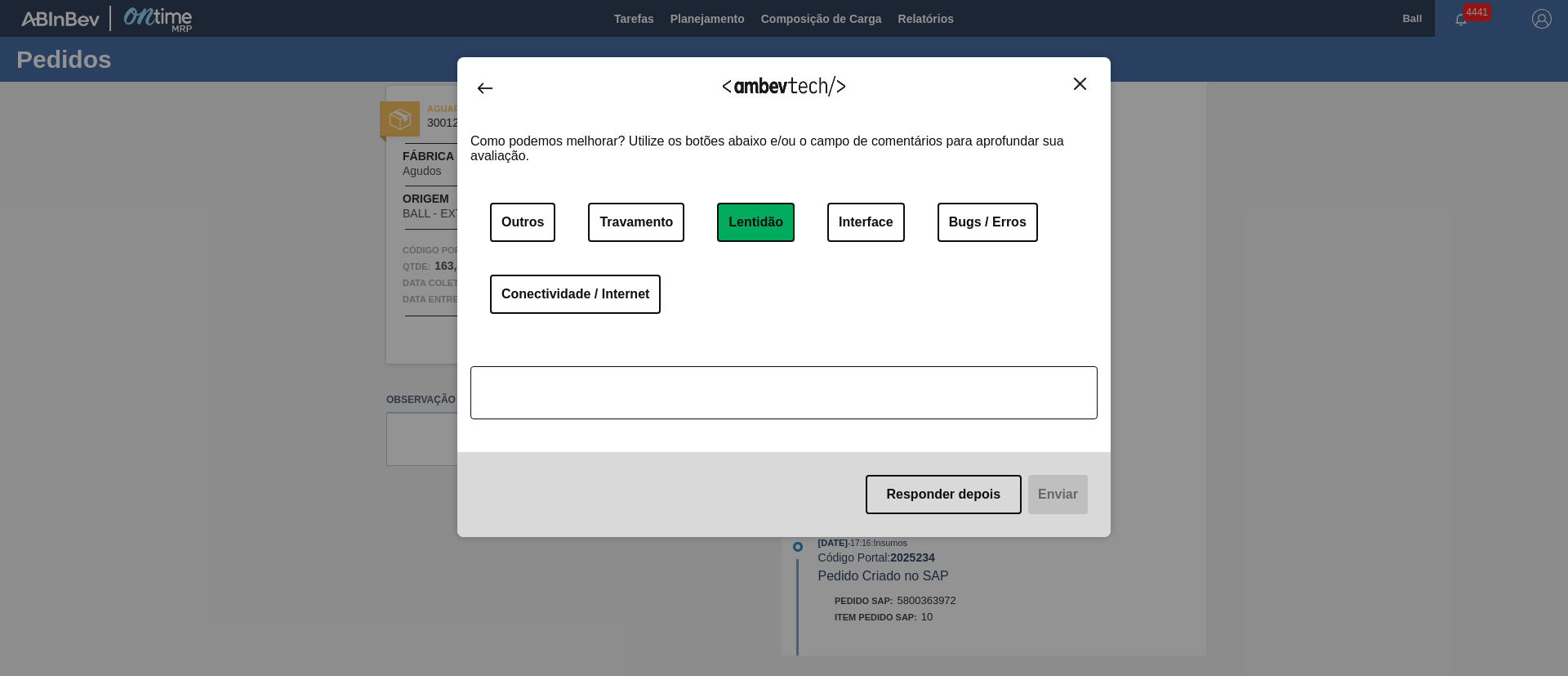
click at [1005, 407] on textarea at bounding box center [784, 392] width 628 height 53
click at [1056, 474] on div "Responder depois Enviar" at bounding box center [784, 494] width 653 height 85
click at [944, 387] on textarea at bounding box center [784, 392] width 628 height 53
drag, startPoint x: 849, startPoint y: 386, endPoint x: 404, endPoint y: 358, distance: 445.9
click at [404, 358] on div "Agradecemos seu feedback! Em uma escala de 0 a 10, o quanto você recomendaria o…" at bounding box center [784, 338] width 1568 height 676
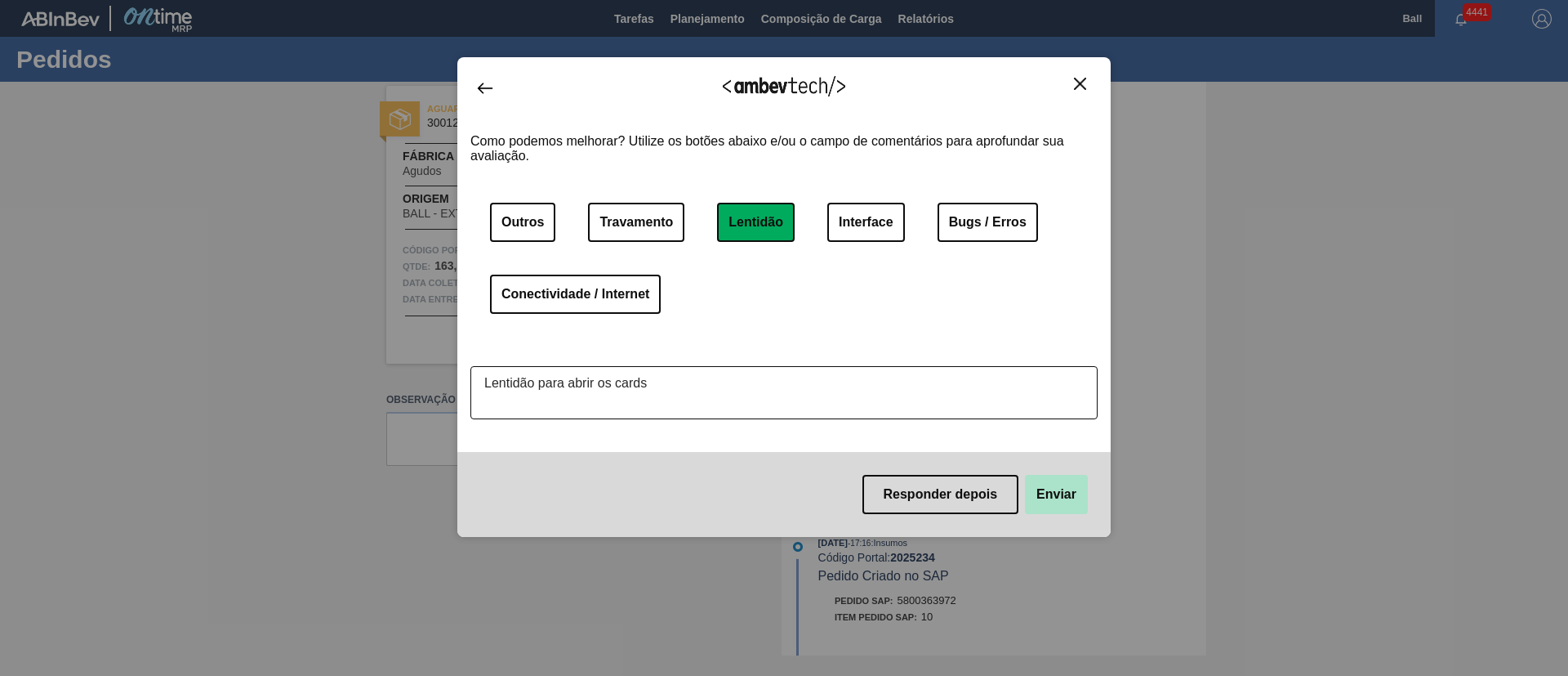
type textarea "Lentidão para abrir os cards"
click at [1030, 494] on button "Enviar" at bounding box center [1056, 494] width 63 height 39
click at [1064, 478] on button "Enviar" at bounding box center [1056, 494] width 63 height 39
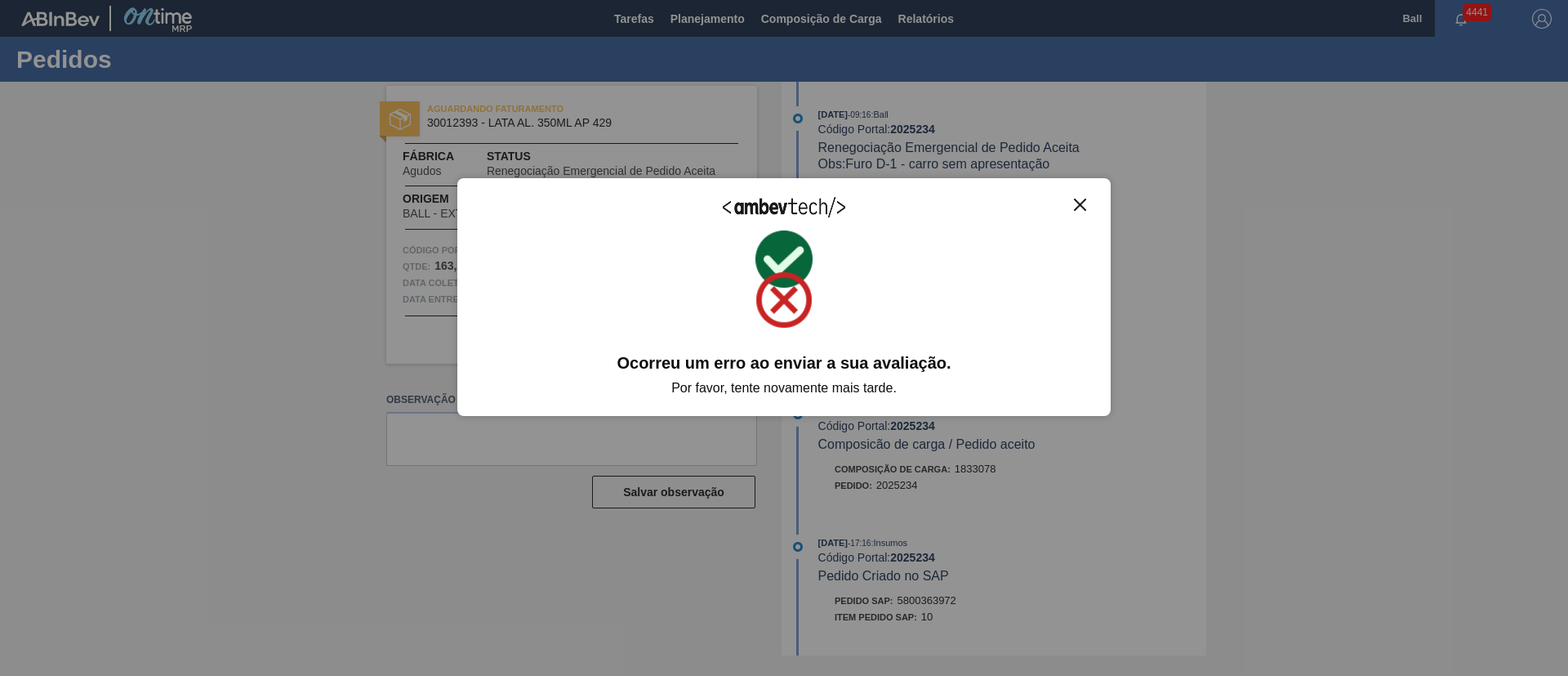
click at [1084, 205] on img "Close" at bounding box center [1080, 204] width 12 height 12
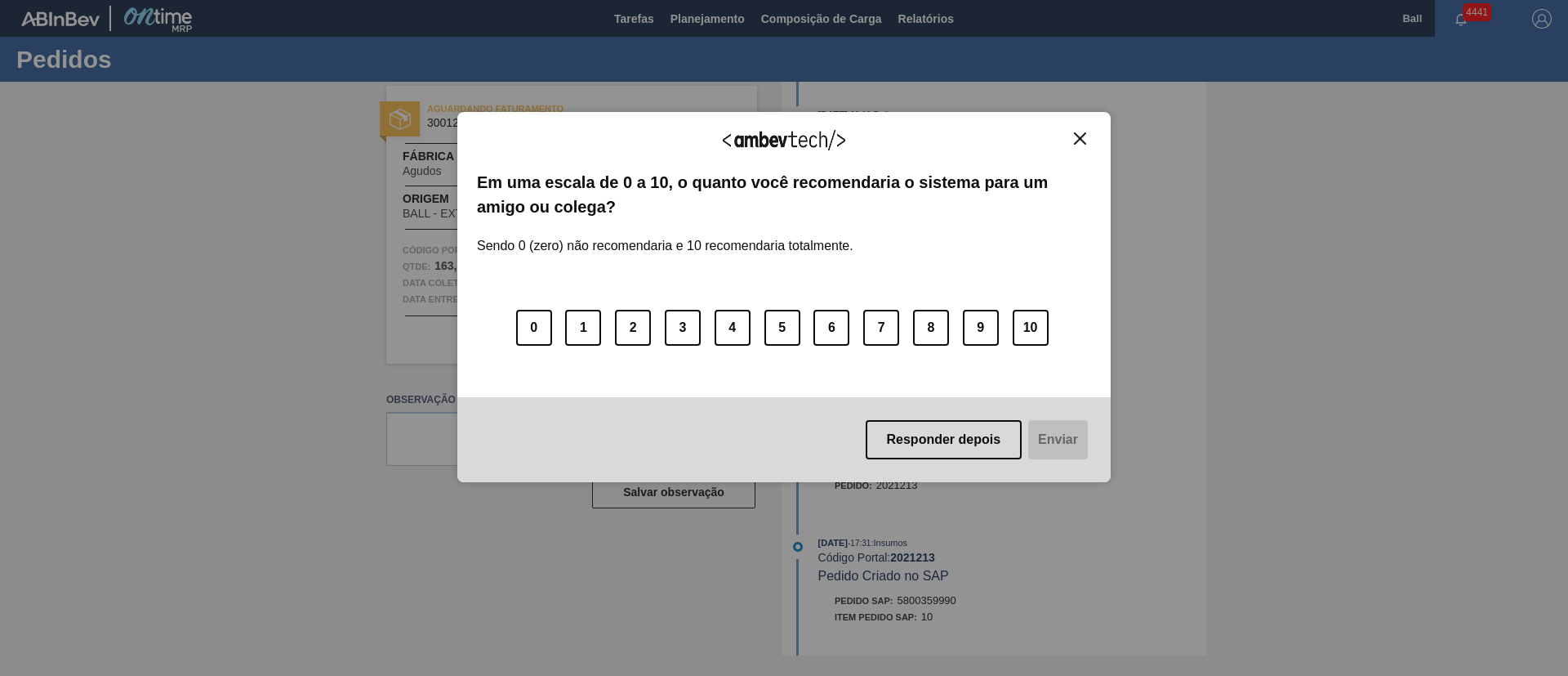
click at [1079, 139] on img "Close" at bounding box center [1080, 138] width 12 height 12
